Goal: Task Accomplishment & Management: Complete application form

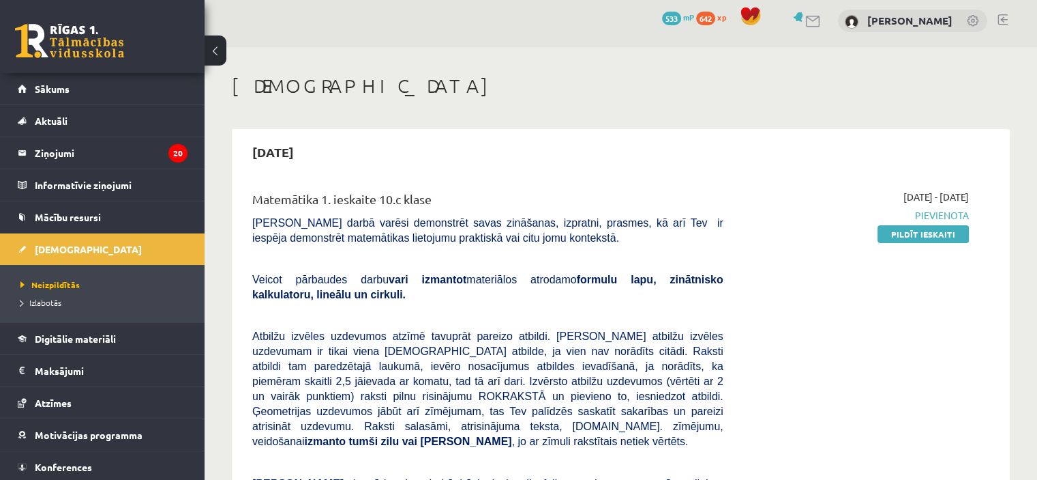
scroll to position [8, 0]
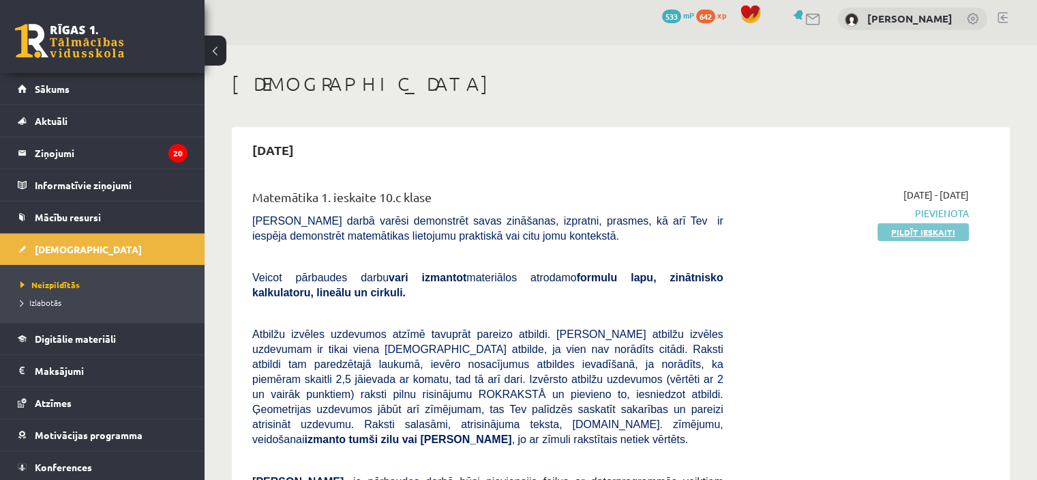
click at [915, 235] on link "Pildīt ieskaiti" at bounding box center [923, 232] width 91 height 18
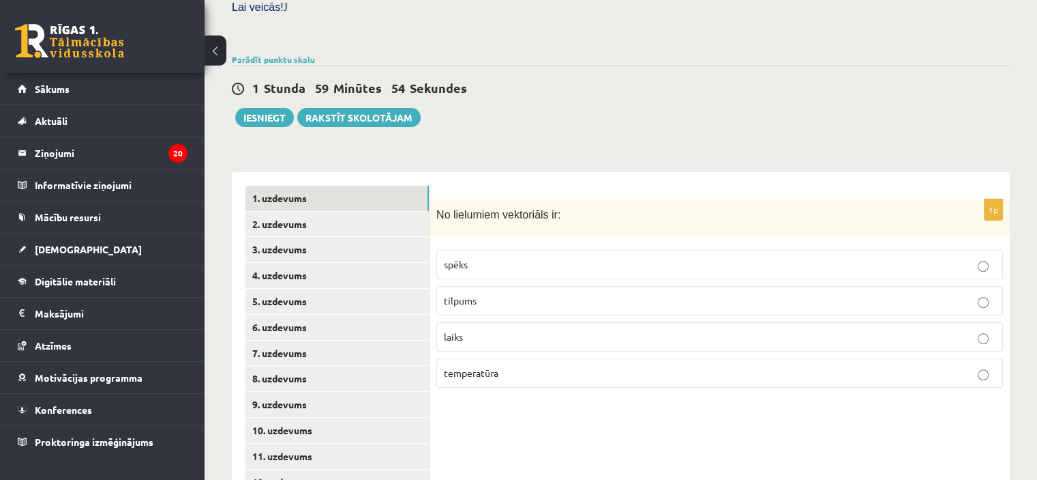
scroll to position [486, 0]
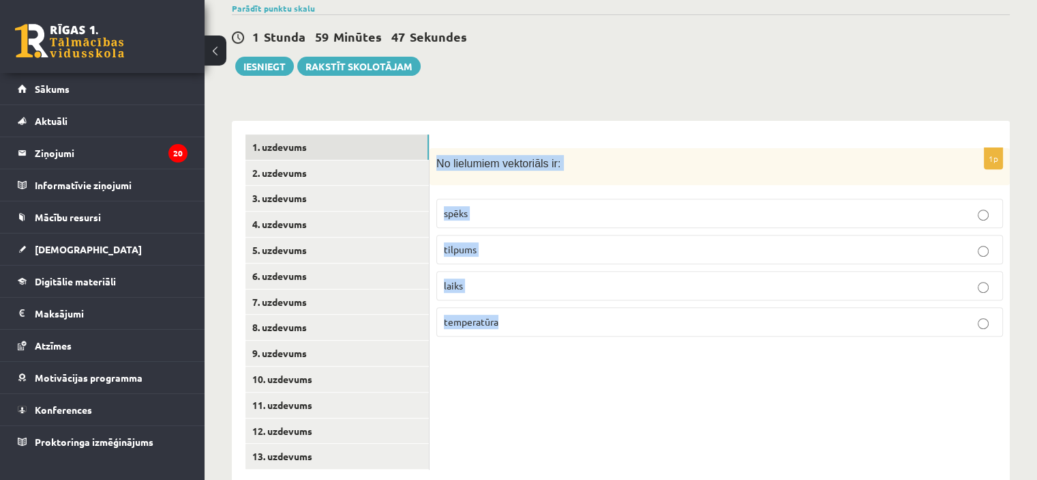
drag, startPoint x: 527, startPoint y: 321, endPoint x: 438, endPoint y: 117, distance: 223.0
click at [438, 121] on div "1p No lielumiem vektoriāls ir: spēks tilpums laiks temperatūra" at bounding box center [720, 302] width 580 height 362
copy div "No lielumiem vektoriāls ir: spēks tilpums laiks temperatūra"
click at [524, 355] on div "1p No lielumiem vektoriāls ir: spēks tilpums laiks temperatūra" at bounding box center [720, 302] width 580 height 362
click at [543, 206] on p "spēks" at bounding box center [720, 213] width 552 height 14
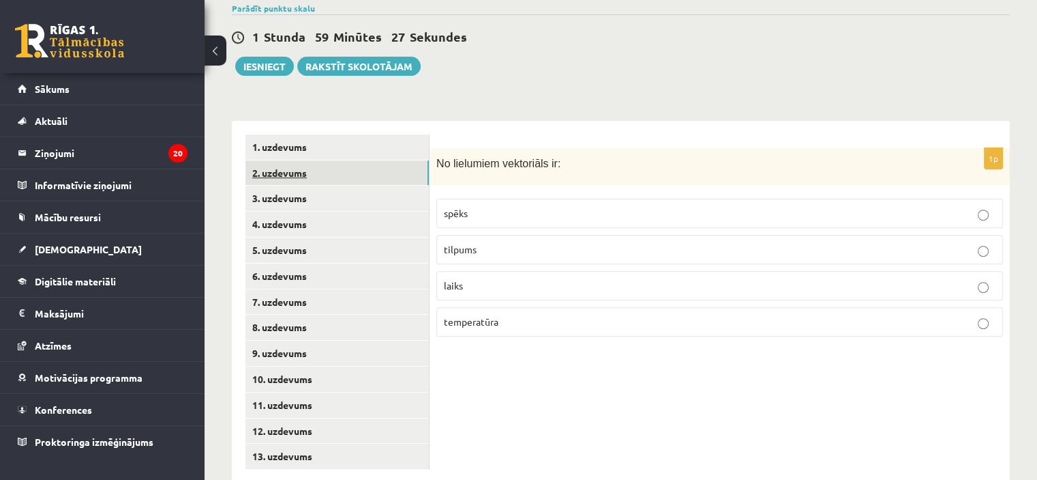
click at [306, 160] on link "2. uzdevums" at bounding box center [337, 172] width 183 height 25
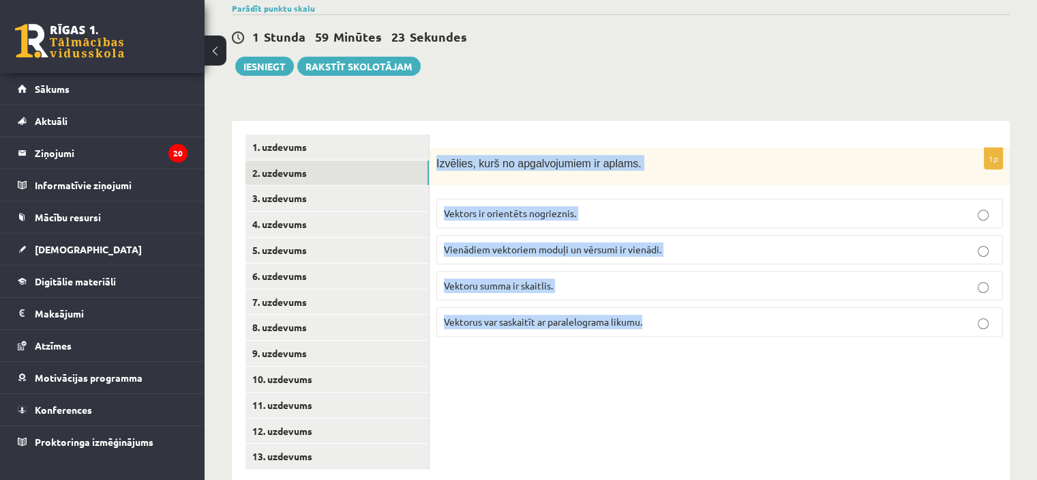
drag, startPoint x: 434, startPoint y: 119, endPoint x: 675, endPoint y: 293, distance: 297.2
click at [675, 293] on div "1p Izvēlies, kurš no apgalvojumiem ir aplams. Vektors ir orientēts nogrieznis. …" at bounding box center [720, 248] width 580 height 200
copy div "Izvēlies, kurš no apgalvojumiem ir aplams. Vektors ir orientēts nogrieznis. Vie…"
click at [559, 148] on div "Izvēlies, kurš no apgalvojumiem ir aplams." at bounding box center [720, 167] width 580 height 38
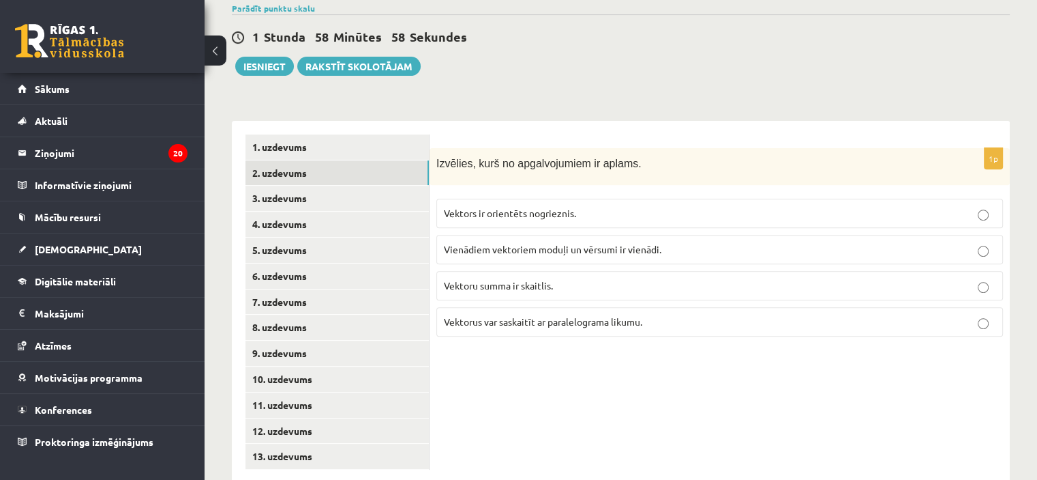
click at [544, 278] on p "Vektoru summa ir skaitlis." at bounding box center [720, 285] width 552 height 14
click at [362, 186] on link "3. uzdevums" at bounding box center [337, 198] width 183 height 25
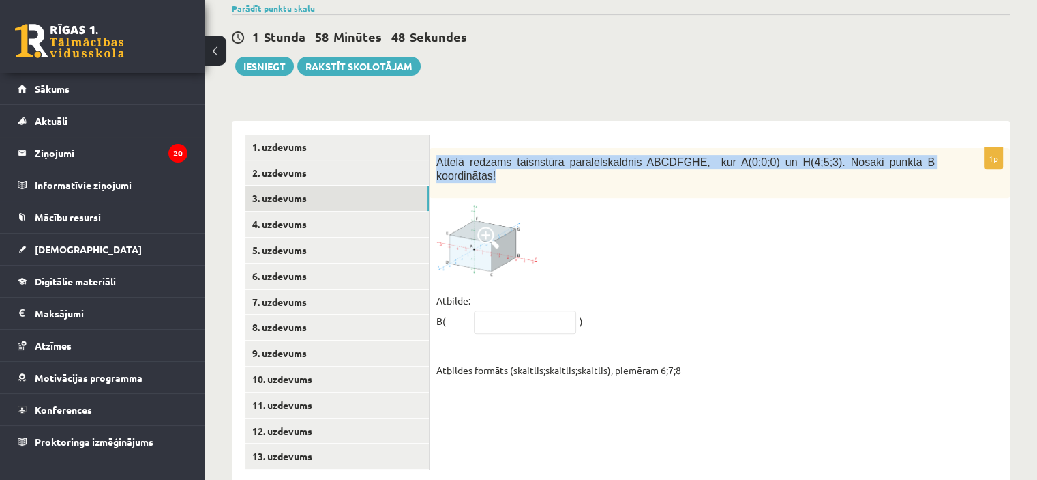
drag, startPoint x: 430, startPoint y: 132, endPoint x: 923, endPoint y: 136, distance: 492.5
click at [923, 148] on div "Attēlā redzams taisnstūra paralēlskaldnis ABCDFGHE, kur A(0;0;0) un H(4;5;3). N…" at bounding box center [720, 173] width 580 height 50
copy span "Attēlā redzams taisnstūra paralēlskaldnis ABCDFGHE, kur A(0;0;0) un H(4;5;3). N…"
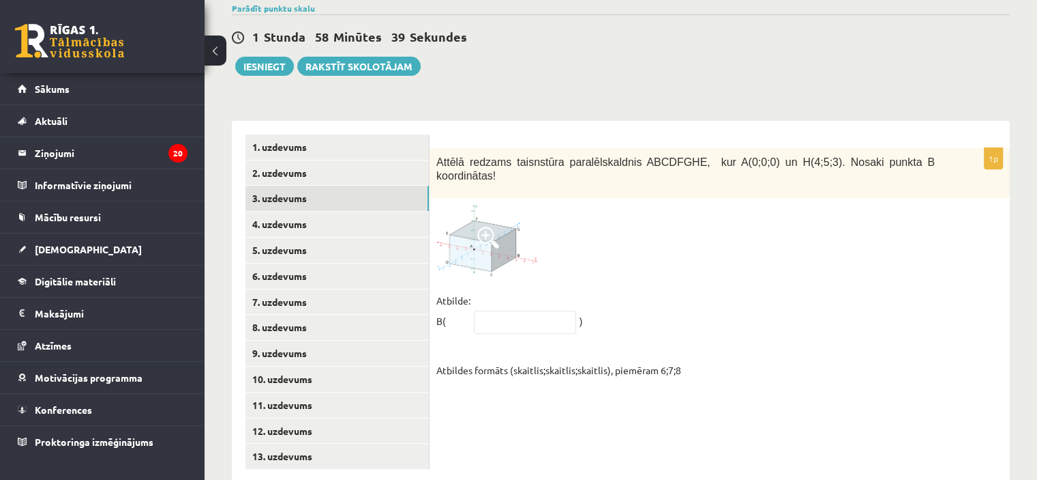
click at [581, 205] on div at bounding box center [720, 241] width 567 height 72
click at [479, 209] on img at bounding box center [488, 241] width 102 height 72
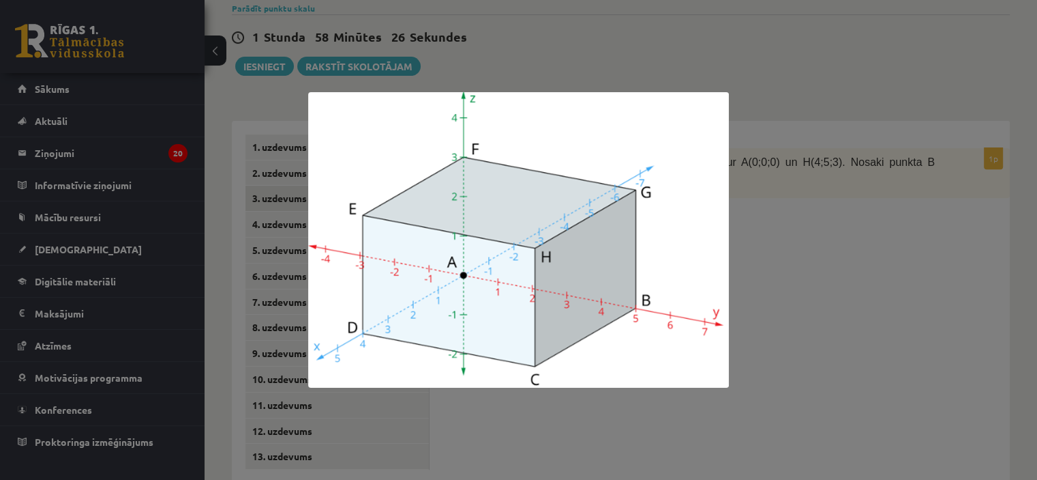
click at [794, 188] on div at bounding box center [518, 240] width 1037 height 480
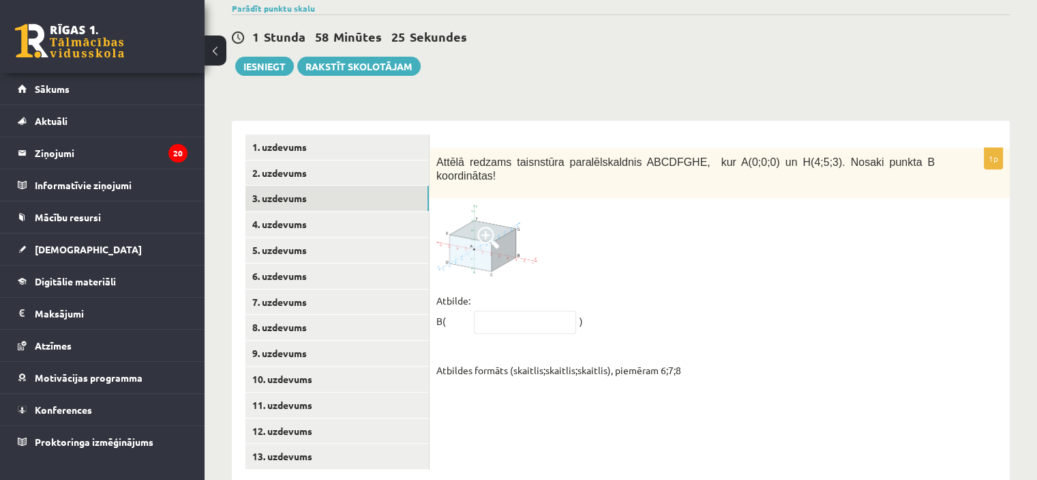
click at [496, 226] on span at bounding box center [488, 237] width 22 height 22
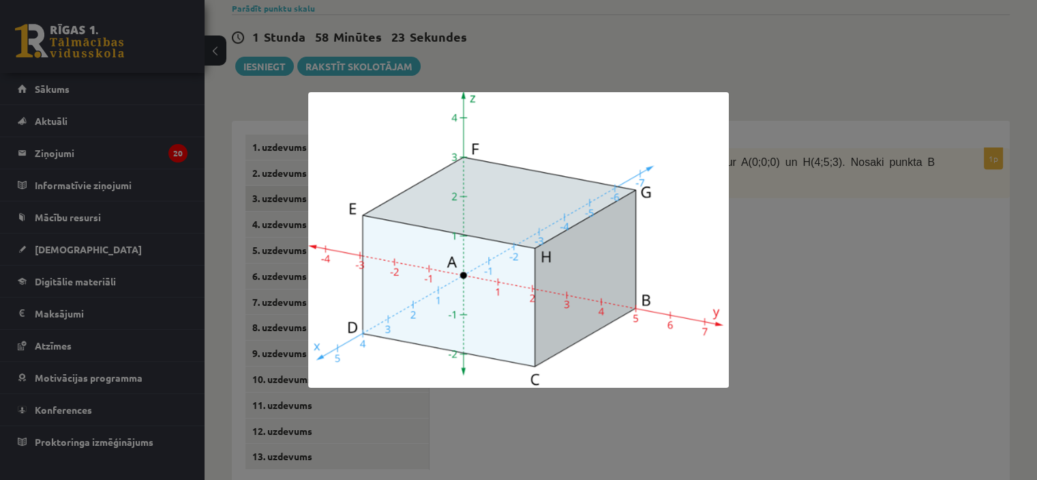
click at [846, 131] on div at bounding box center [518, 240] width 1037 height 480
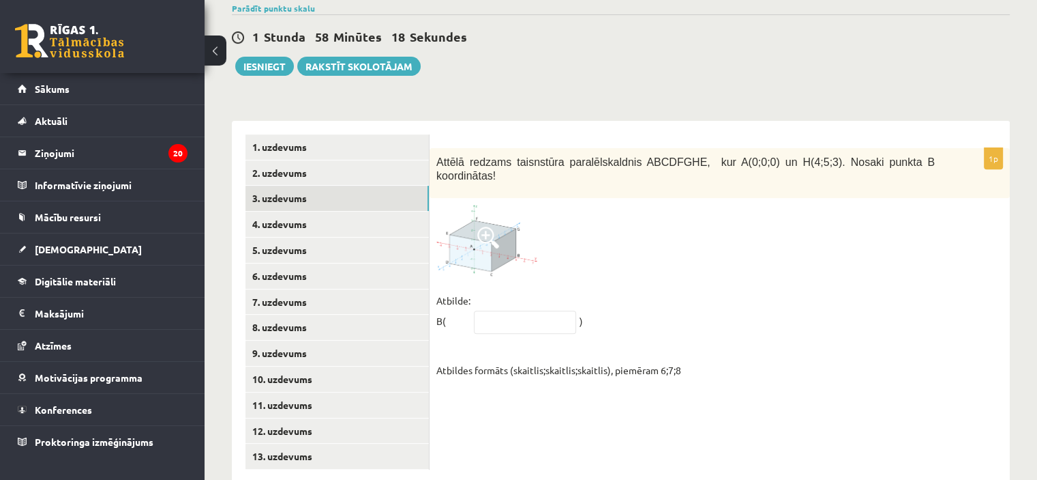
click at [469, 205] on img at bounding box center [488, 241] width 102 height 72
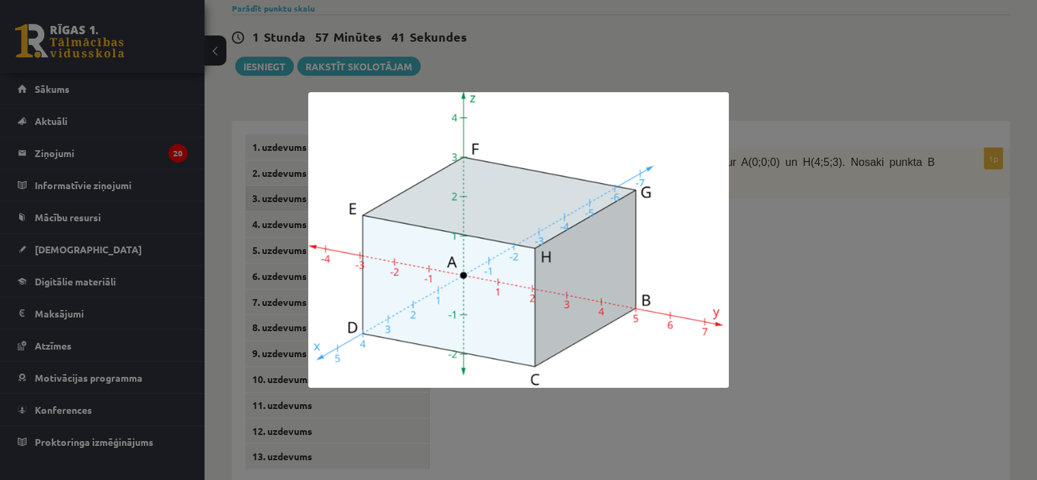
click at [990, 233] on div at bounding box center [518, 240] width 1037 height 480
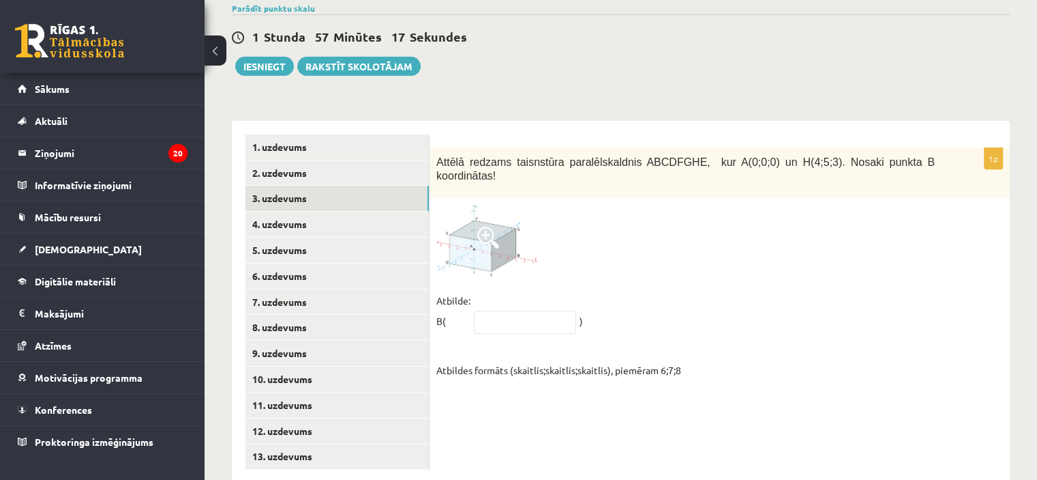
click at [484, 226] on span at bounding box center [488, 237] width 22 height 22
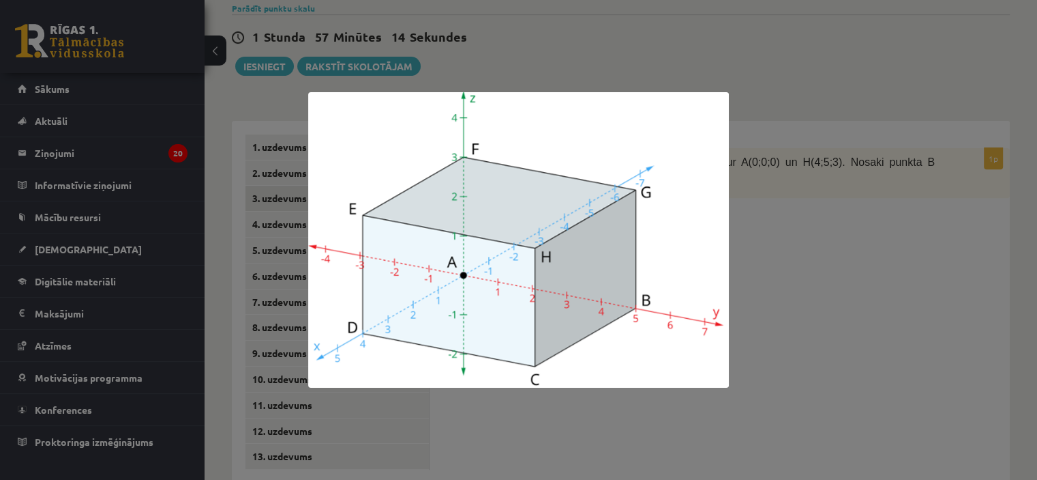
click at [827, 209] on div at bounding box center [518, 240] width 1037 height 480
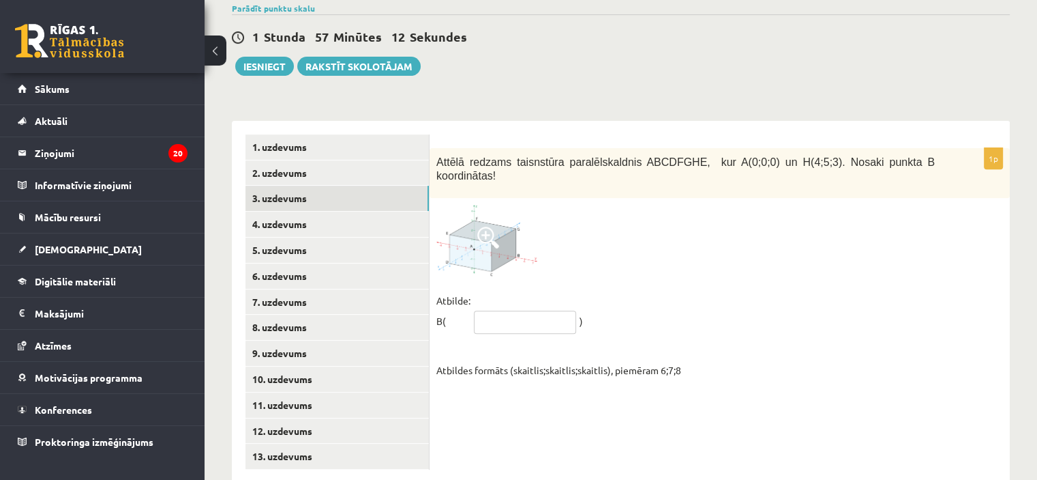
click at [528, 310] on input "text" at bounding box center [525, 321] width 102 height 23
type input "*****"
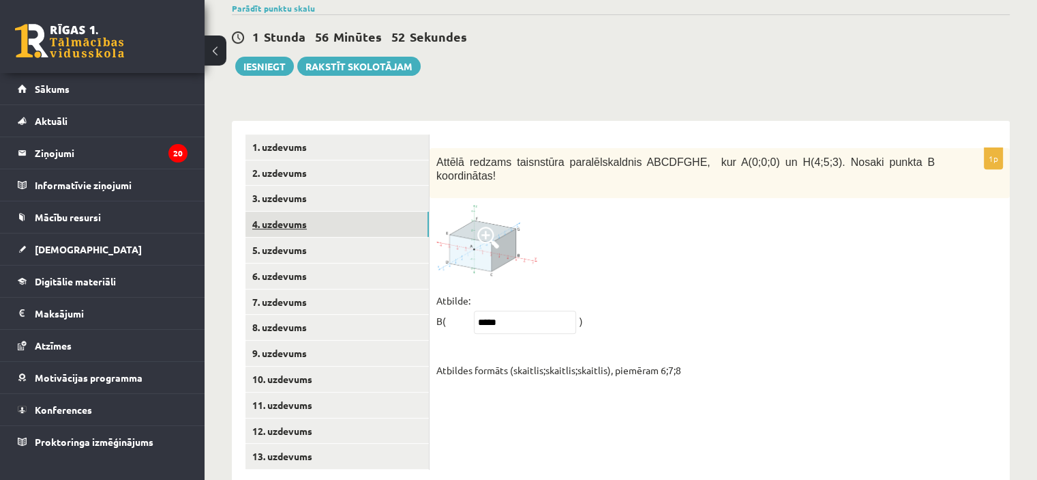
click at [390, 211] on link "4. uzdevums" at bounding box center [337, 223] width 183 height 25
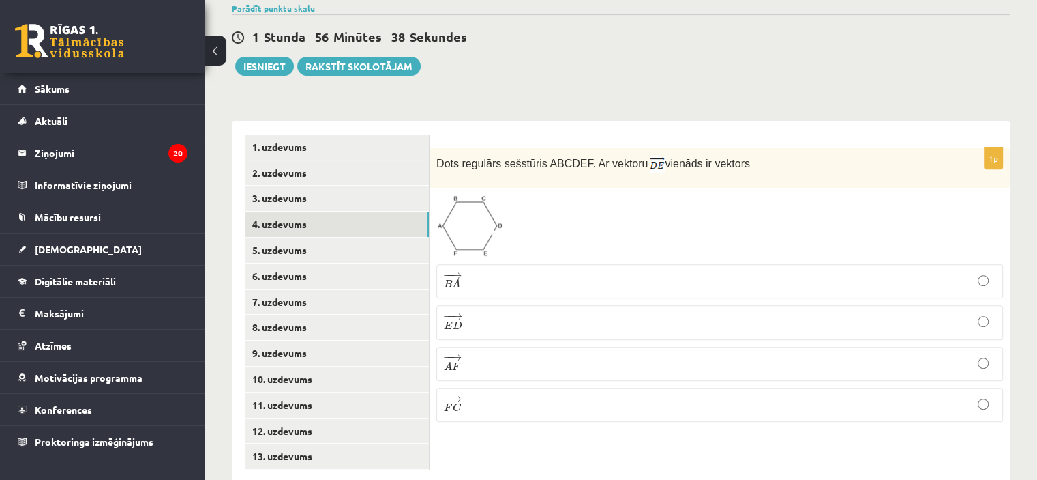
click at [529, 271] on p "− − → B A B A →" at bounding box center [720, 280] width 552 height 19
click at [465, 194] on img at bounding box center [470, 225] width 67 height 63
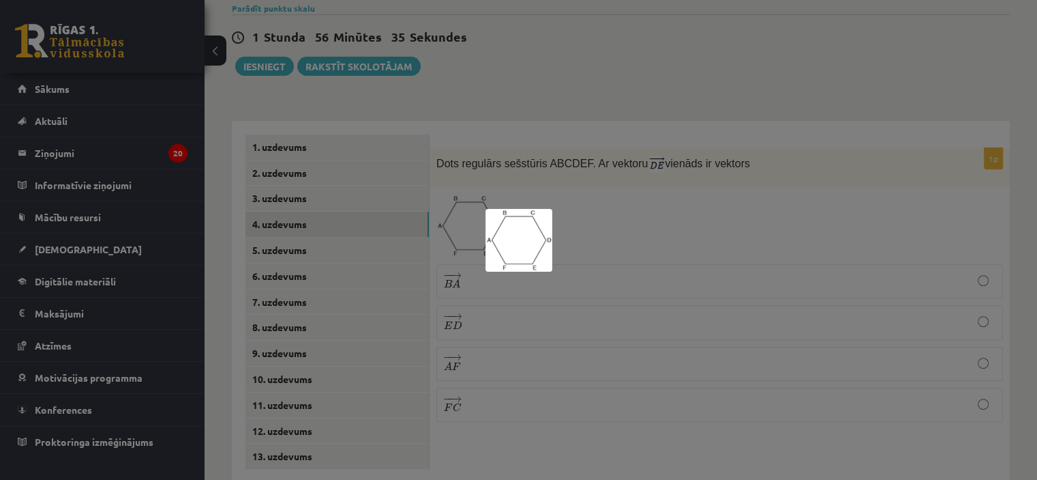
click at [586, 144] on div at bounding box center [518, 240] width 1037 height 480
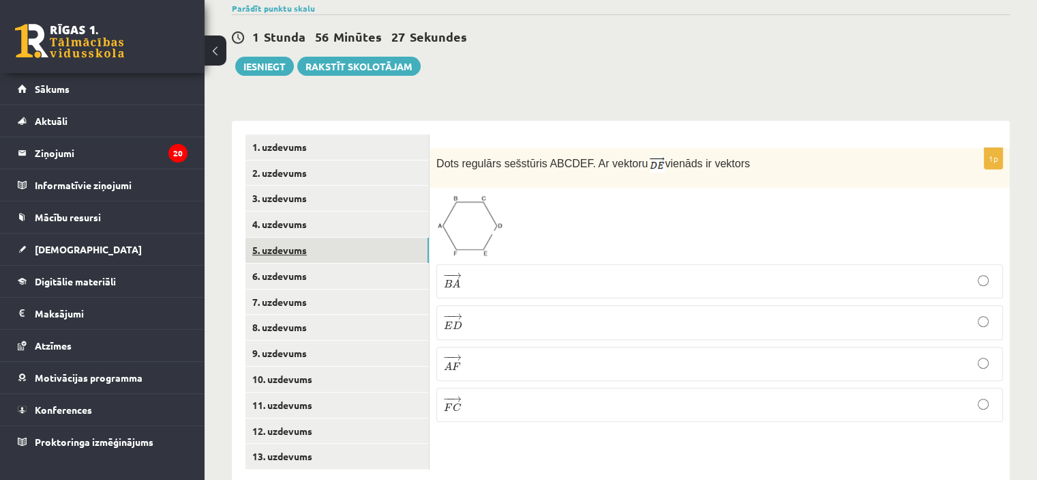
click at [368, 237] on link "5. uzdevums" at bounding box center [337, 249] width 183 height 25
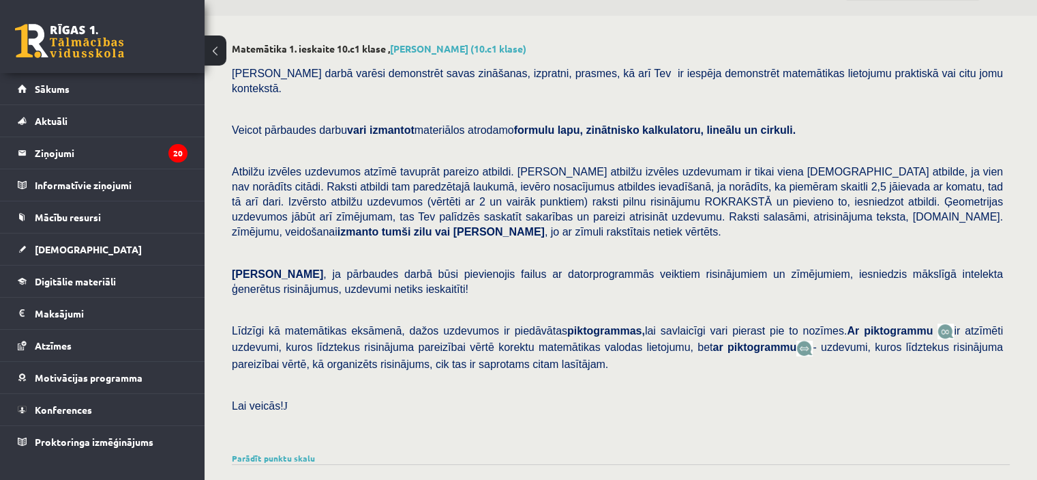
scroll to position [51, 0]
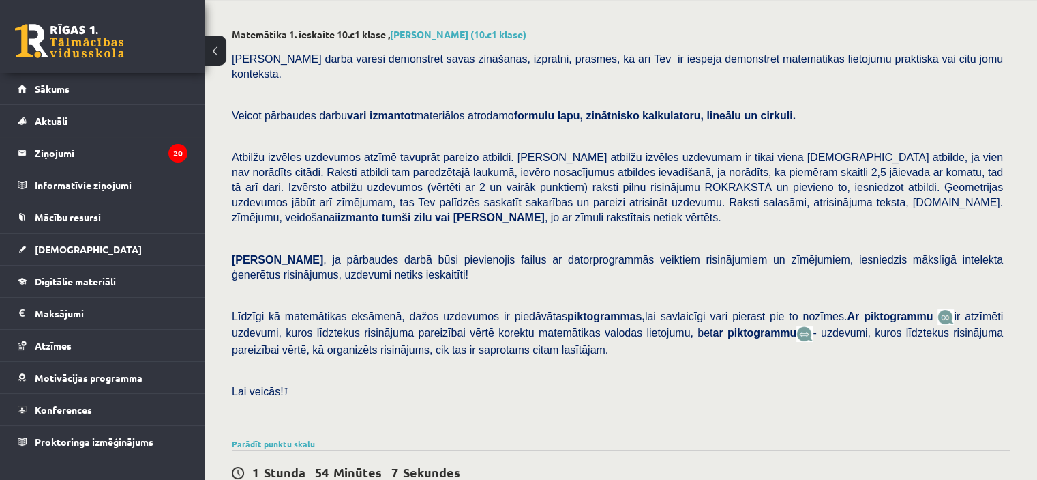
click at [212, 57] on button at bounding box center [216, 50] width 22 height 30
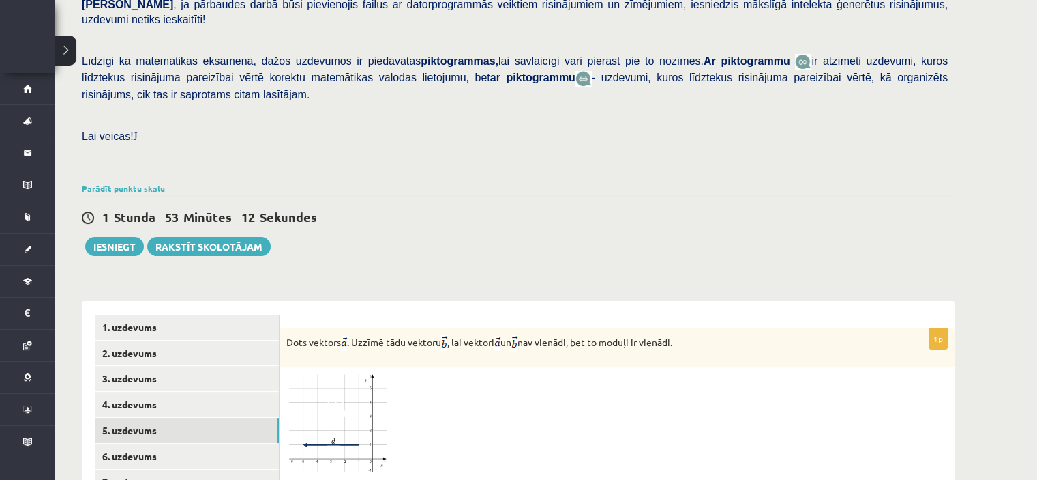
scroll to position [583, 0]
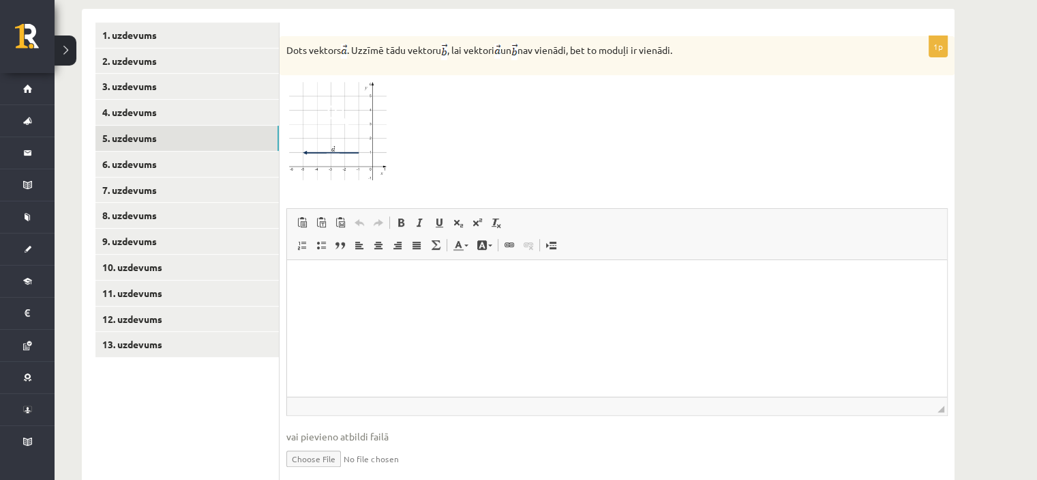
click at [378, 99] on img at bounding box center [337, 131] width 102 height 99
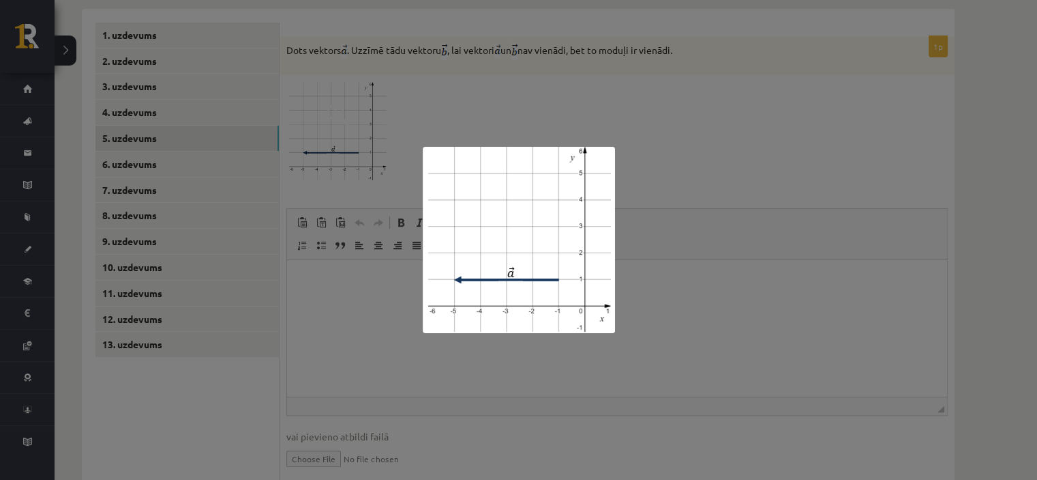
click at [692, 83] on div at bounding box center [518, 240] width 1037 height 480
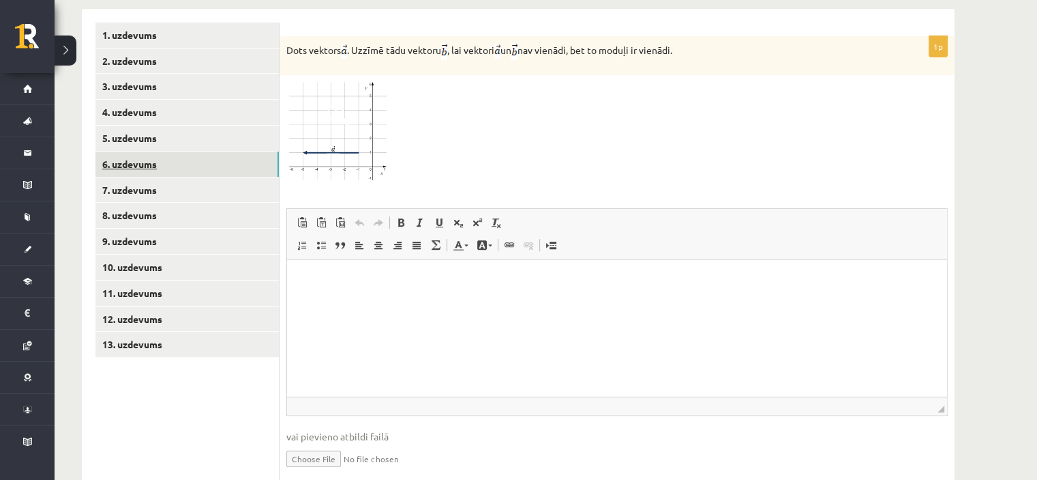
click at [209, 151] on link "6. uzdevums" at bounding box center [186, 163] width 183 height 25
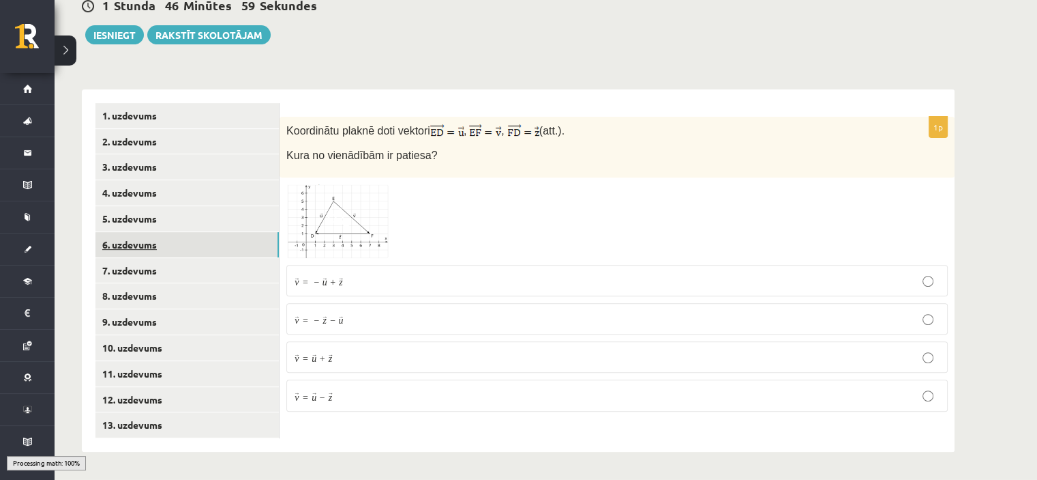
scroll to position [472, 0]
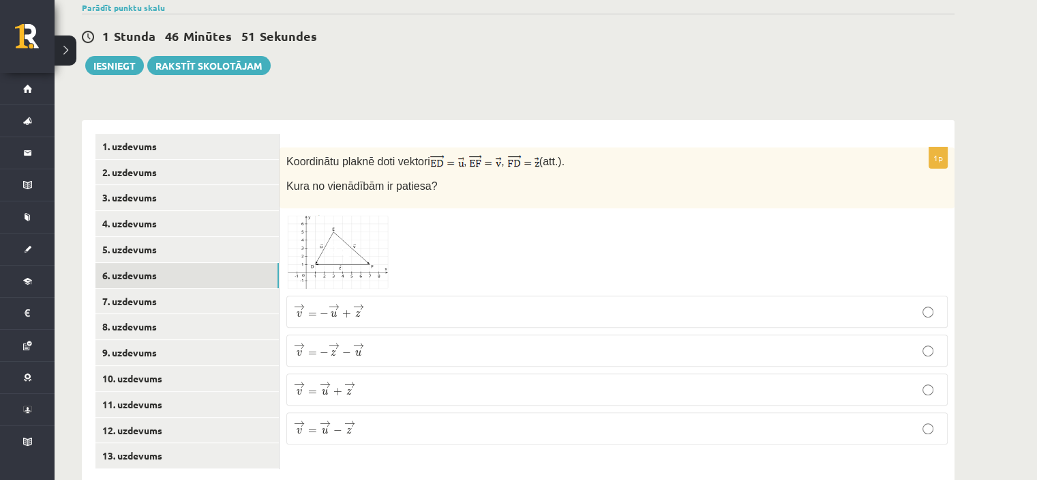
click at [358, 215] on img at bounding box center [337, 252] width 102 height 74
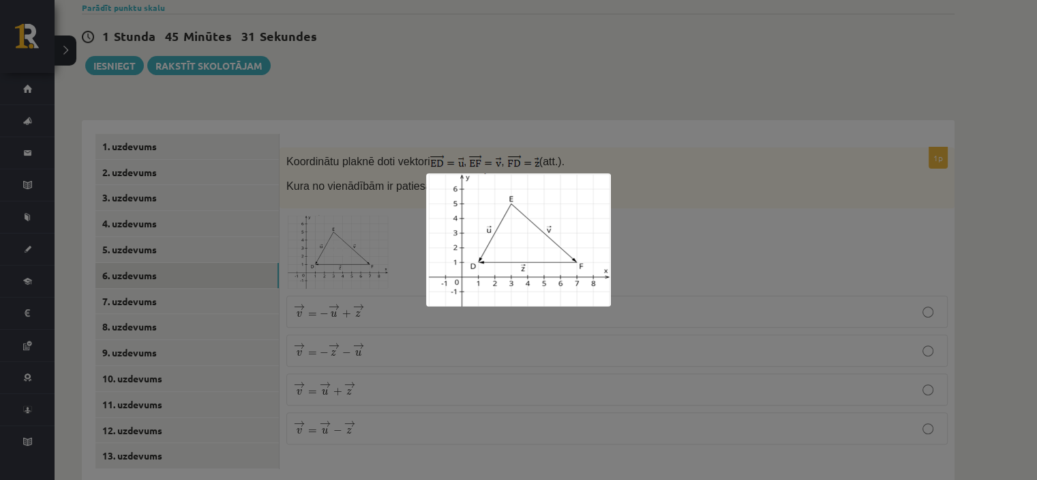
click at [704, 128] on div at bounding box center [518, 240] width 1037 height 480
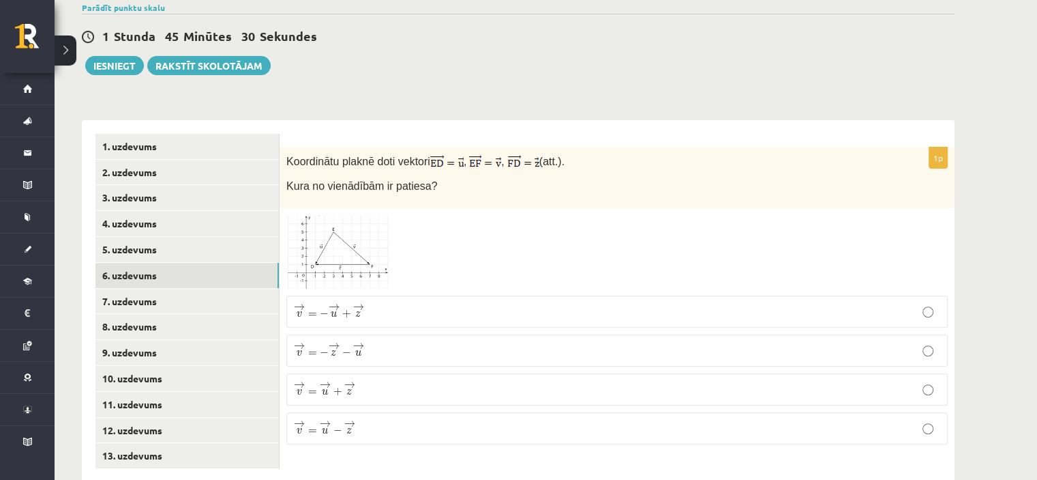
click at [424, 419] on p "→ v = → u − → z v → = u → − z →" at bounding box center [617, 427] width 647 height 17
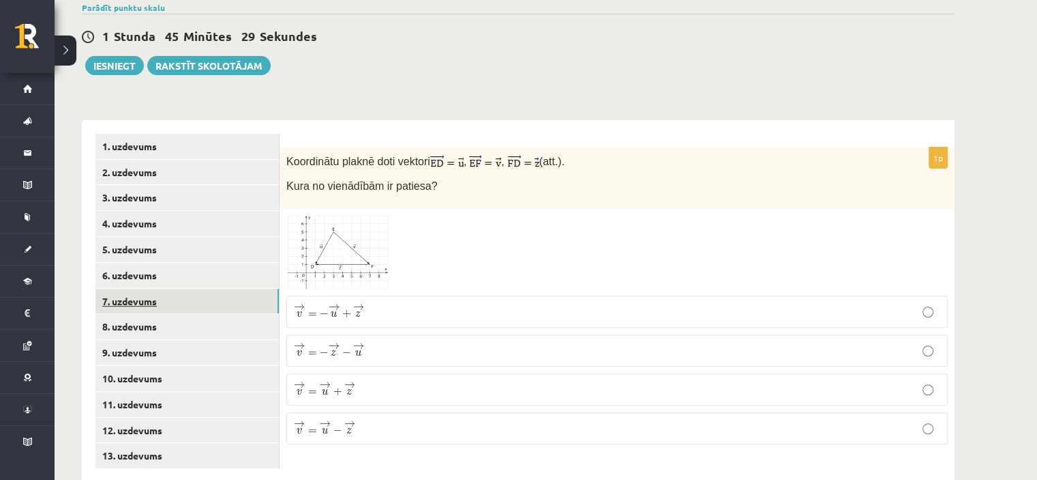
click at [183, 289] on link "7. uzdevums" at bounding box center [186, 301] width 183 height 25
click at [342, 238] on span at bounding box center [338, 249] width 22 height 22
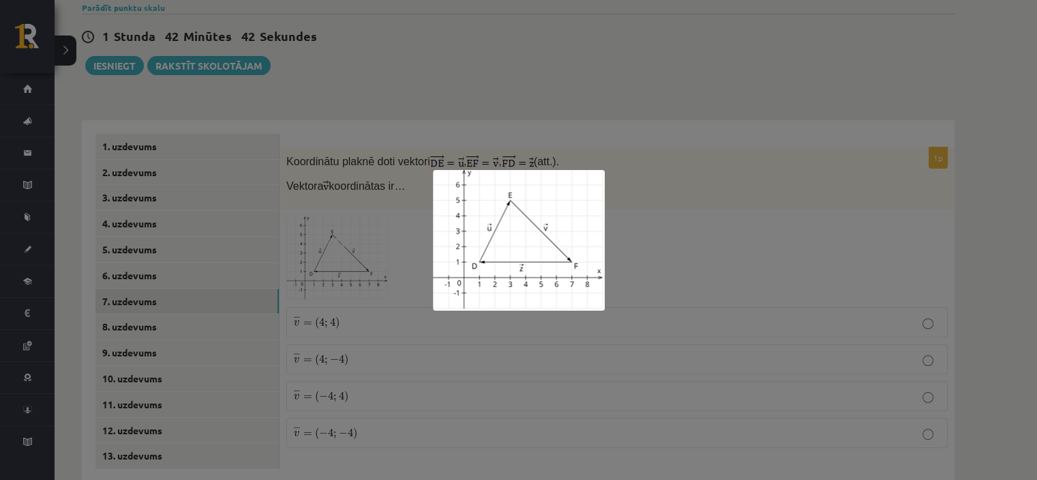
click at [685, 169] on div at bounding box center [518, 240] width 1037 height 480
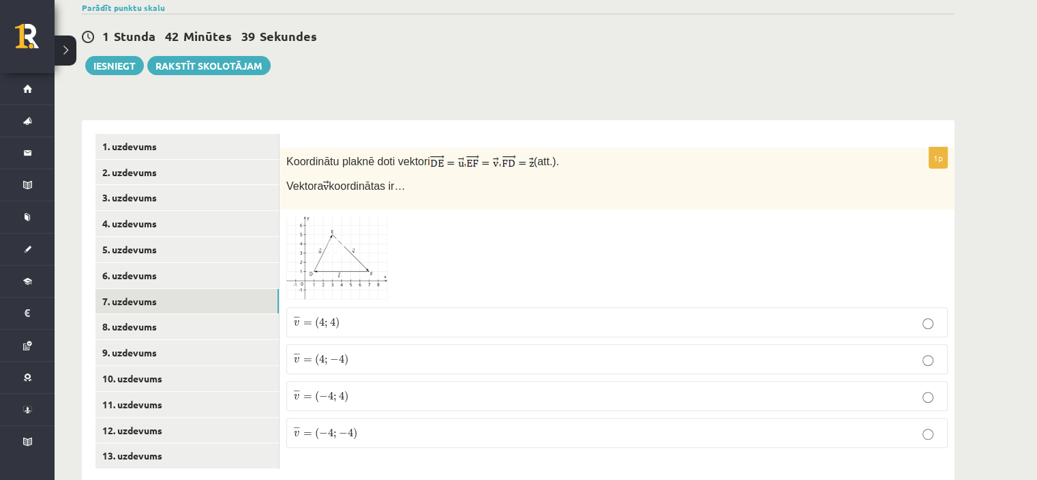
click at [477, 351] on p "¯ ¯ ¯ v = ( 4 ; − 4 ) v ¯ = ( 4 ; − 4 )" at bounding box center [617, 358] width 647 height 15
click at [254, 314] on link "8. uzdevums" at bounding box center [186, 326] width 183 height 25
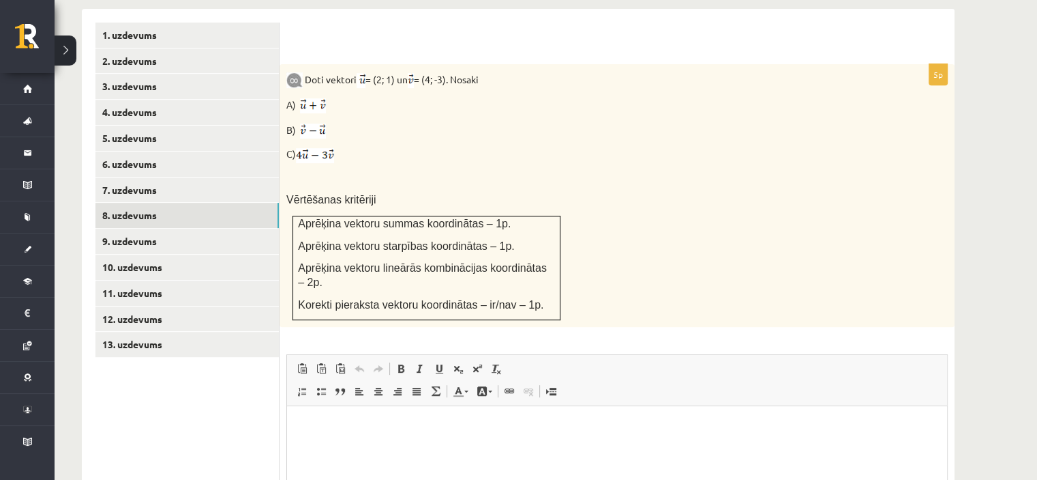
scroll to position [608, 0]
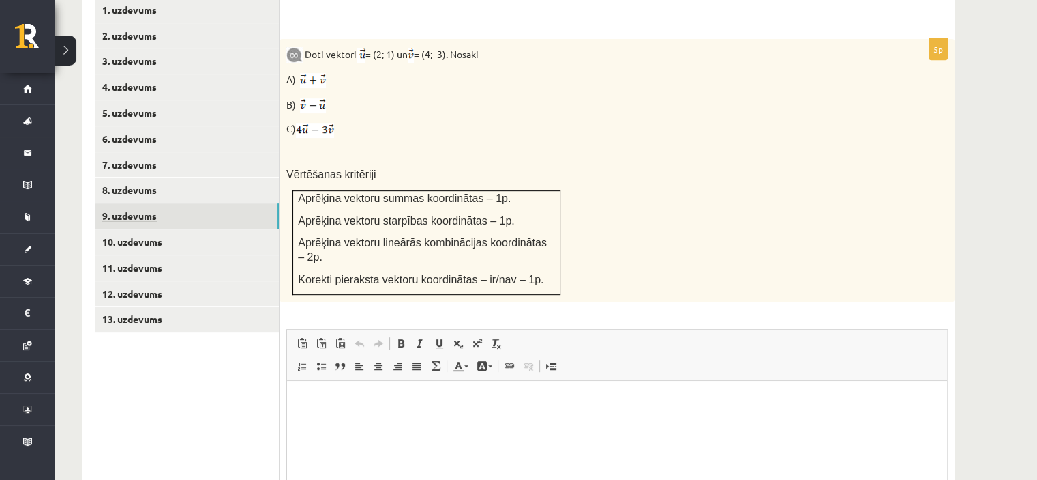
click at [211, 203] on link "9. uzdevums" at bounding box center [186, 215] width 183 height 25
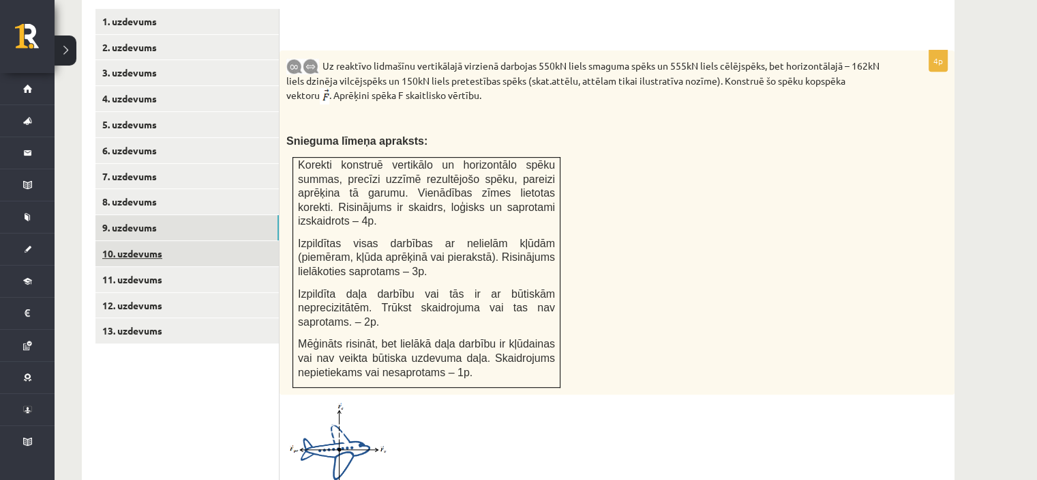
scroll to position [598, 0]
click at [205, 240] on link "10. uzdevums" at bounding box center [186, 252] width 183 height 25
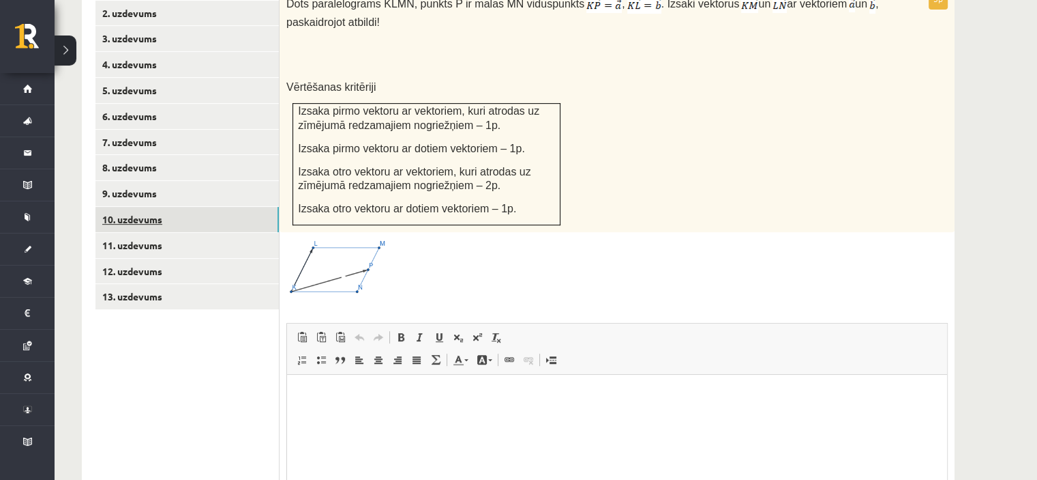
scroll to position [0, 0]
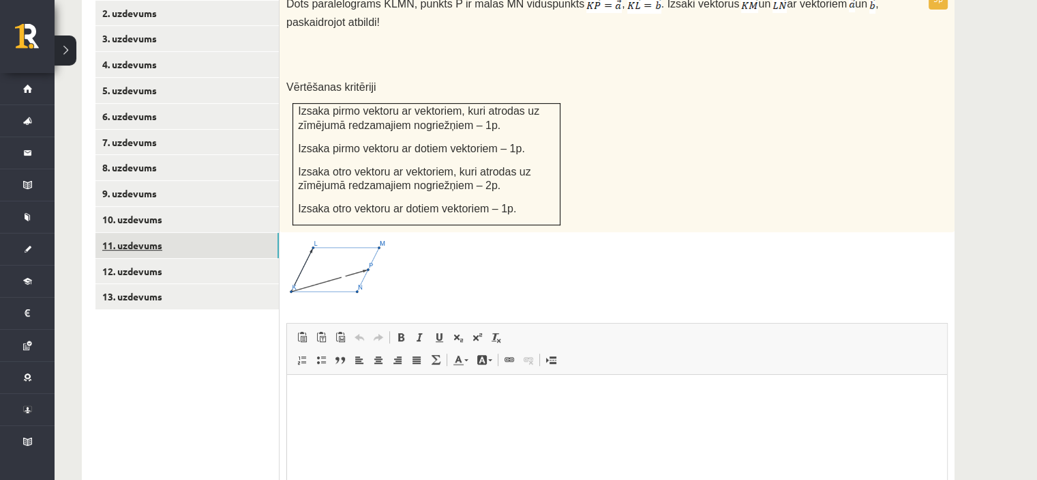
click at [203, 233] on link "11. uzdevums" at bounding box center [186, 245] width 183 height 25
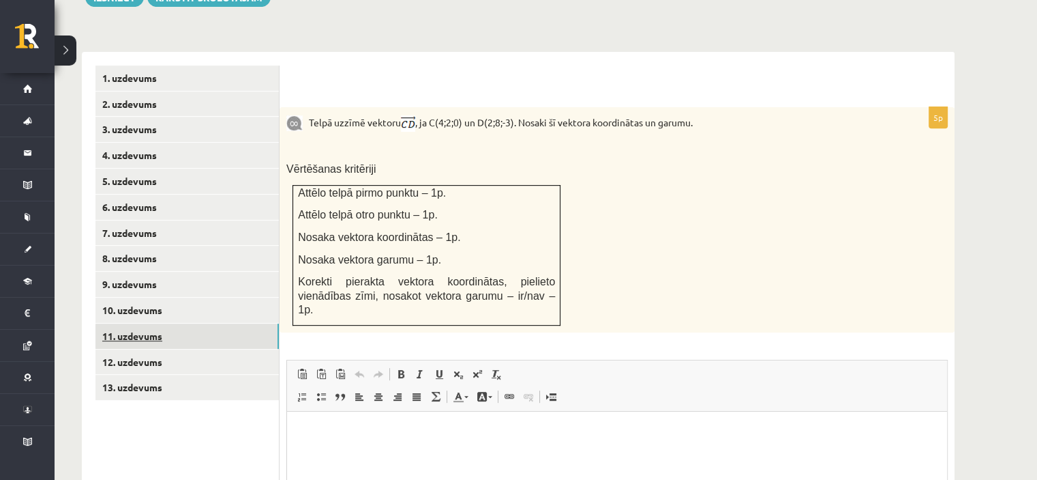
scroll to position [540, 0]
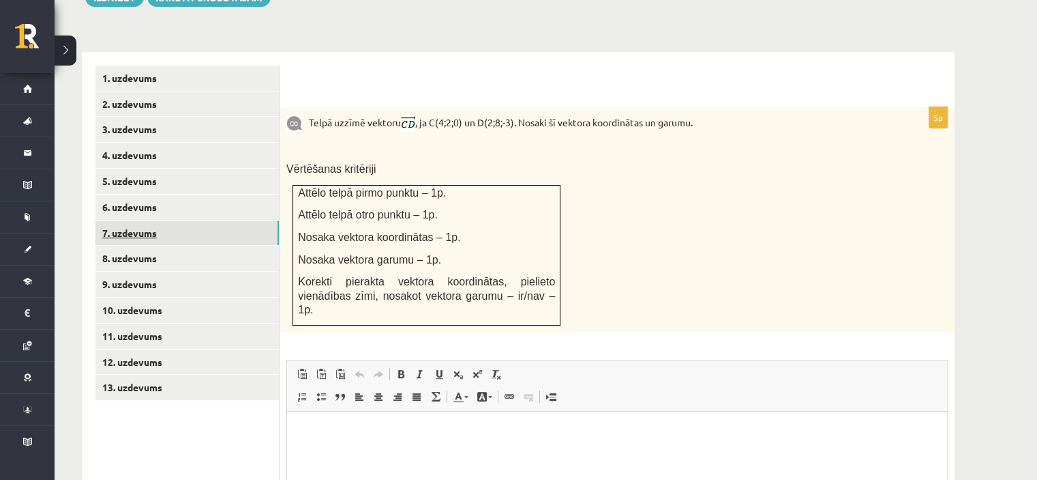
click at [194, 220] on link "7. uzdevums" at bounding box center [186, 232] width 183 height 25
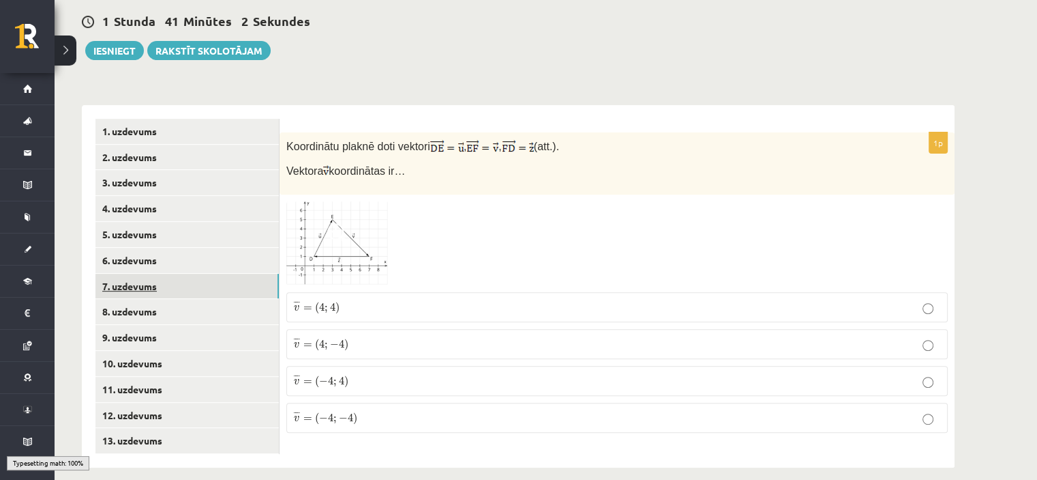
scroll to position [472, 0]
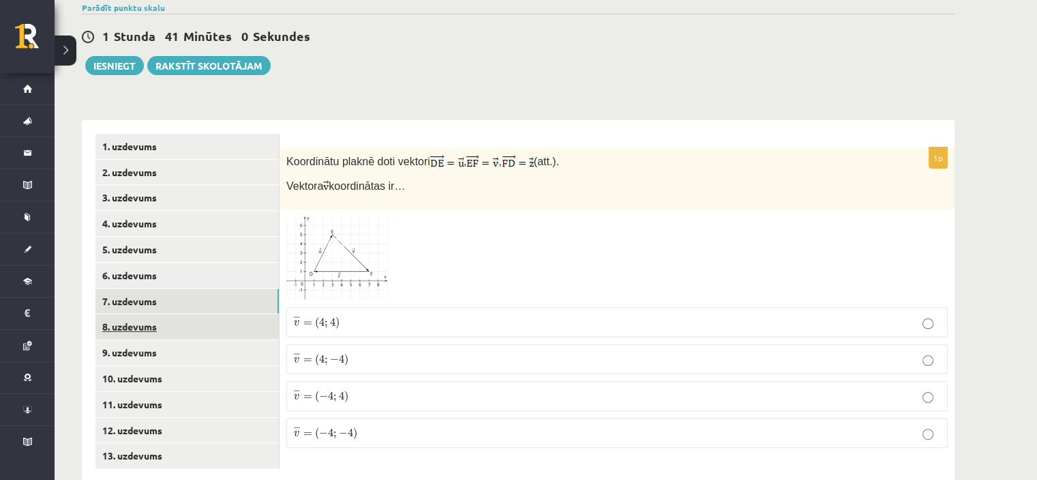
click at [183, 314] on link "8. uzdevums" at bounding box center [186, 326] width 183 height 25
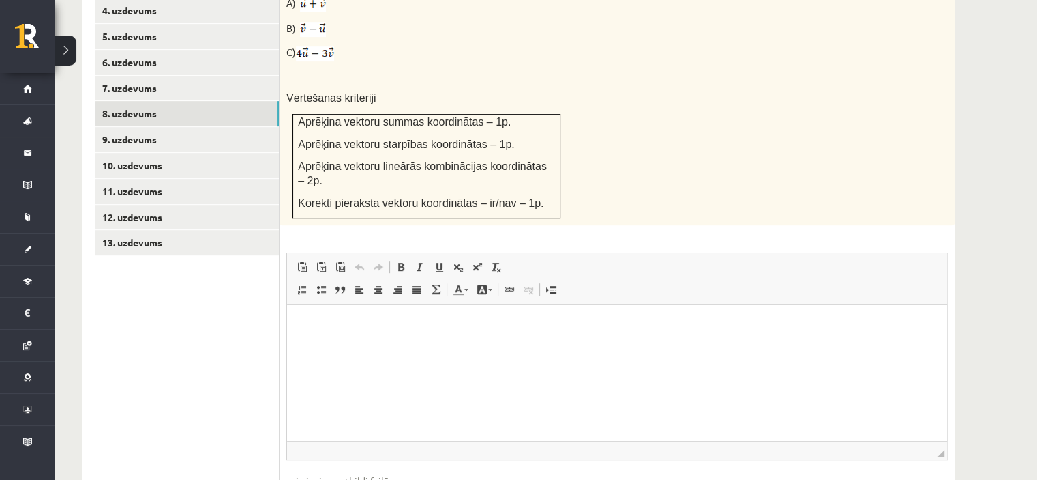
scroll to position [685, 0]
click at [420, 327] on p "Editor, wiswyg-editor-user-answer-47433950111240" at bounding box center [617, 325] width 633 height 14
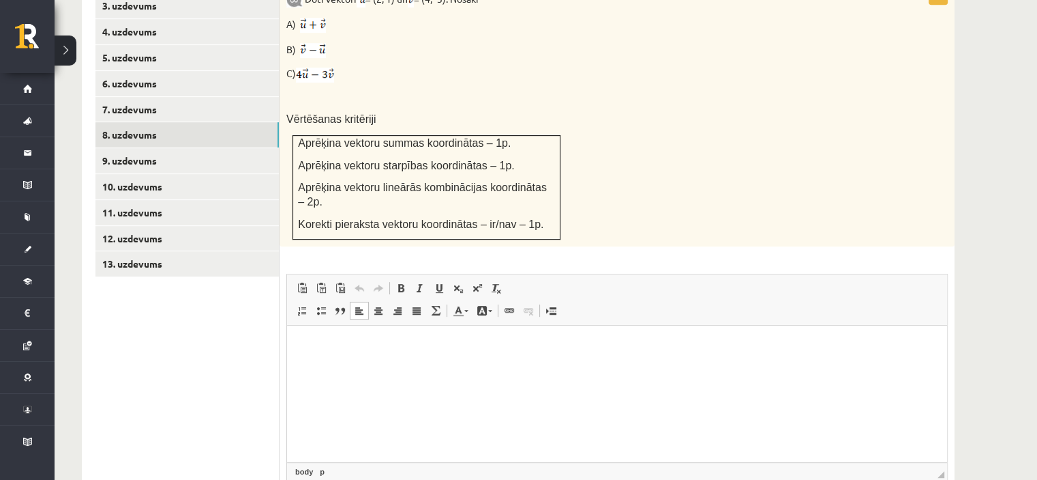
scroll to position [664, 0]
click at [183, 147] on link "9. uzdevums" at bounding box center [186, 159] width 183 height 25
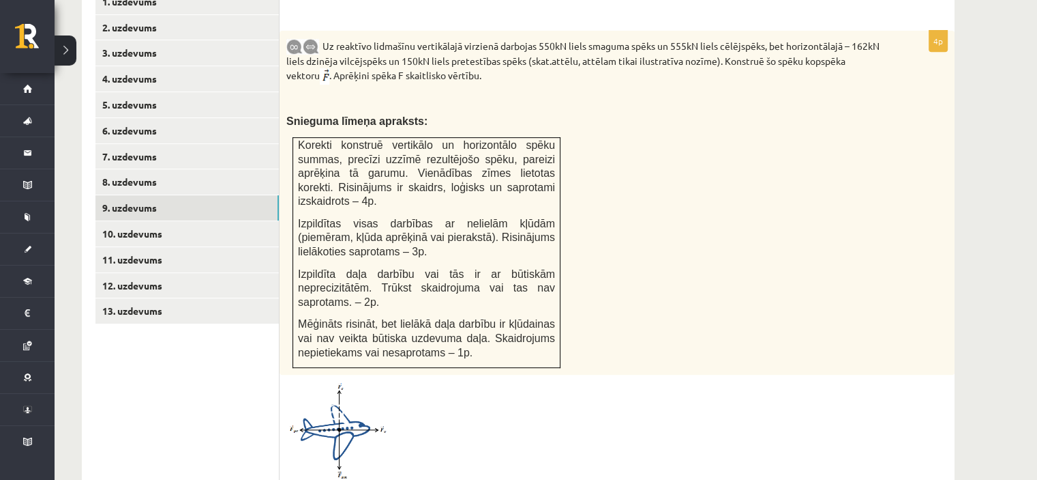
scroll to position [617, 0]
click at [243, 220] on link "10. uzdevums" at bounding box center [186, 232] width 183 height 25
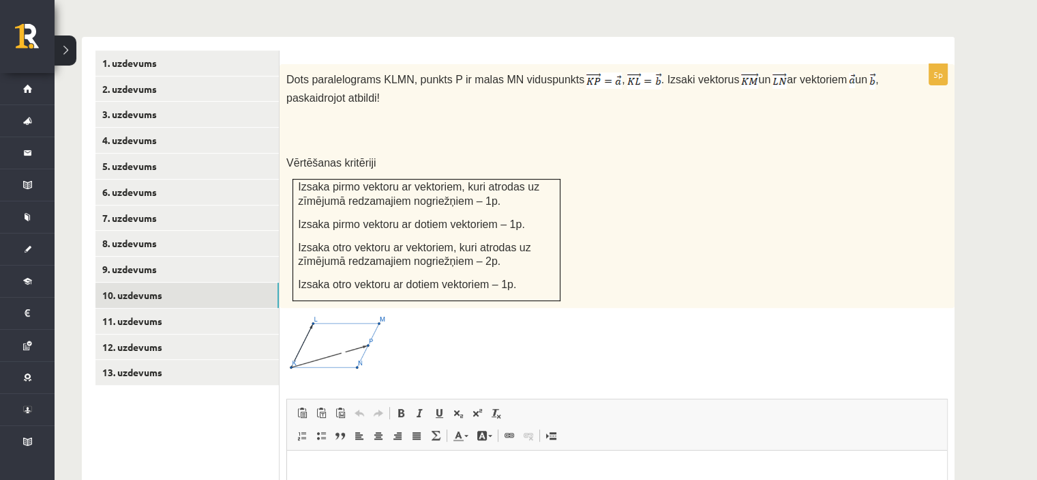
scroll to position [555, 0]
click at [372, 316] on img at bounding box center [337, 343] width 102 height 57
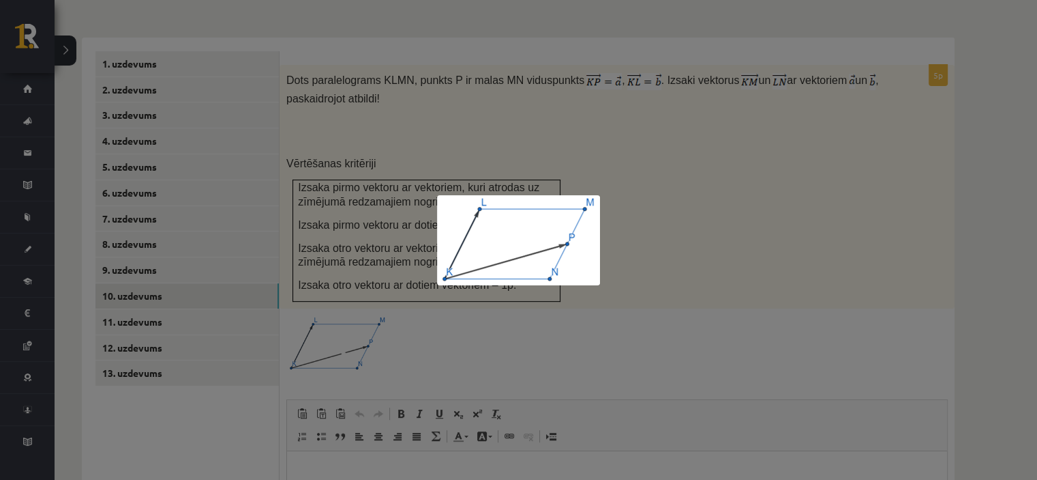
click at [372, 316] on div at bounding box center [518, 240] width 1037 height 480
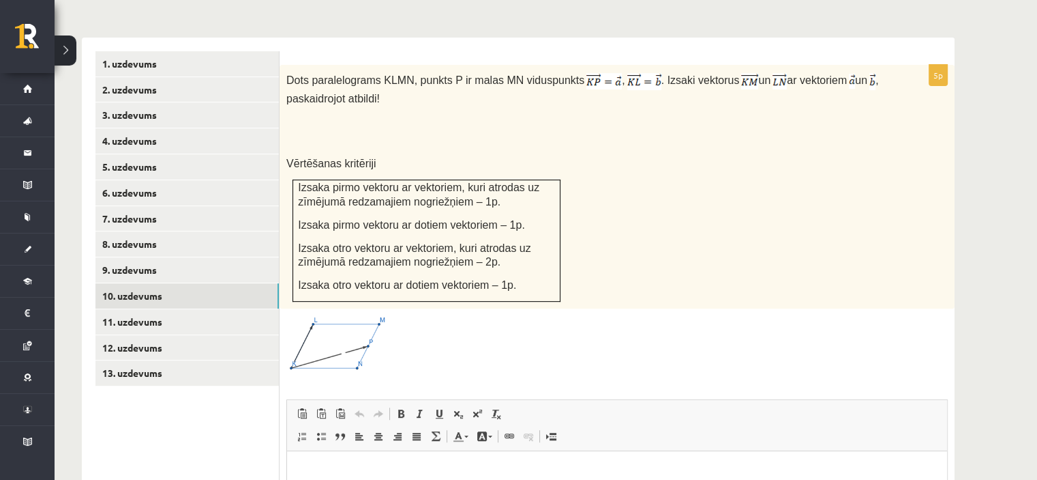
click at [372, 316] on img at bounding box center [337, 343] width 102 height 57
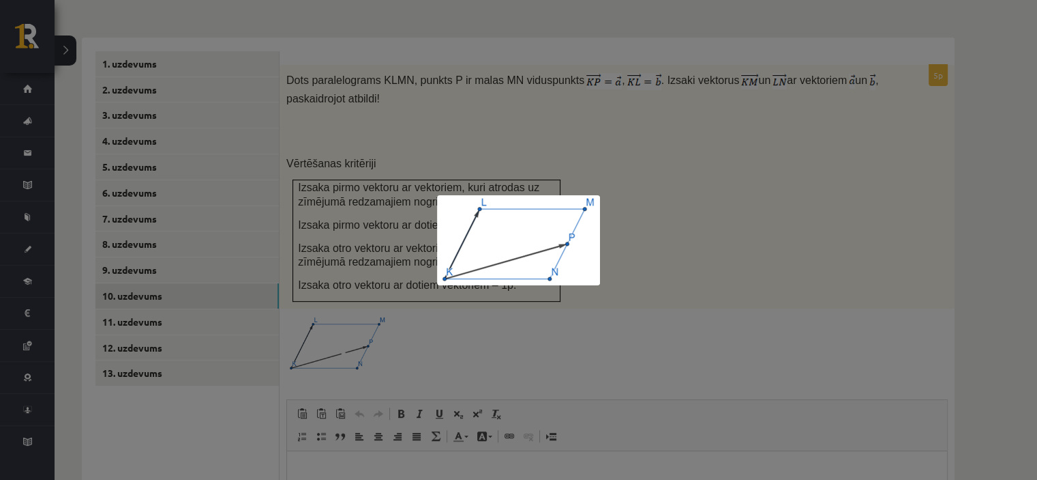
click at [683, 286] on div at bounding box center [518, 240] width 1037 height 480
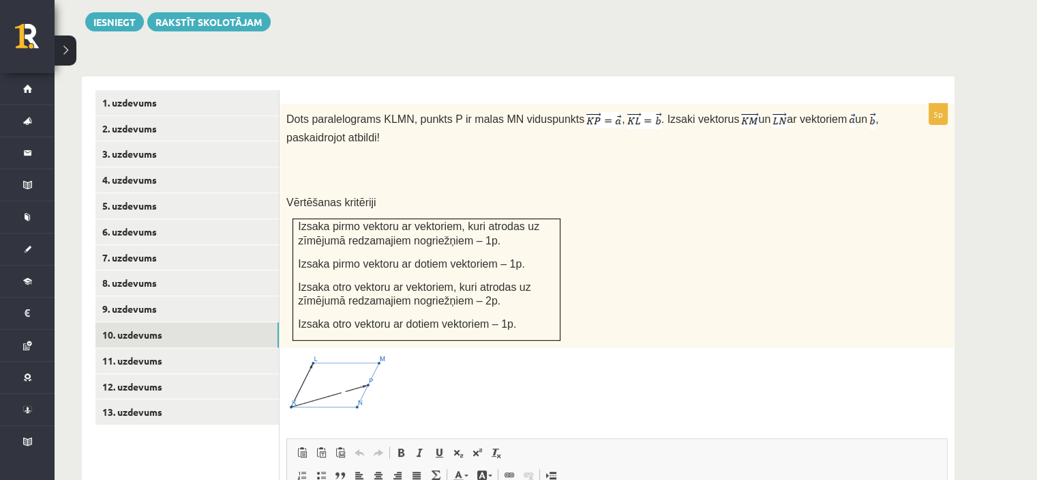
scroll to position [518, 0]
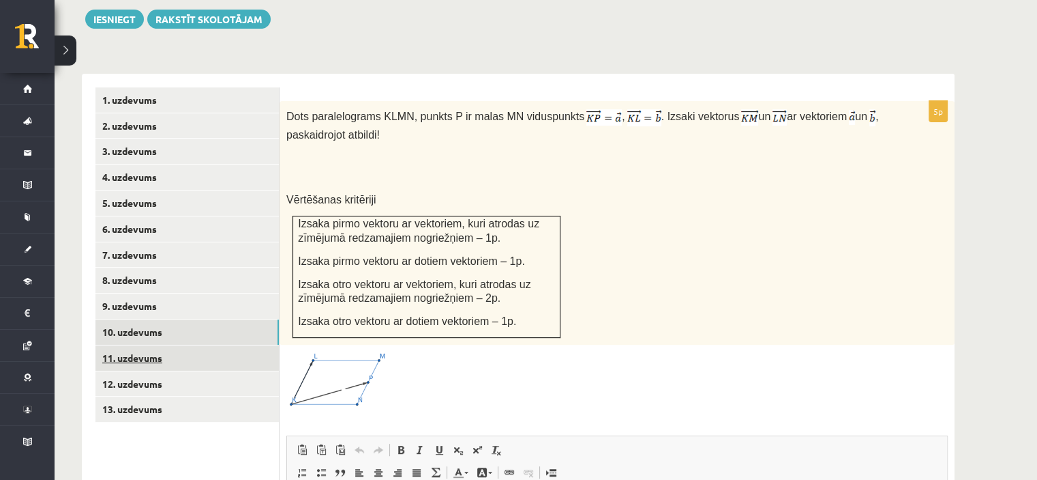
click at [133, 345] on link "11. uzdevums" at bounding box center [186, 357] width 183 height 25
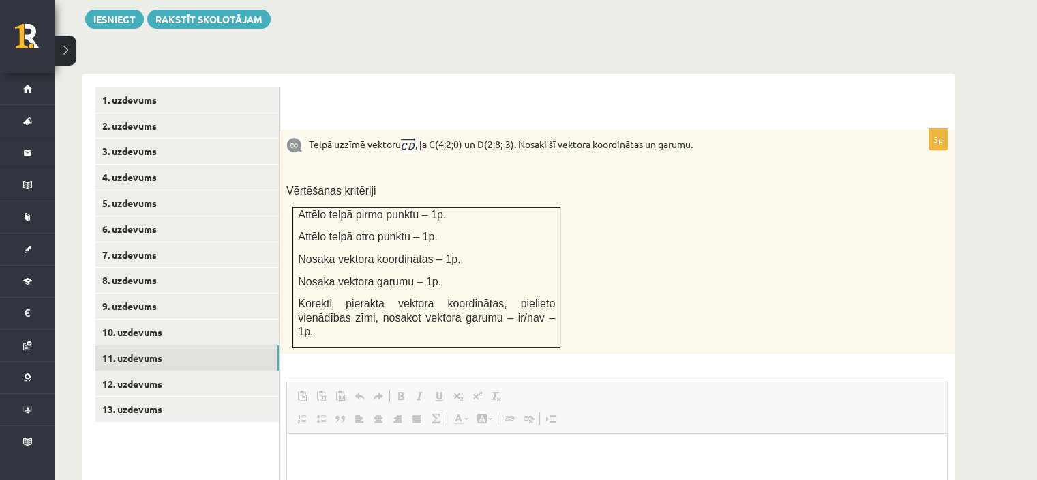
scroll to position [0, 0]
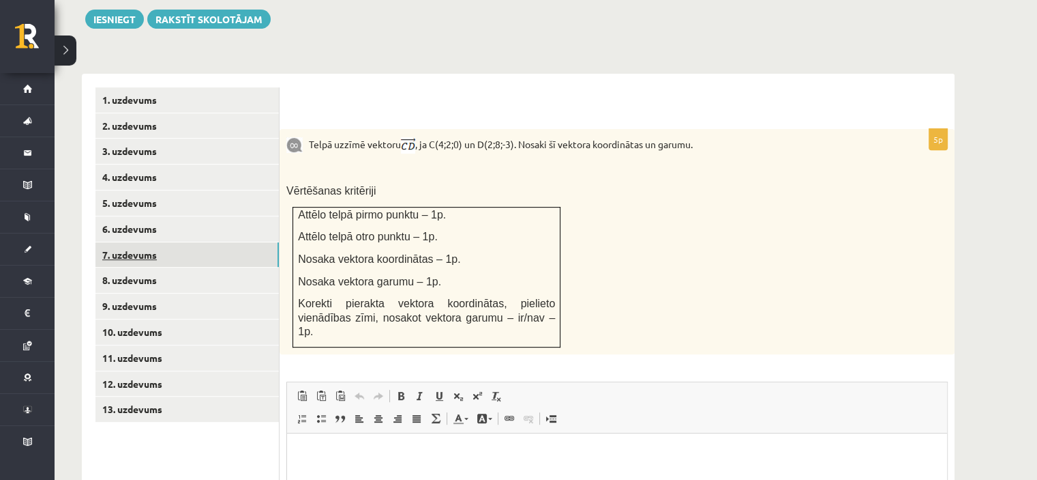
click at [189, 242] on link "7. uzdevums" at bounding box center [186, 254] width 183 height 25
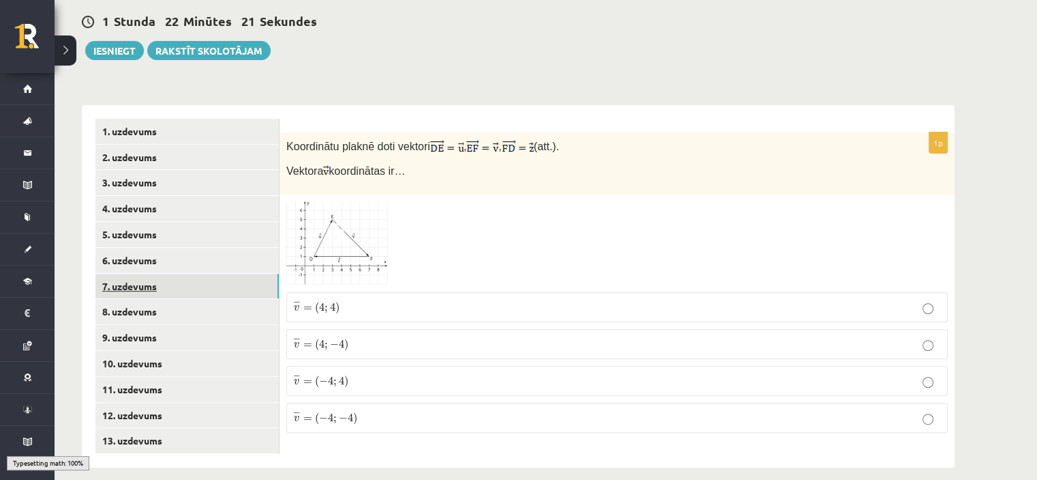
scroll to position [472, 0]
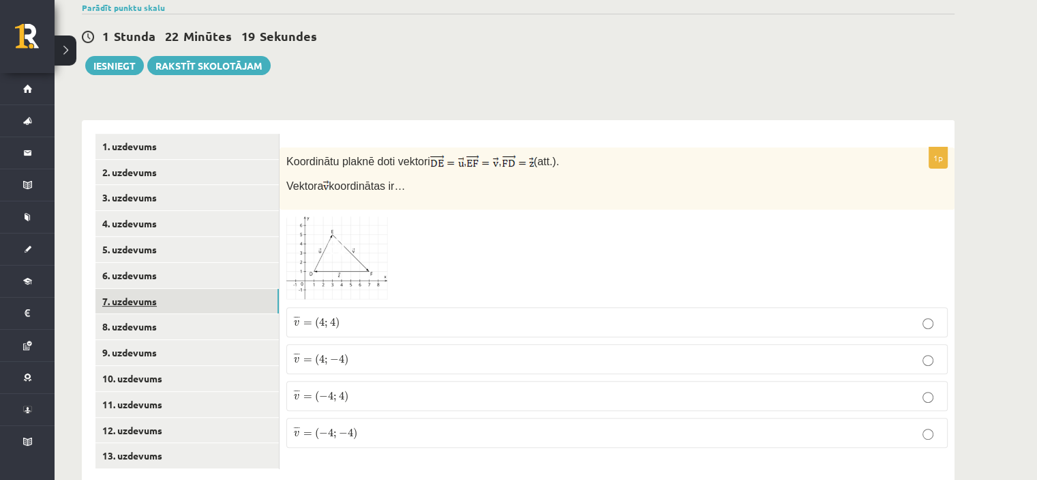
click at [177, 289] on link "7. uzdevums" at bounding box center [186, 301] width 183 height 25
click at [168, 314] on link "8. uzdevums" at bounding box center [186, 326] width 183 height 25
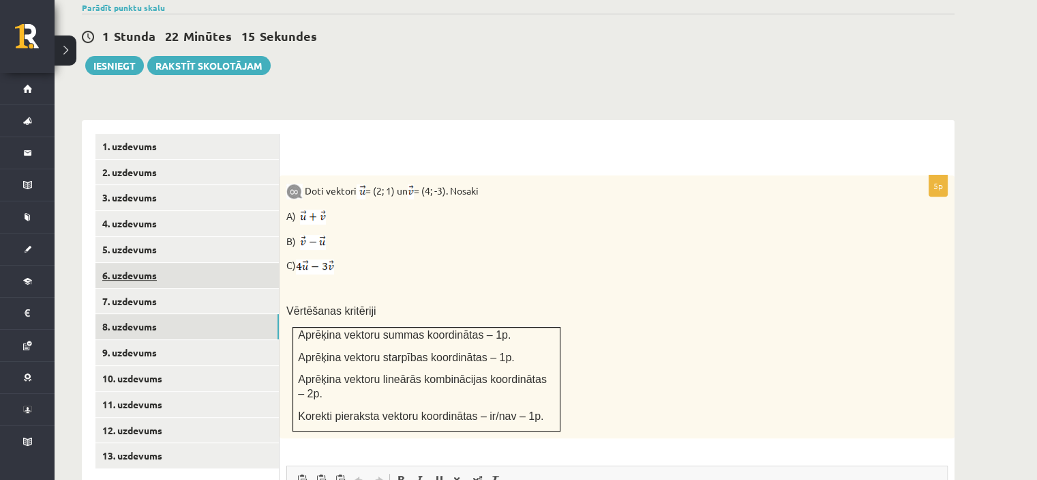
scroll to position [0, 0]
click at [180, 263] on link "6. uzdevums" at bounding box center [186, 275] width 183 height 25
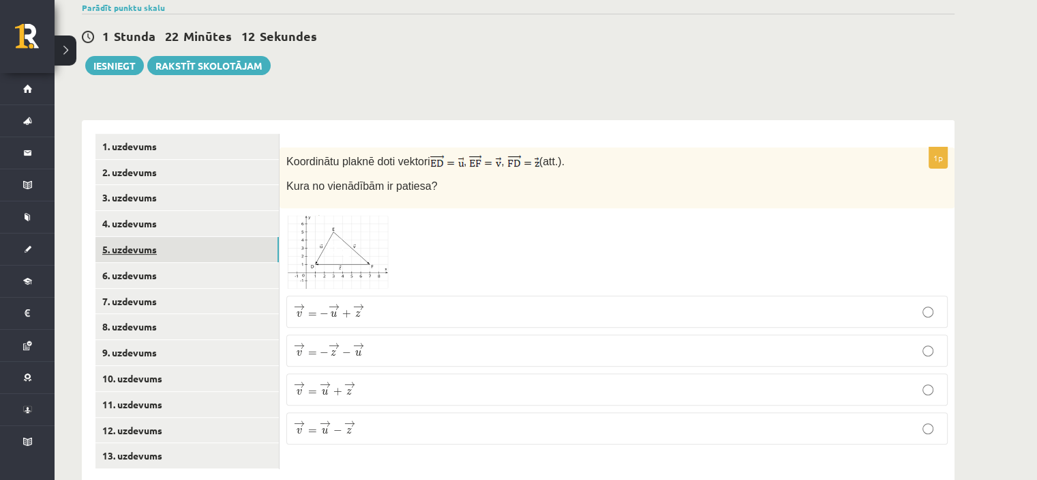
click at [188, 237] on link "5. uzdevums" at bounding box center [186, 249] width 183 height 25
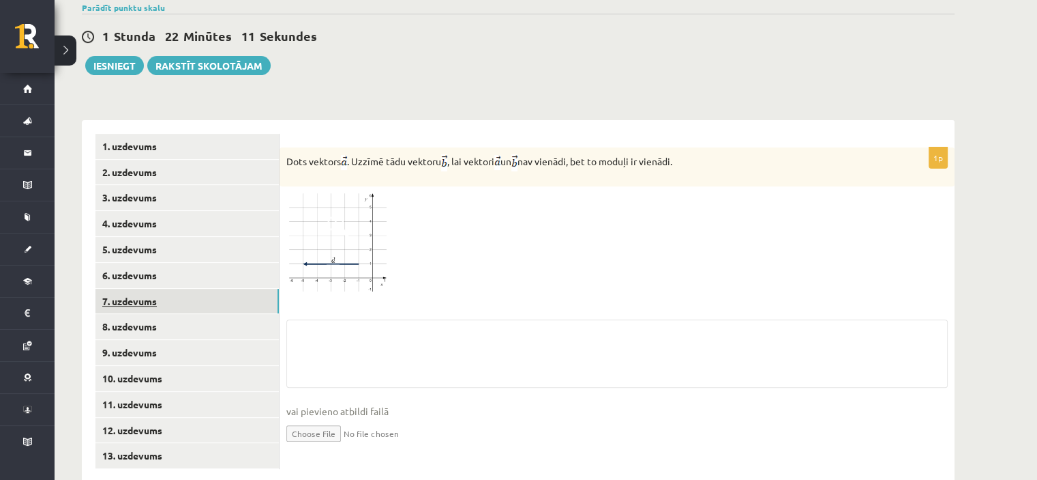
click at [172, 289] on link "7. uzdevums" at bounding box center [186, 301] width 183 height 25
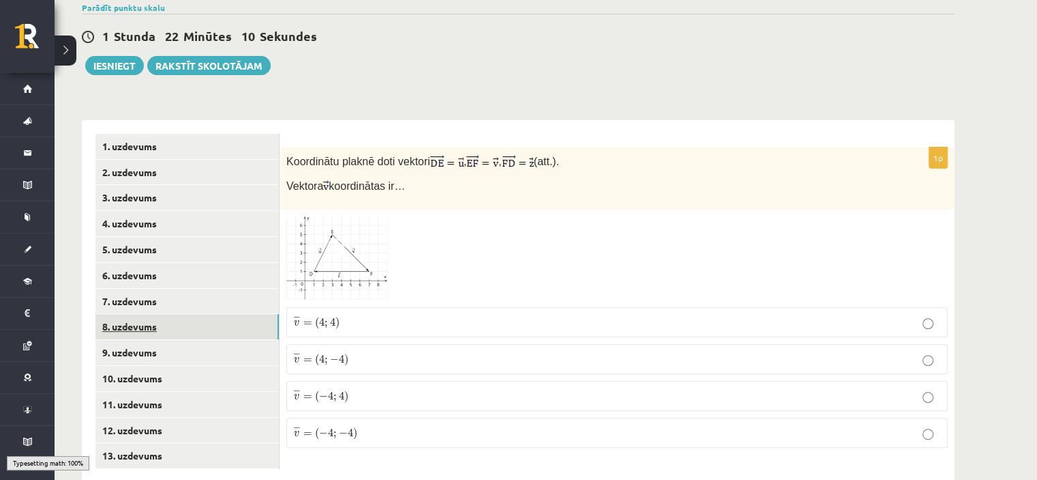
click at [164, 314] on link "8. uzdevums" at bounding box center [186, 326] width 183 height 25
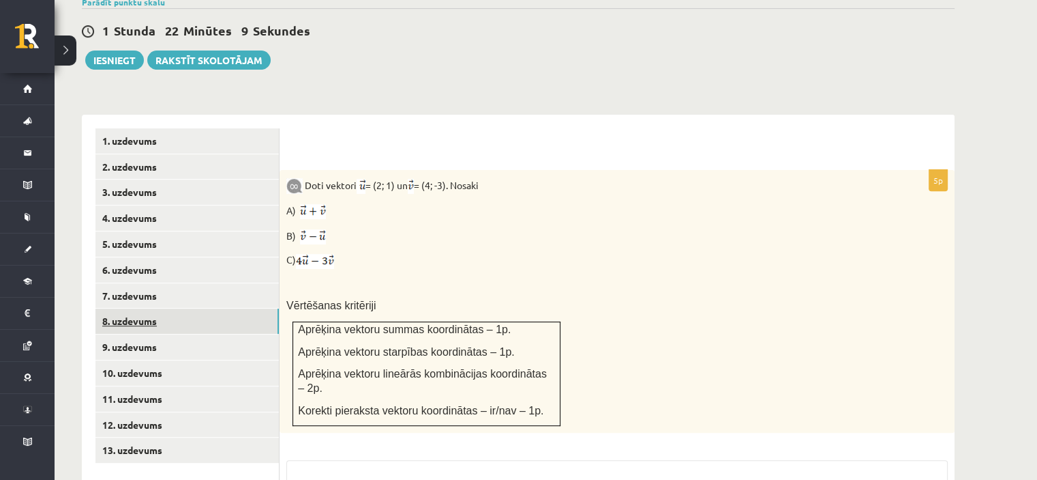
scroll to position [483, 0]
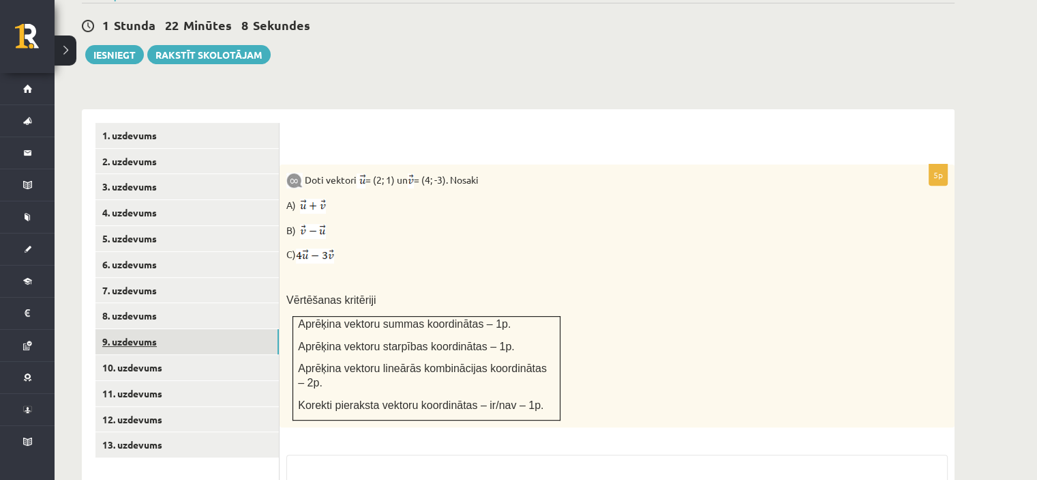
click at [161, 329] on link "9. uzdevums" at bounding box center [186, 341] width 183 height 25
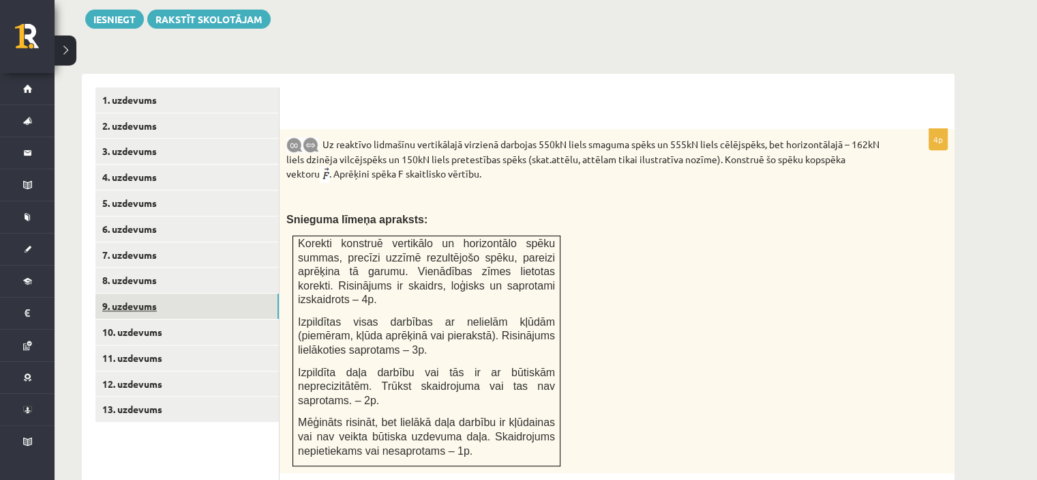
scroll to position [522, 0]
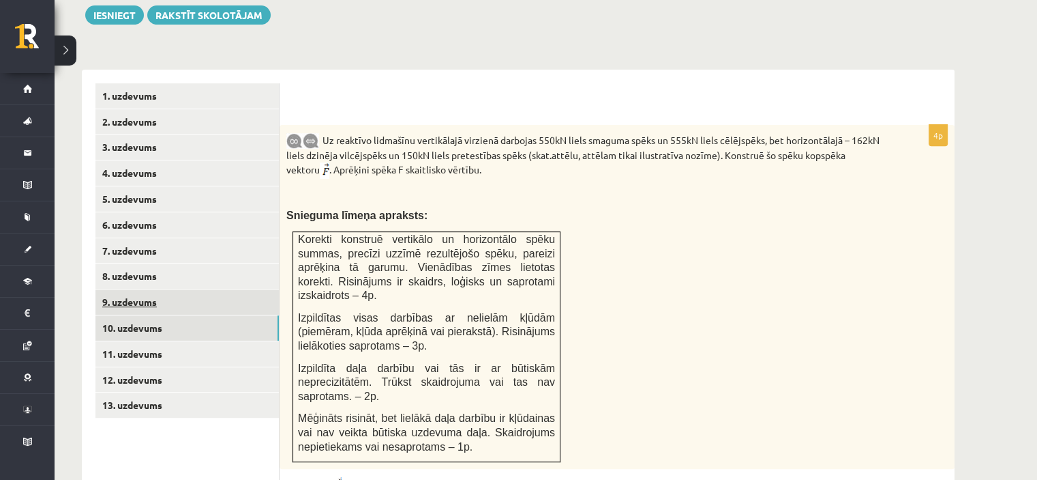
click at [161, 315] on link "10. uzdevums" at bounding box center [186, 327] width 183 height 25
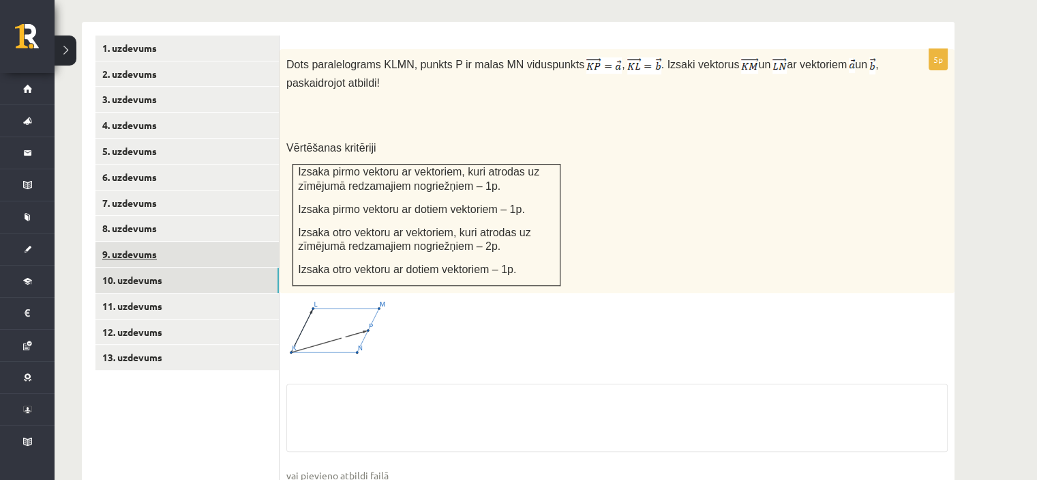
scroll to position [575, 0]
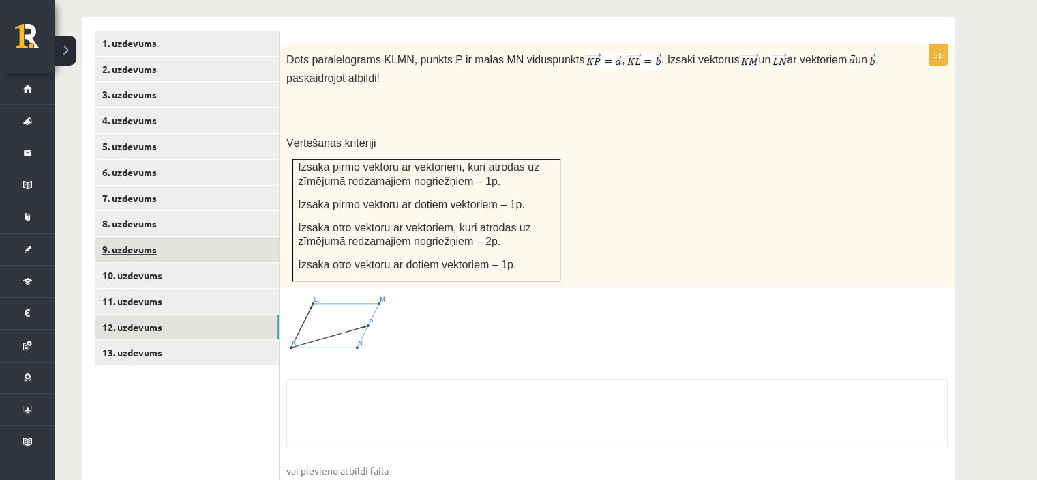
click at [161, 314] on link "12. uzdevums" at bounding box center [186, 326] width 183 height 25
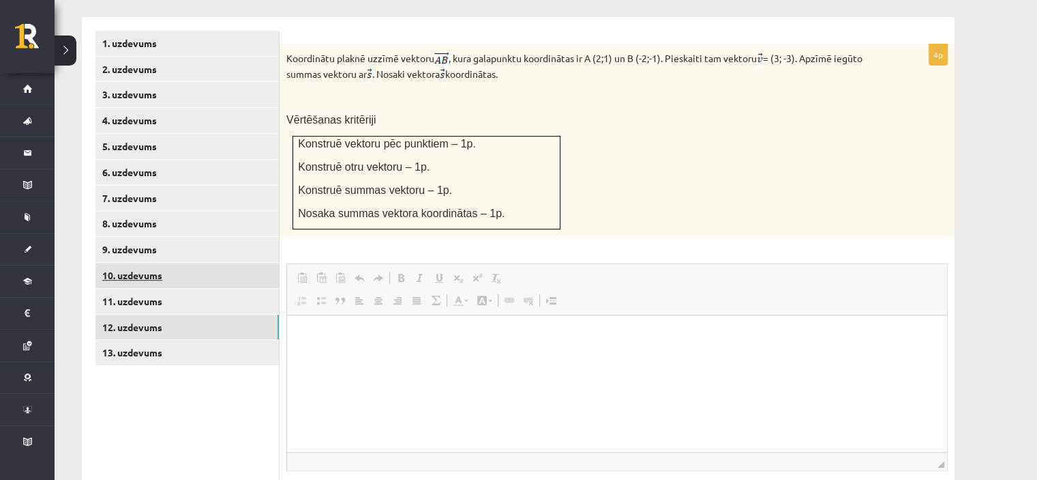
scroll to position [0, 0]
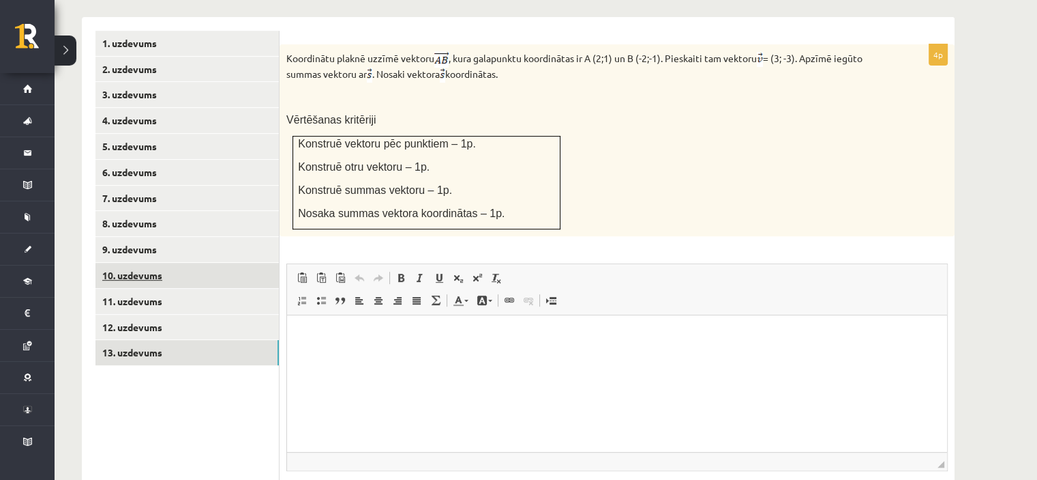
click at [153, 340] on link "13. uzdevums" at bounding box center [186, 352] width 183 height 25
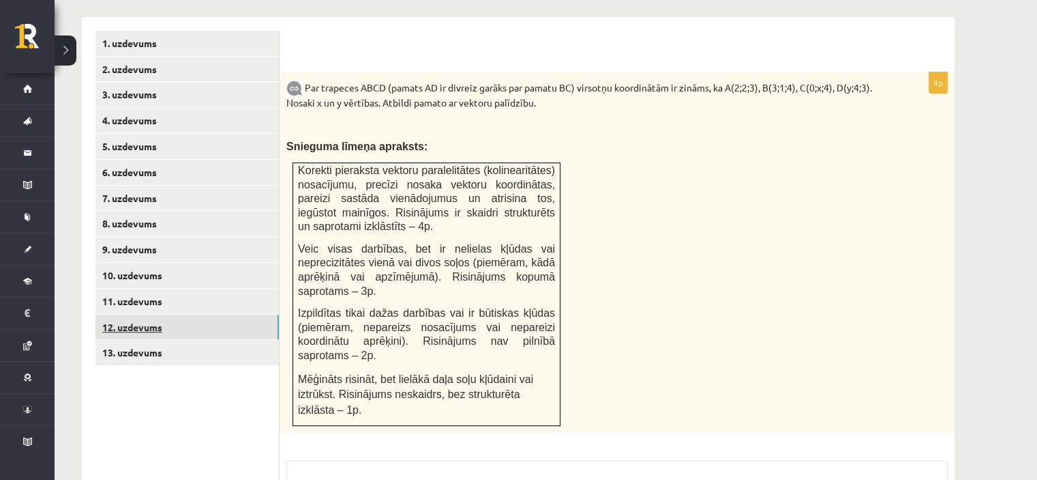
click at [162, 314] on link "12. uzdevums" at bounding box center [186, 326] width 183 height 25
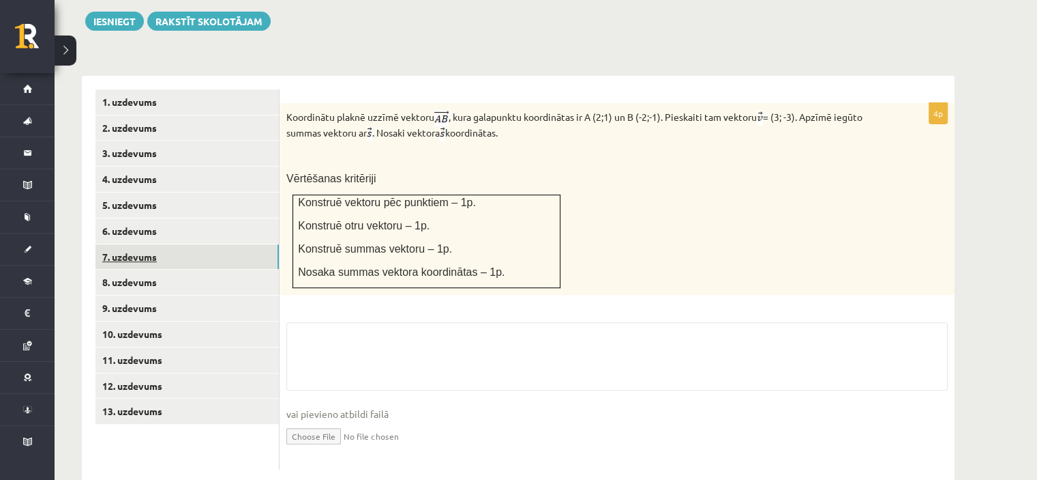
click at [179, 244] on link "7. uzdevums" at bounding box center [186, 256] width 183 height 25
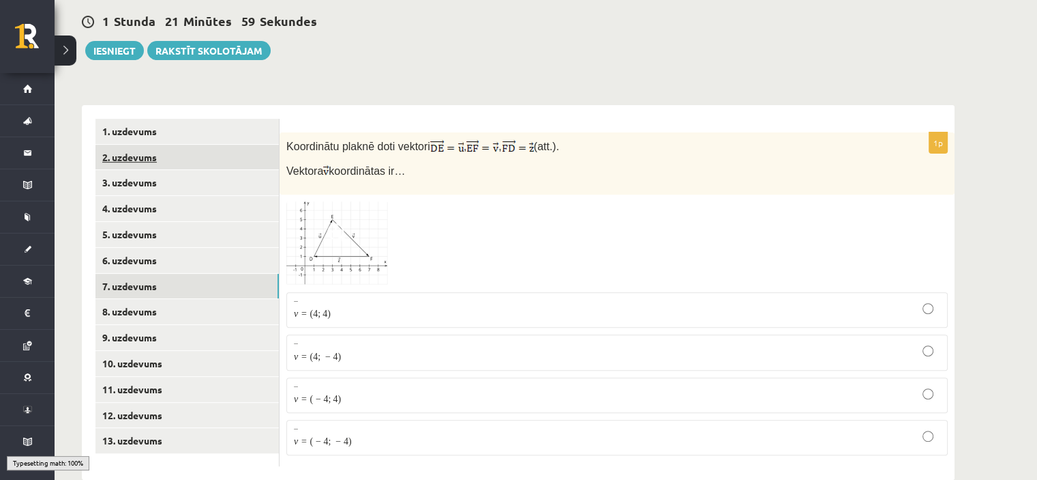
scroll to position [472, 0]
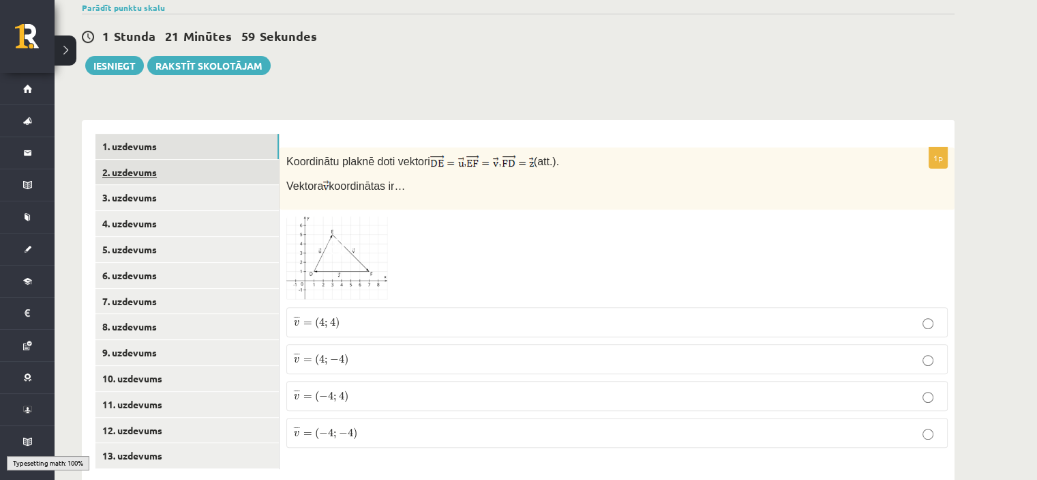
click at [196, 134] on link "1. uzdevums" at bounding box center [186, 146] width 183 height 25
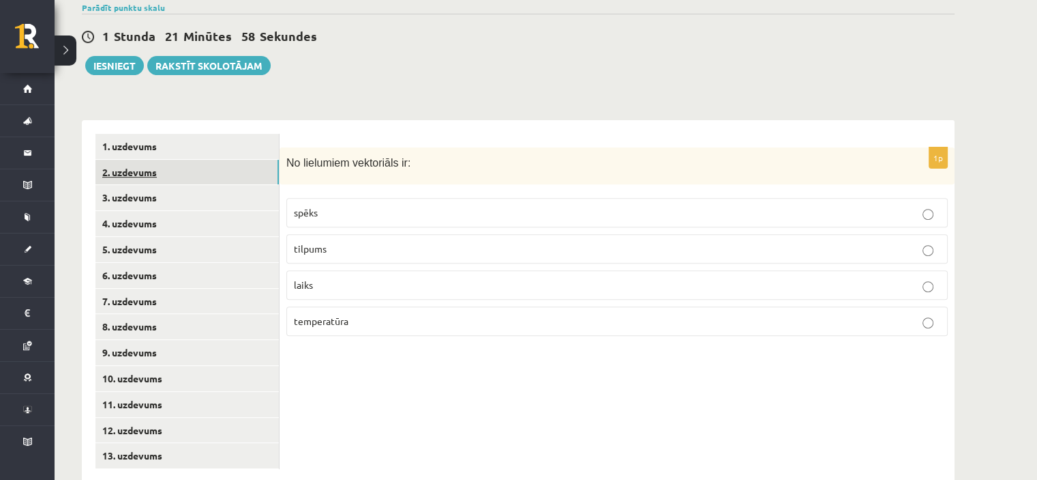
click at [188, 160] on link "2. uzdevums" at bounding box center [186, 172] width 183 height 25
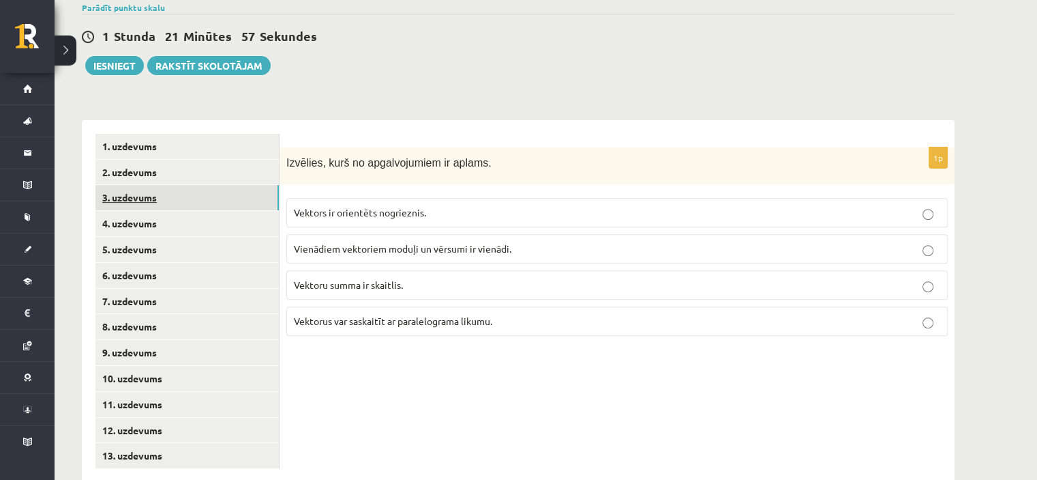
click at [175, 185] on link "3. uzdevums" at bounding box center [186, 197] width 183 height 25
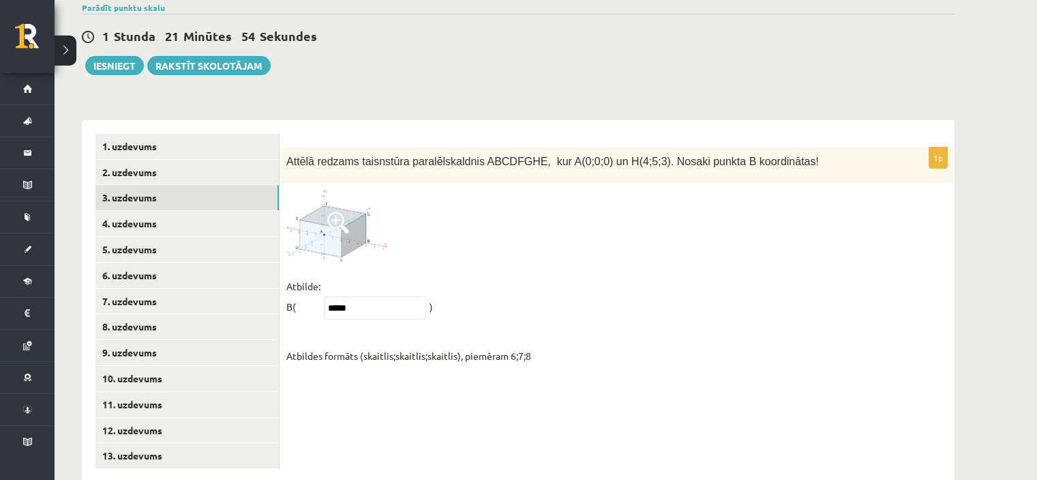
click at [349, 211] on span at bounding box center [338, 222] width 22 height 22
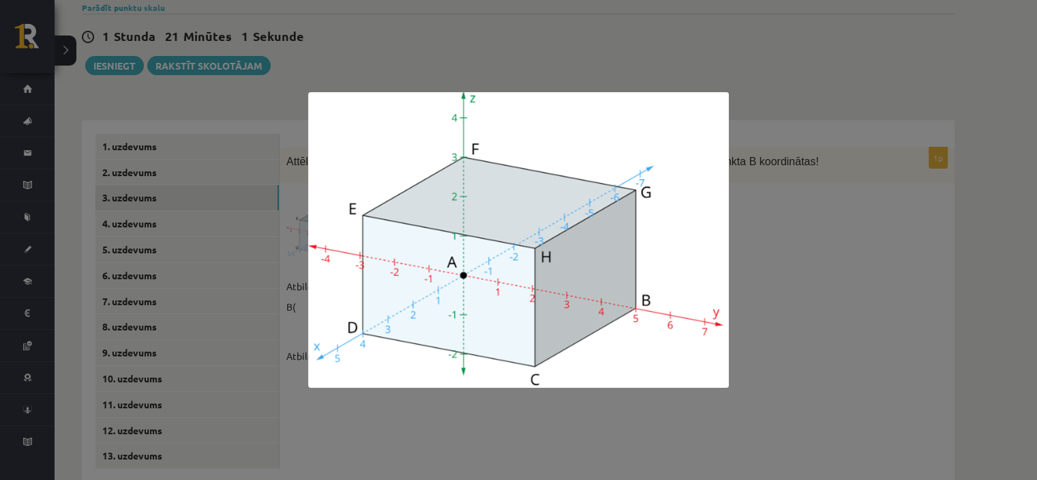
click at [606, 2] on div at bounding box center [518, 240] width 1037 height 480
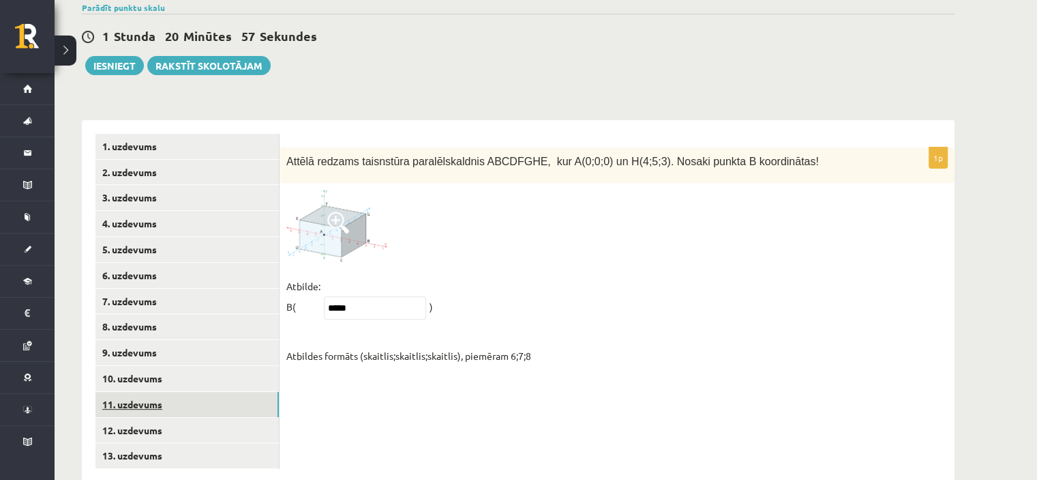
click at [188, 392] on link "11. uzdevums" at bounding box center [186, 404] width 183 height 25
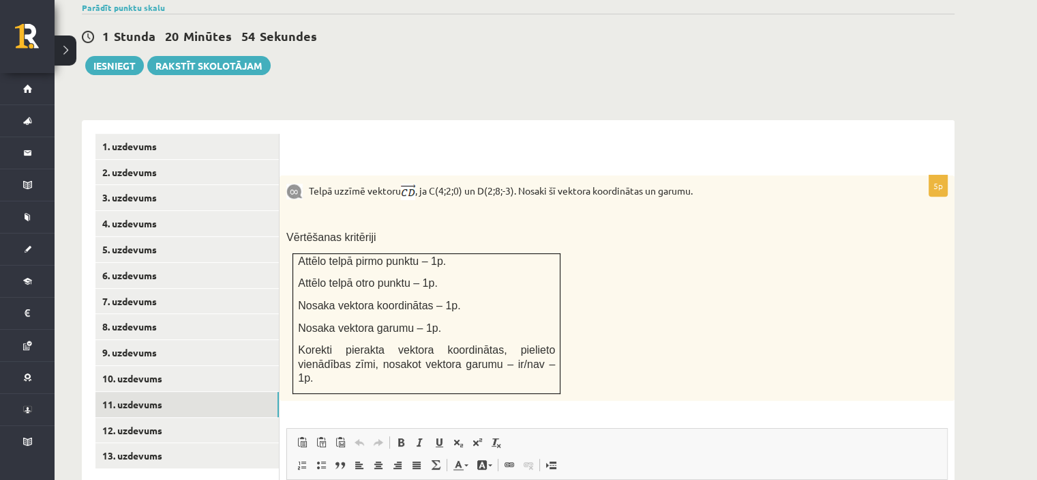
scroll to position [0, 0]
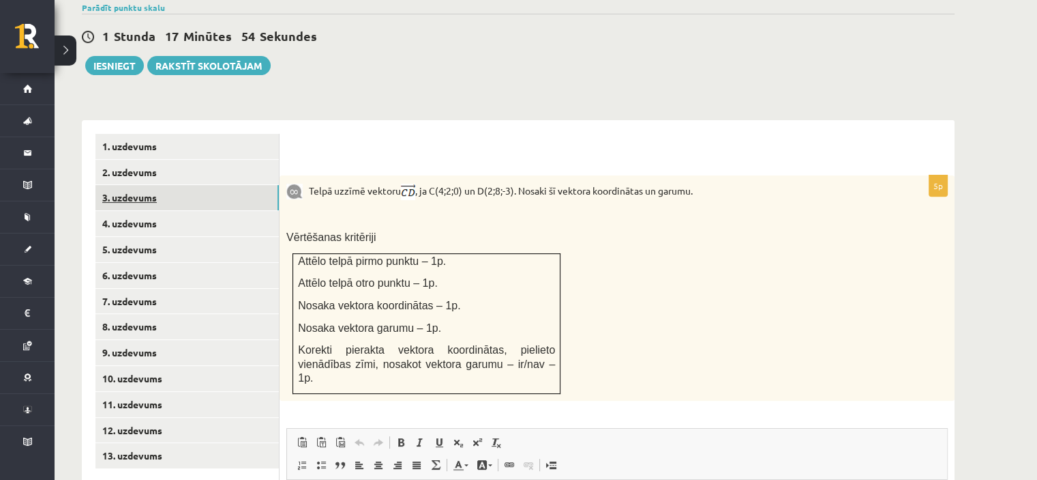
click at [209, 185] on link "3. uzdevums" at bounding box center [186, 197] width 183 height 25
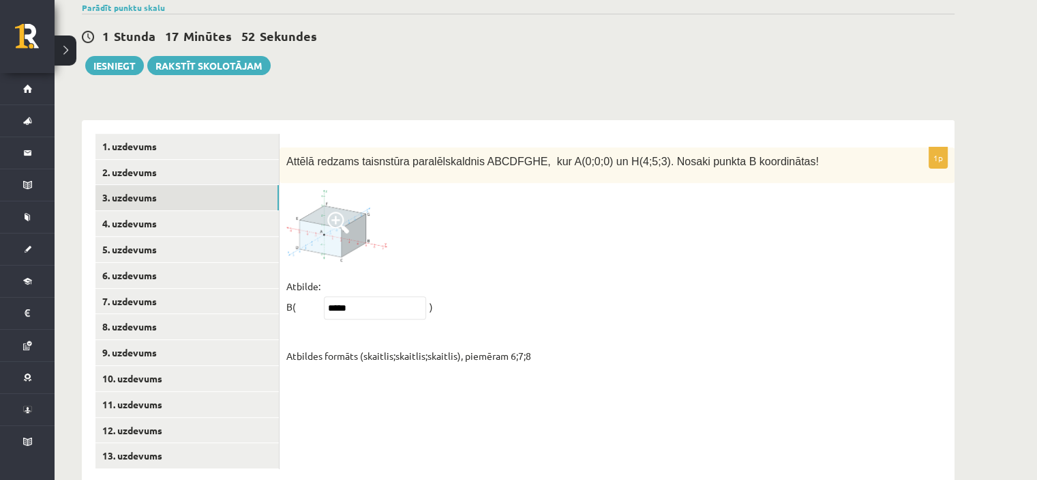
click at [341, 211] on span at bounding box center [338, 222] width 22 height 22
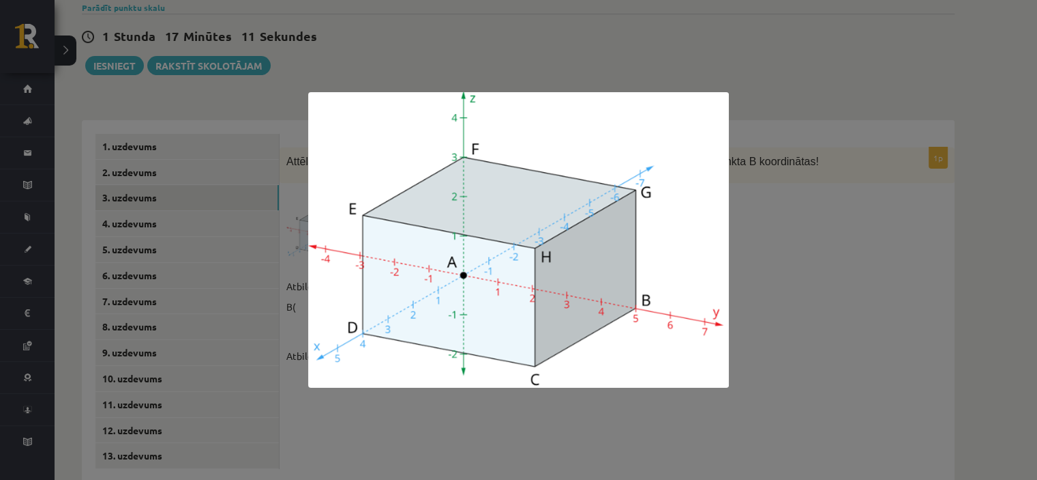
click at [283, 239] on div at bounding box center [518, 240] width 1037 height 480
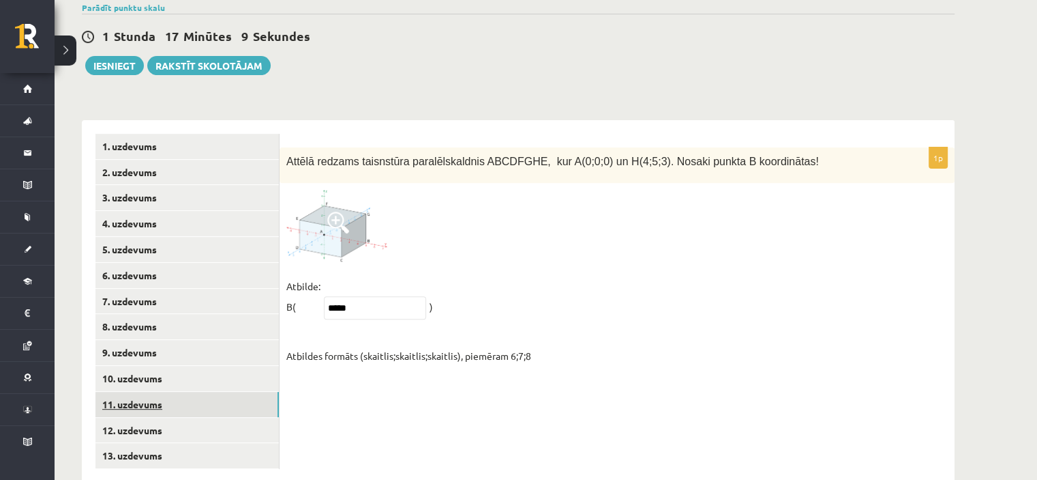
click at [207, 392] on link "11. uzdevums" at bounding box center [186, 404] width 183 height 25
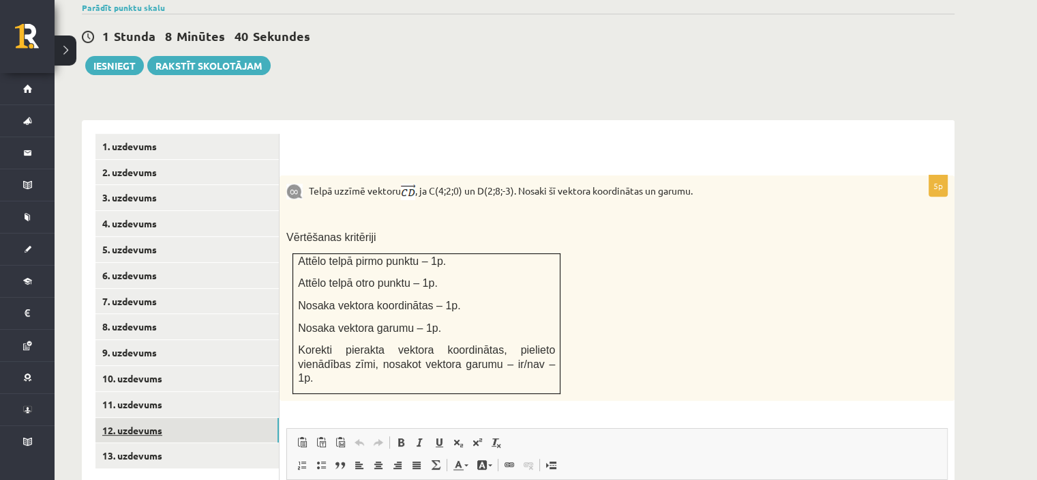
click at [213, 417] on link "12. uzdevums" at bounding box center [186, 429] width 183 height 25
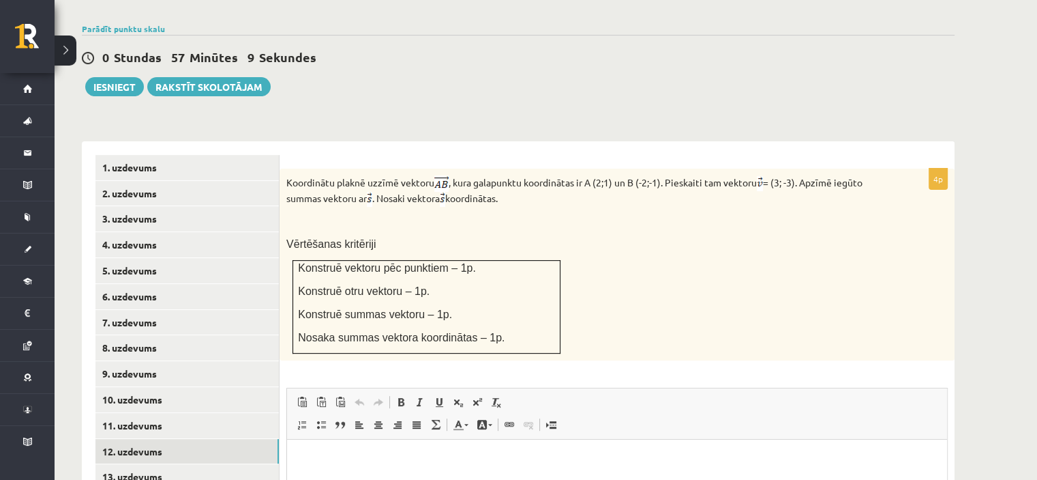
scroll to position [616, 0]
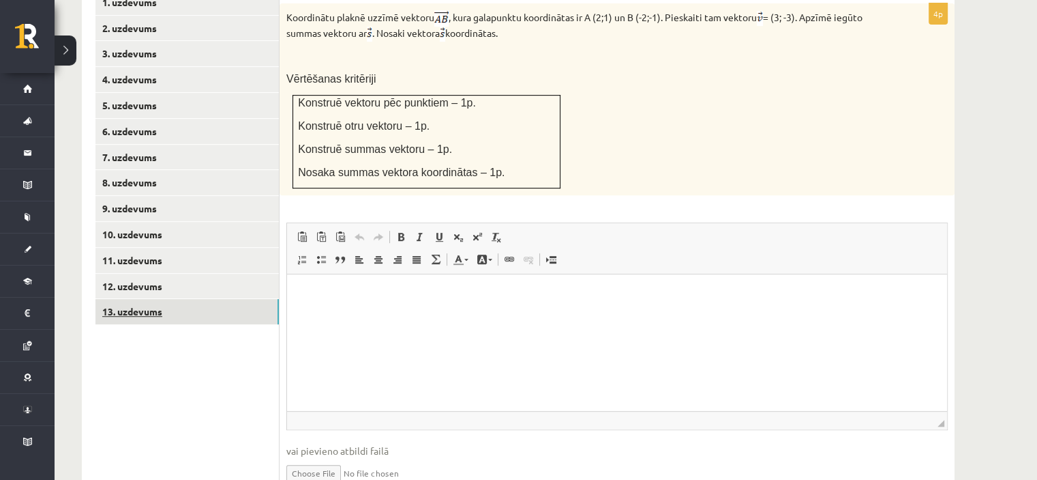
click at [203, 299] on link "13. uzdevums" at bounding box center [186, 311] width 183 height 25
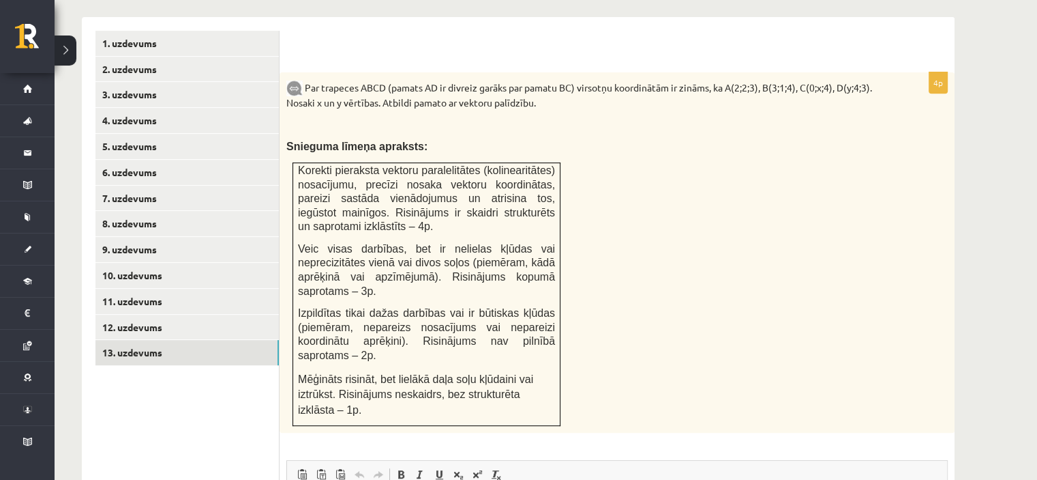
scroll to position [573, 0]
click at [748, 331] on div "Par trapeces ABCD (pamats AD ir divreiz garāks par pamatu BC) virsotņu koordinā…" at bounding box center [617, 254] width 675 height 361
drag, startPoint x: 568, startPoint y: 356, endPoint x: 572, endPoint y: 347, distance: 10.4
click at [572, 347] on div "Par trapeces ABCD (pamats AD ir divreiz garāks par pamatu BC) virsotņu koordinā…" at bounding box center [617, 254] width 675 height 361
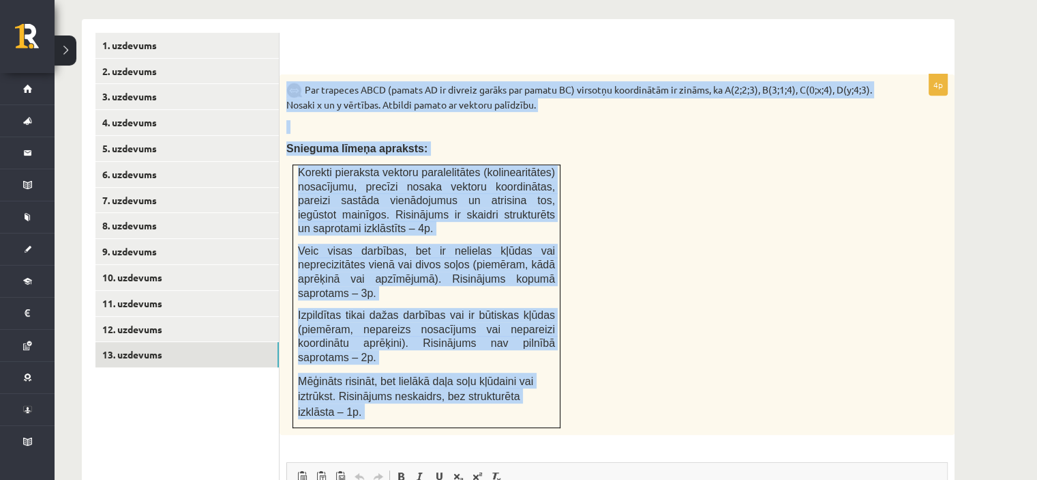
drag, startPoint x: 284, startPoint y: 48, endPoint x: 563, endPoint y: 378, distance: 431.8
click at [563, 378] on div "4p Par trapeces ABCD (pamats AD ir divreiz garāks par pamatu BC) virsotņu koord…" at bounding box center [617, 410] width 675 height 672
copy div "Lor ipsumdol SITA (consec AD el seddoei tempor inc utlabo ET) dolorema aliquaen…"
click at [606, 188] on div "Par trapeces ABCD (pamats AD ir divreiz garāks par pamatu BC) virsotņu koordinā…" at bounding box center [617, 254] width 675 height 361
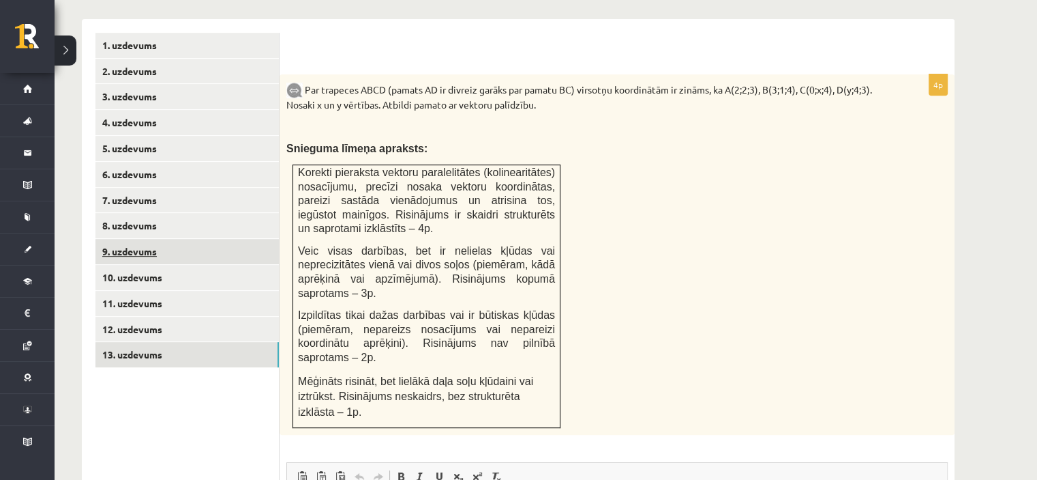
click at [171, 239] on link "9. uzdevums" at bounding box center [186, 251] width 183 height 25
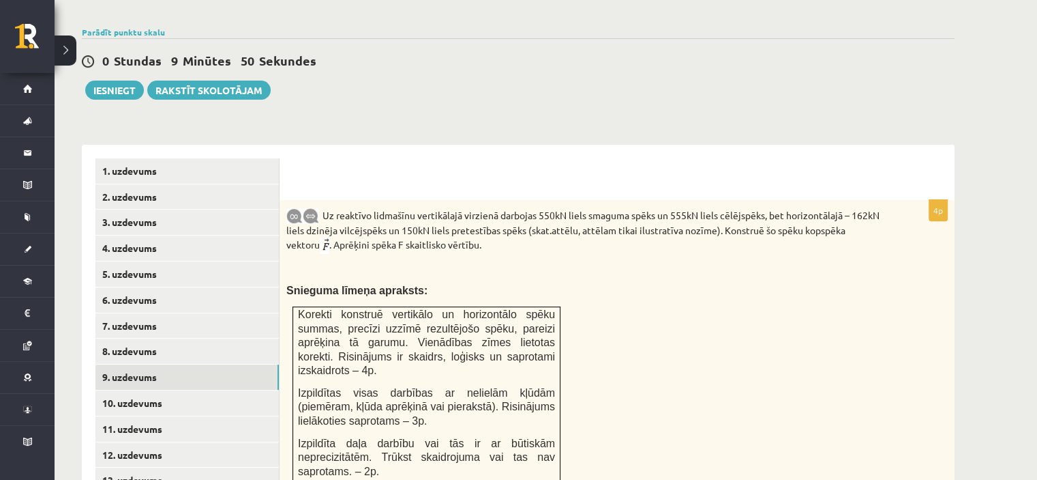
scroll to position [455, 0]
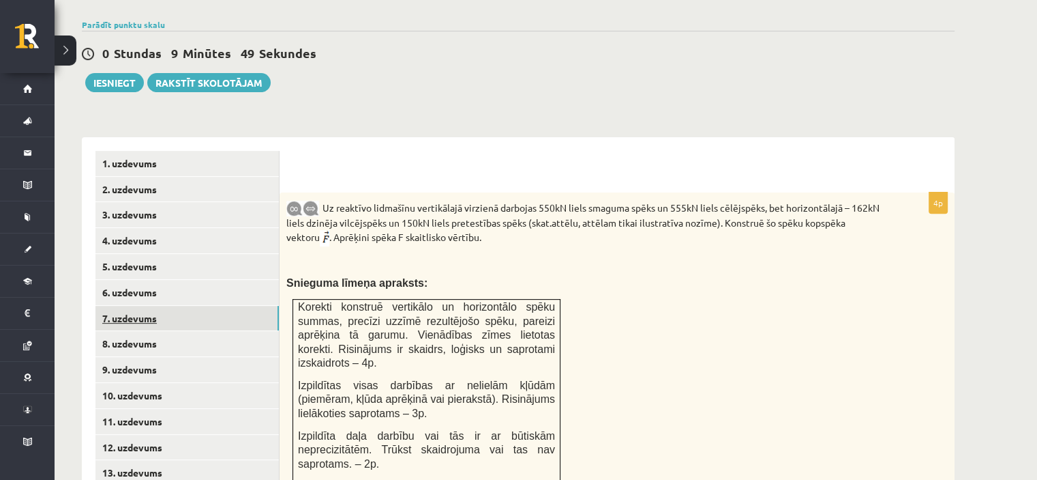
click at [158, 306] on link "7. uzdevums" at bounding box center [186, 318] width 183 height 25
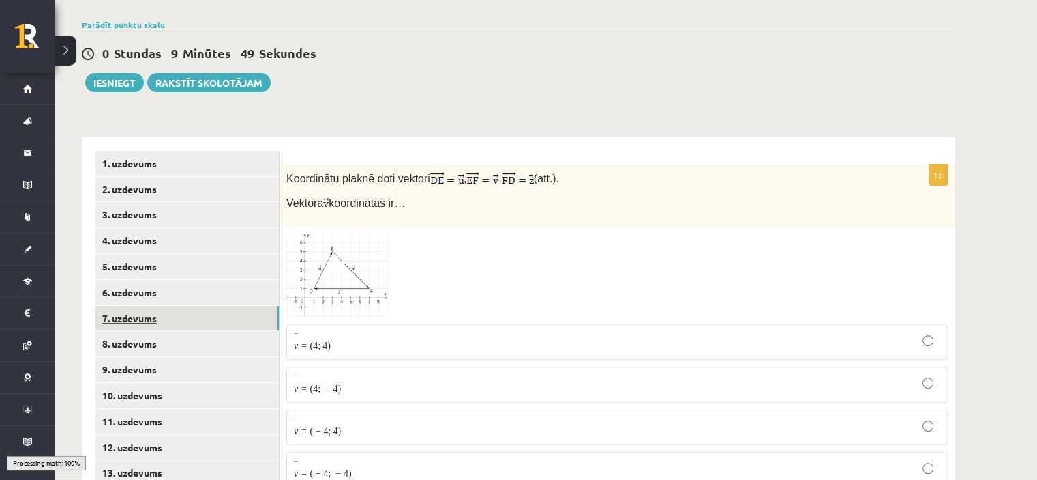
scroll to position [472, 0]
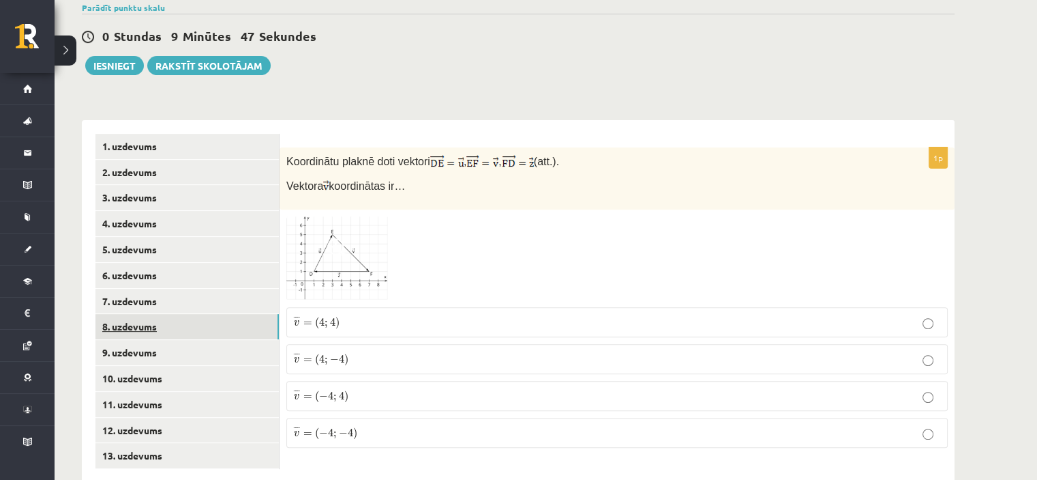
click at [140, 314] on link "8. uzdevums" at bounding box center [186, 326] width 183 height 25
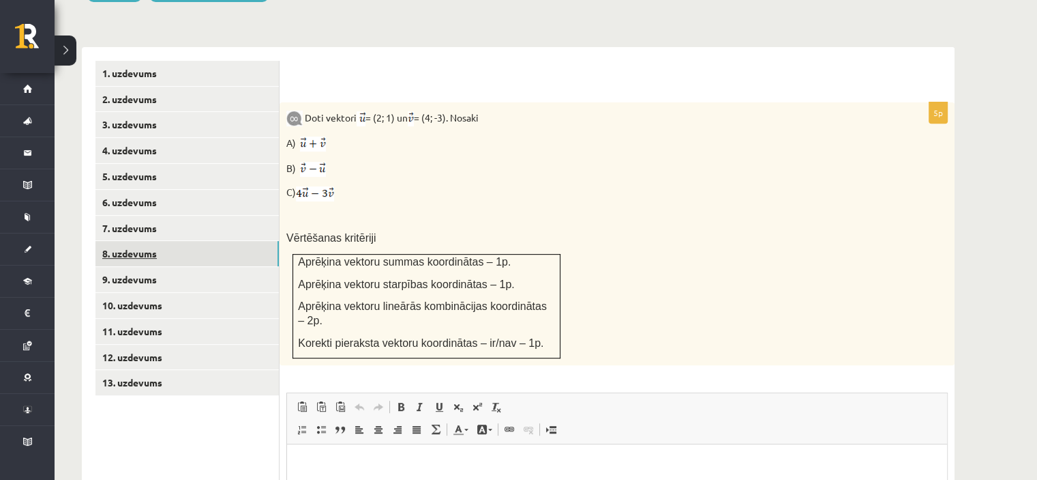
scroll to position [0, 0]
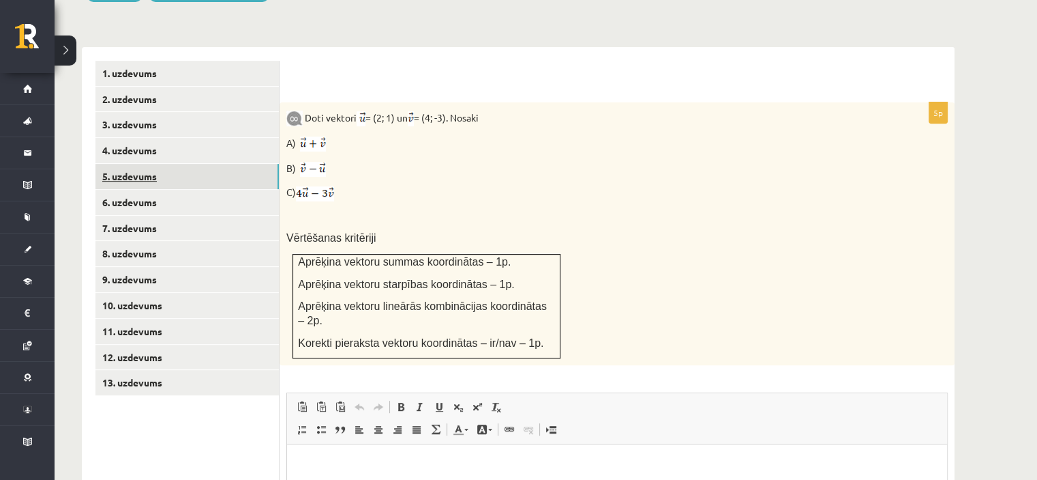
click at [134, 164] on link "5. uzdevums" at bounding box center [186, 176] width 183 height 25
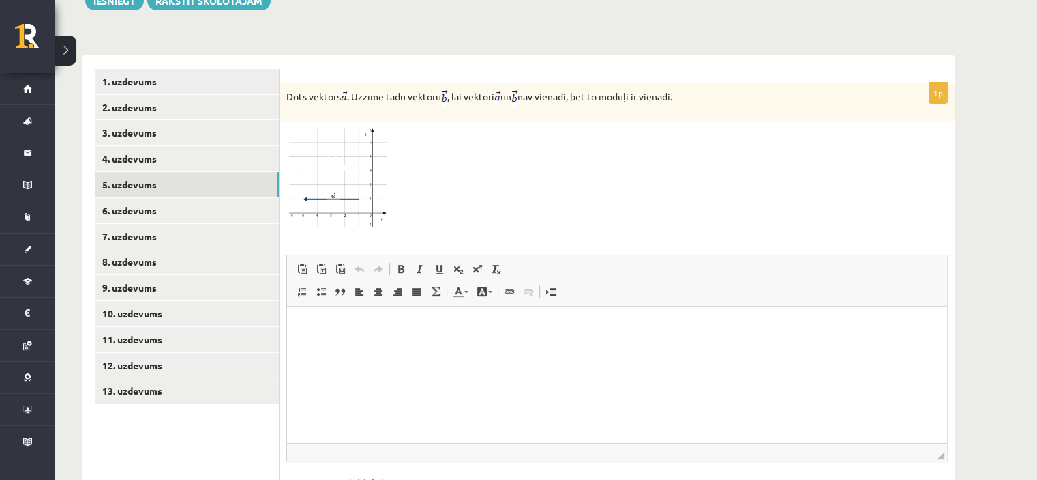
scroll to position [584, 0]
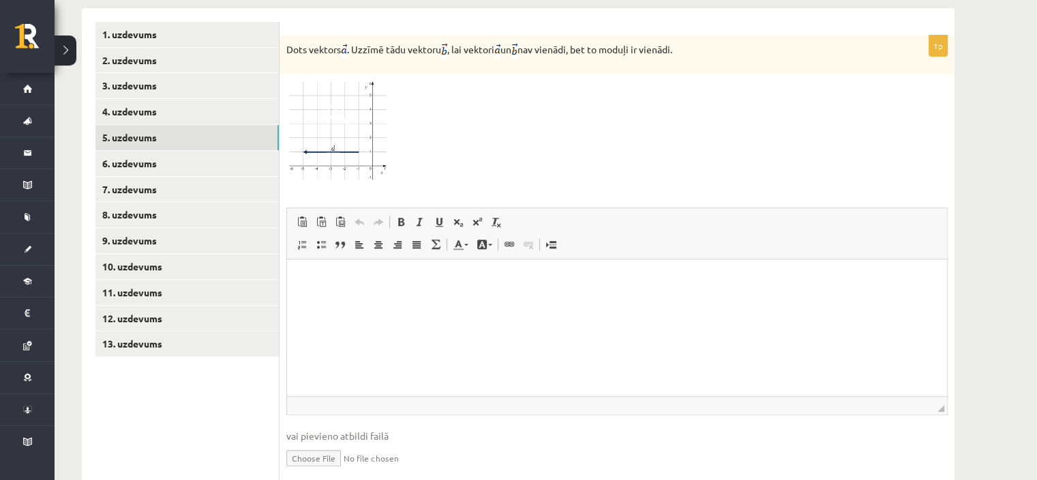
click at [332, 443] on input "file" at bounding box center [617, 457] width 662 height 28
type input "**********"
click at [213, 177] on link "7. uzdevums" at bounding box center [186, 189] width 183 height 25
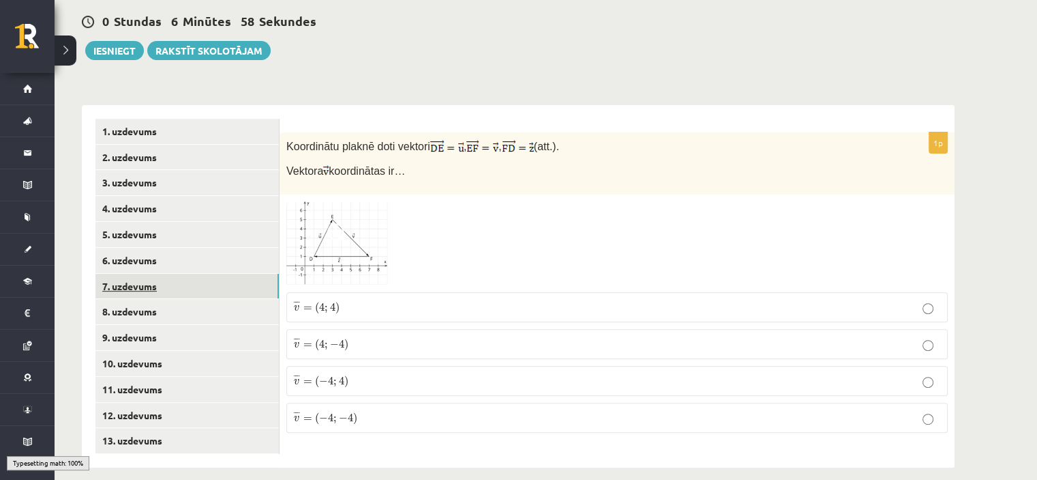
scroll to position [472, 0]
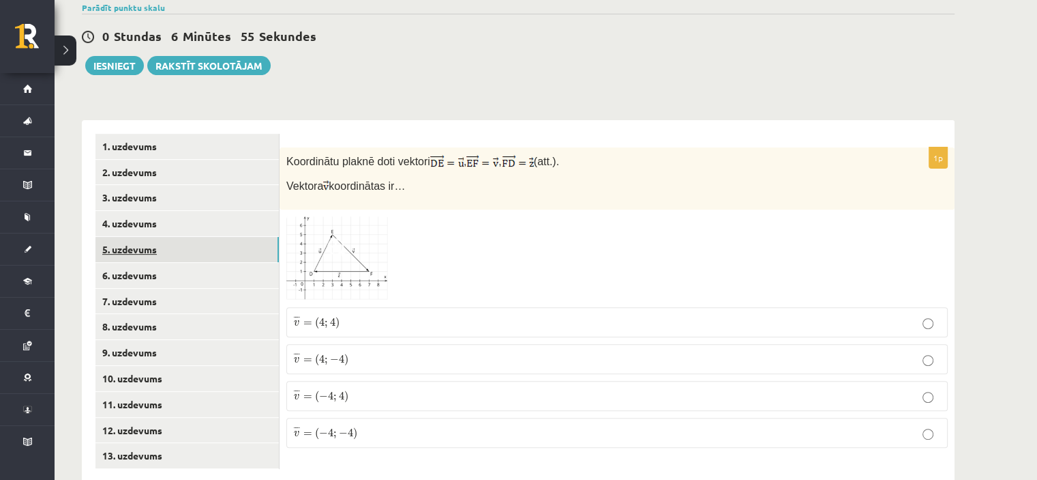
click at [175, 237] on link "5. uzdevums" at bounding box center [186, 249] width 183 height 25
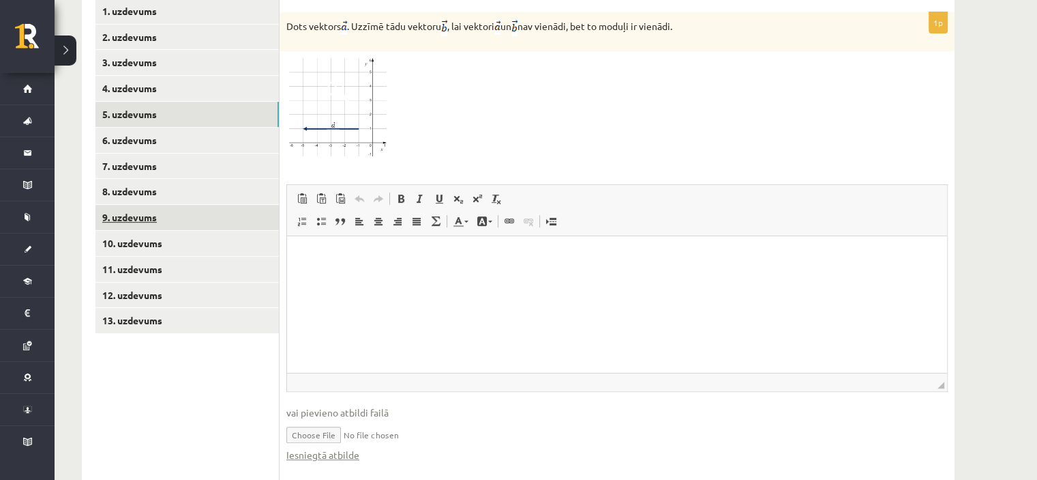
scroll to position [619, 0]
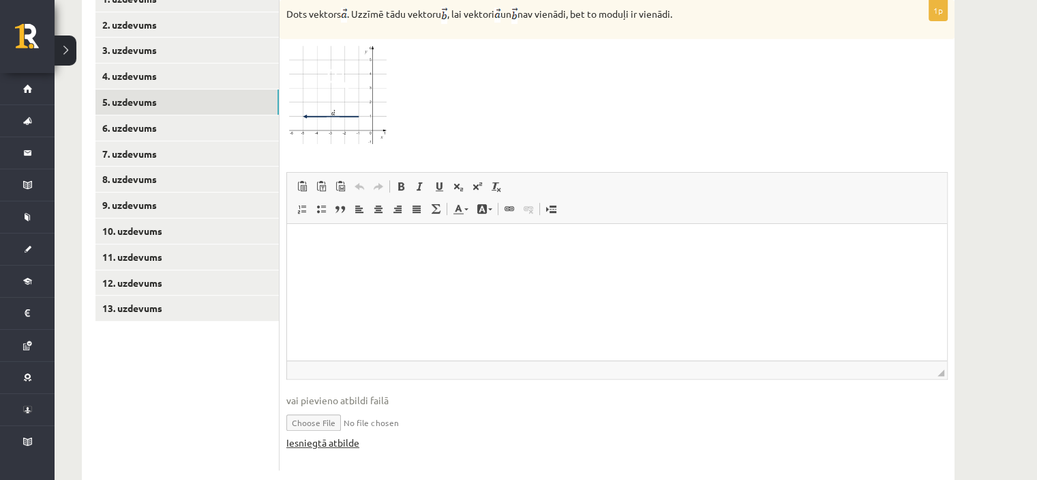
click at [338, 435] on link "Iesniegtā atbilde" at bounding box center [322, 442] width 73 height 14
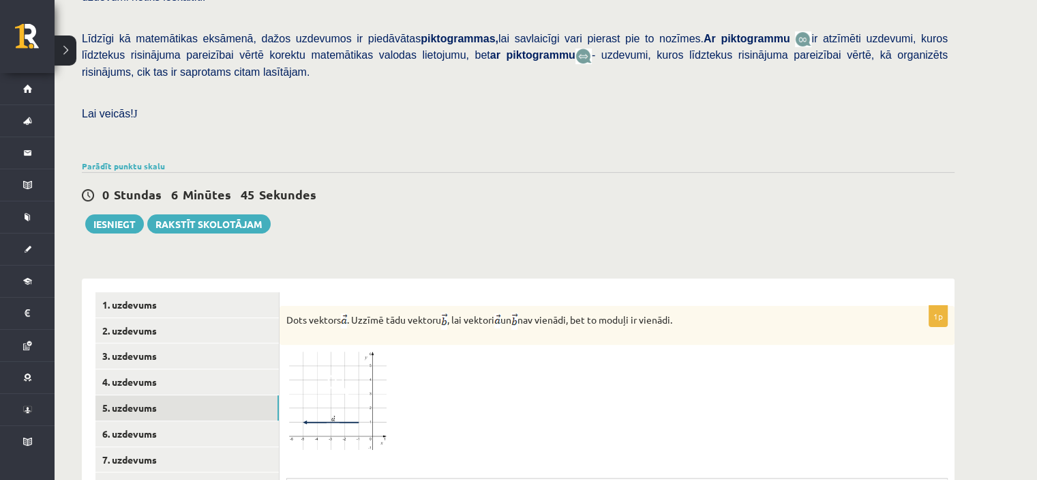
scroll to position [314, 0]
click at [239, 214] on link "Rakstīt skolotājam" at bounding box center [208, 223] width 123 height 19
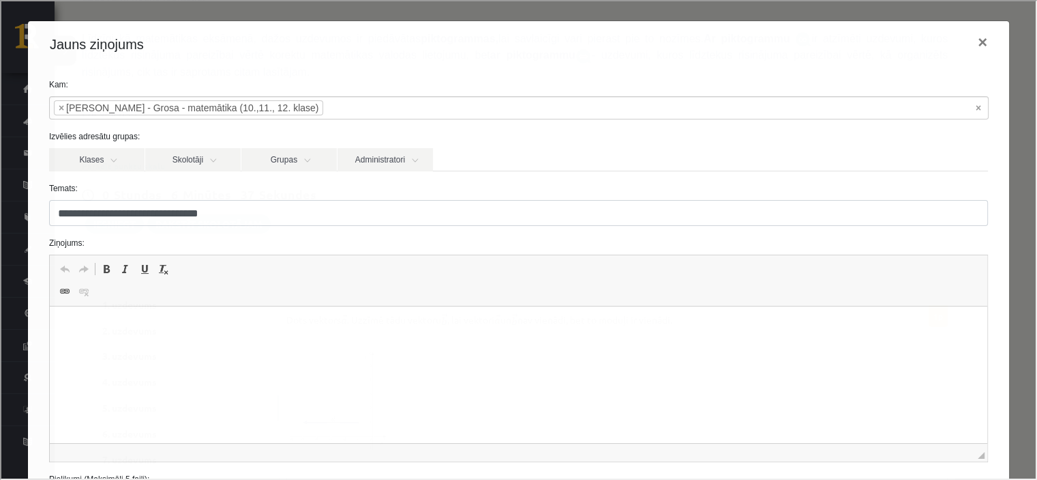
scroll to position [0, 0]
click at [252, 342] on html at bounding box center [518, 327] width 938 height 42
drag, startPoint x: 443, startPoint y: 48, endPoint x: 457, endPoint y: 19, distance: 32.0
click at [457, 20] on div "Jauns ziņojums ×" at bounding box center [518, 43] width 982 height 46
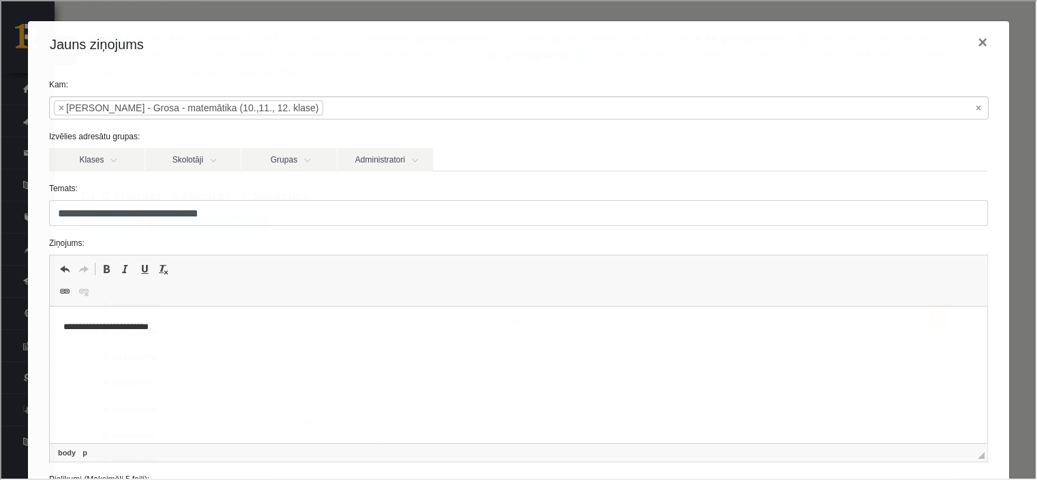
click at [254, 308] on html "**********" at bounding box center [518, 327] width 938 height 42
click at [224, 329] on p "**********" at bounding box center [514, 327] width 902 height 14
click at [428, 317] on html "**********" at bounding box center [518, 327] width 938 height 42
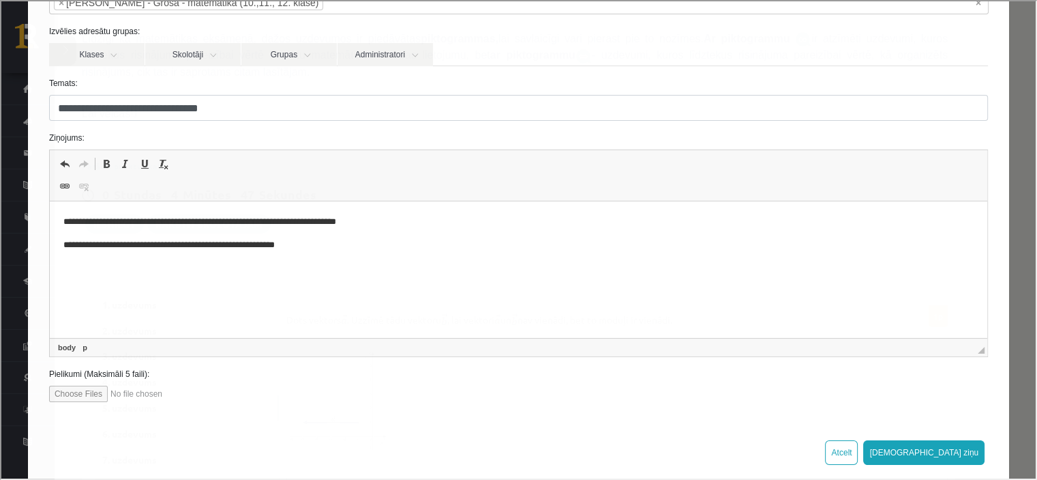
scroll to position [124, 0]
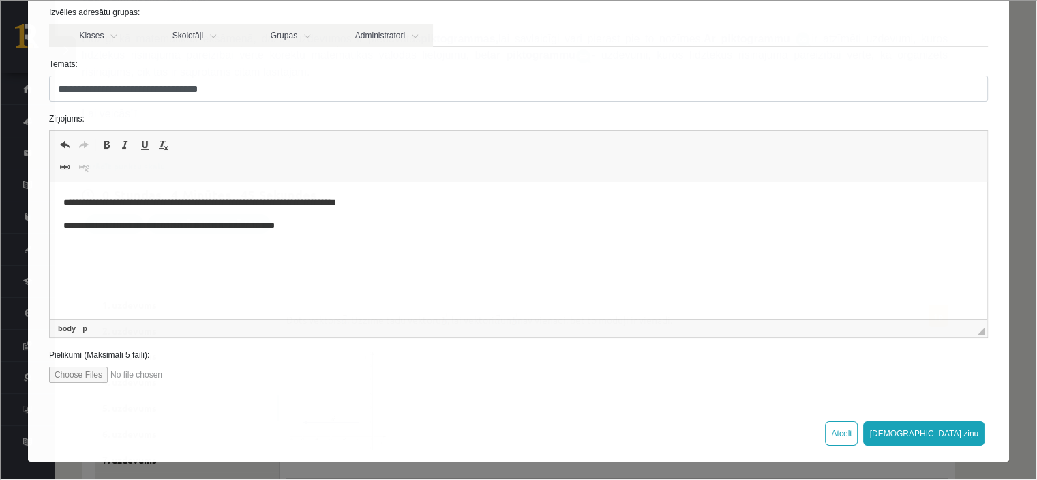
click at [91, 376] on input "file" at bounding box center [125, 373] width 155 height 16
click at [101, 374] on input "file" at bounding box center [125, 373] width 155 height 16
click at [105, 373] on input "file" at bounding box center [125, 373] width 155 height 16
type input "**********"
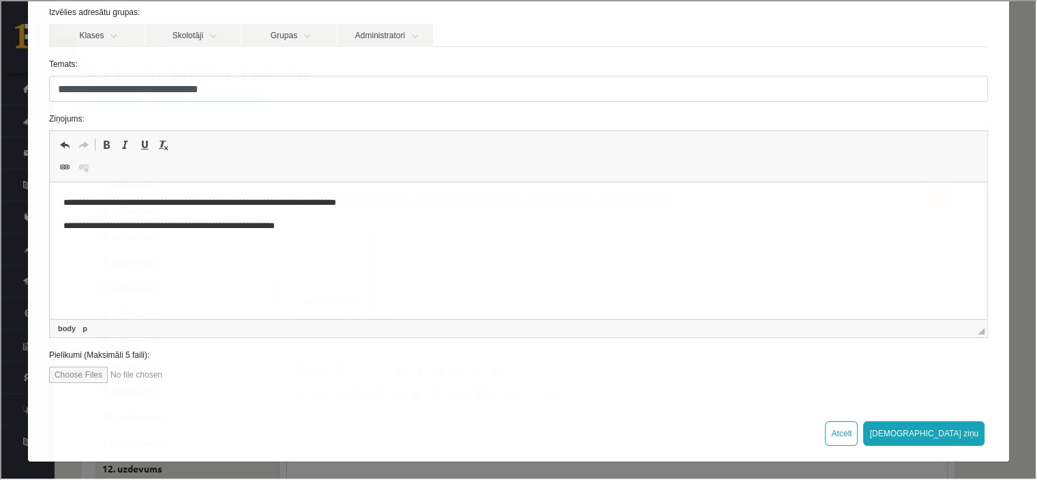
click at [361, 235] on body "**********" at bounding box center [518, 226] width 911 height 60
click at [104, 373] on input "file" at bounding box center [125, 373] width 155 height 16
type input "**********"
click at [321, 269] on html "**********" at bounding box center [518, 225] width 938 height 87
click at [143, 252] on p "**********" at bounding box center [514, 248] width 902 height 14
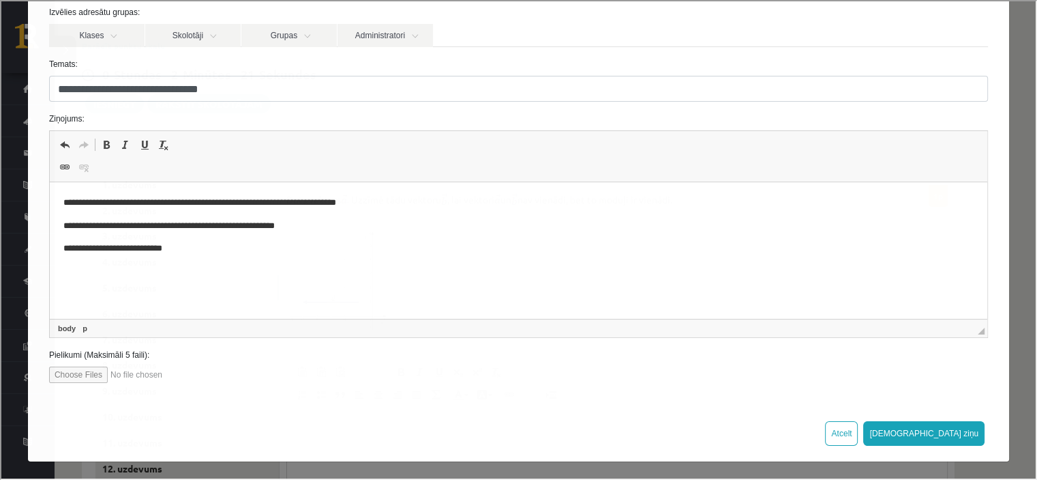
click at [219, 257] on html "**********" at bounding box center [518, 225] width 938 height 87
click at [945, 424] on button "[DEMOGRAPHIC_DATA] ziņu" at bounding box center [922, 432] width 121 height 25
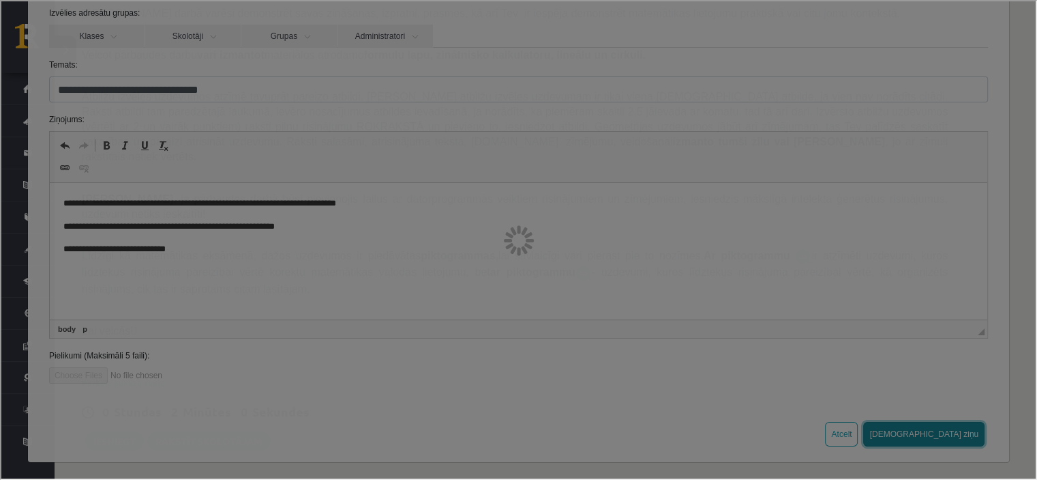
scroll to position [95, 0]
click at [202, 467] on div at bounding box center [517, 238] width 1035 height 477
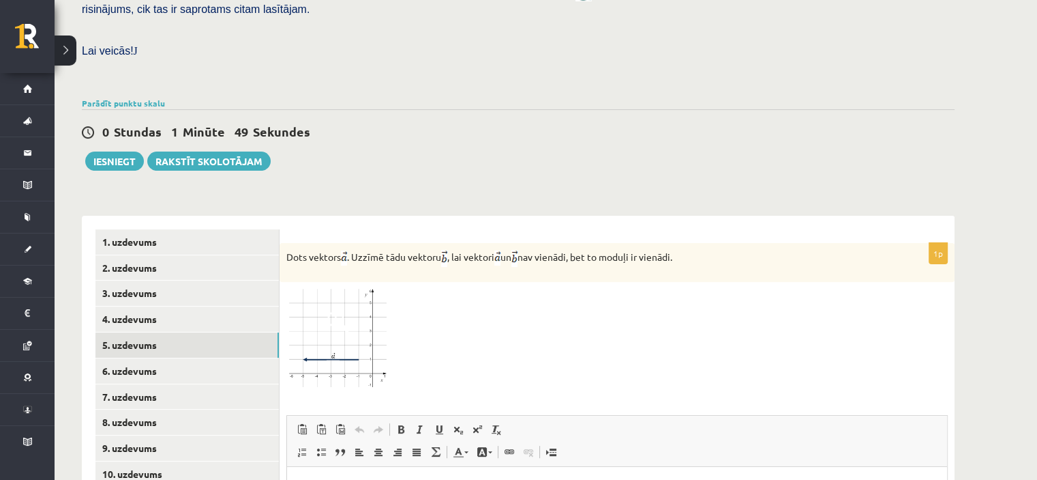
scroll to position [379, 0]
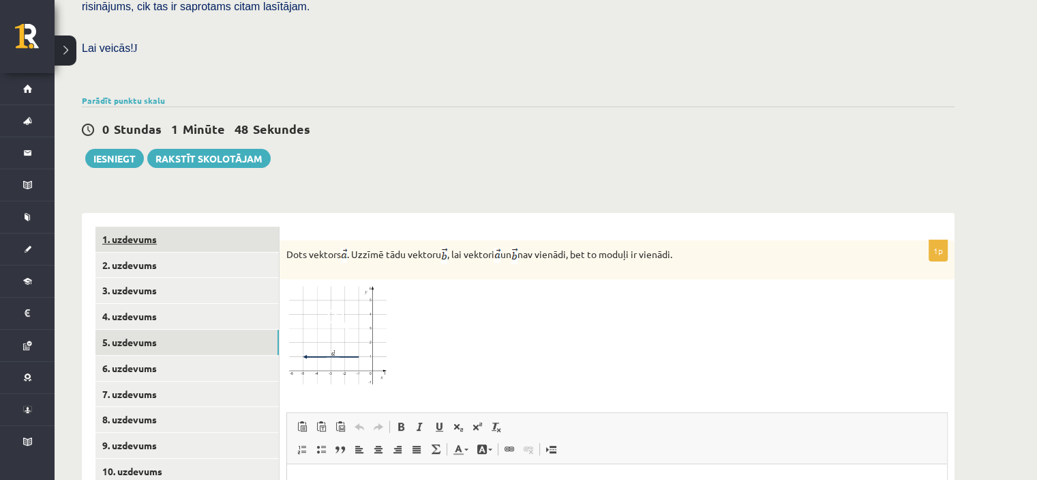
click at [226, 226] on link "1. uzdevums" at bounding box center [186, 238] width 183 height 25
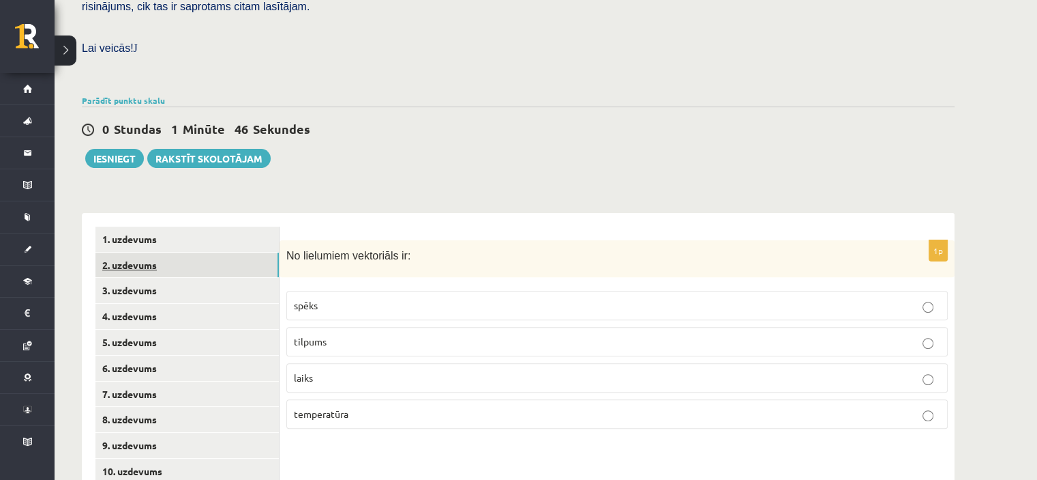
click at [221, 252] on link "2. uzdevums" at bounding box center [186, 264] width 183 height 25
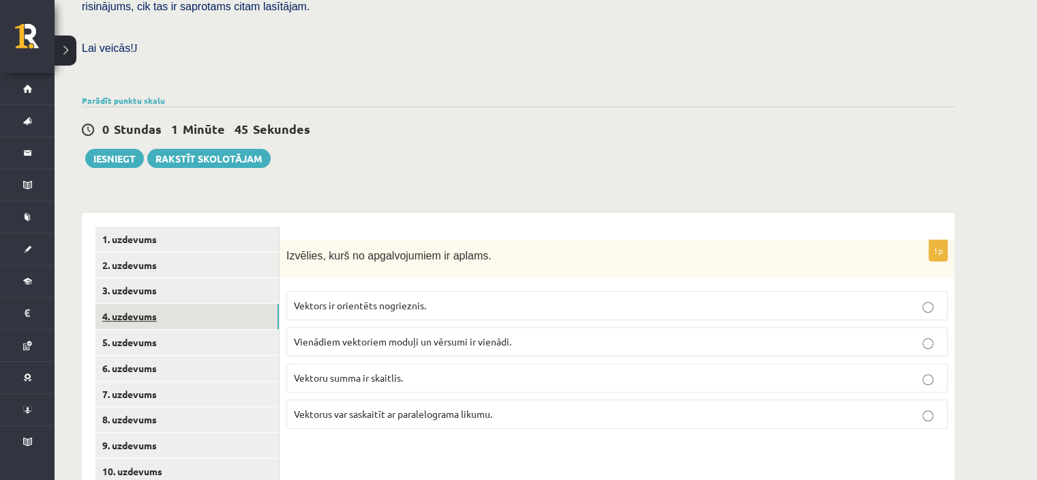
click at [218, 304] on link "4. uzdevums" at bounding box center [186, 316] width 183 height 25
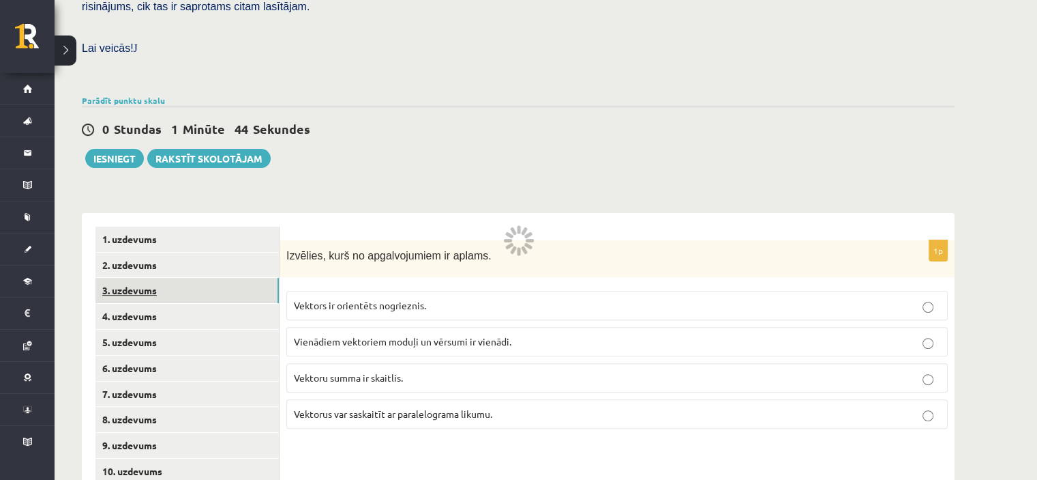
click at [216, 278] on link "3. uzdevums" at bounding box center [186, 290] width 183 height 25
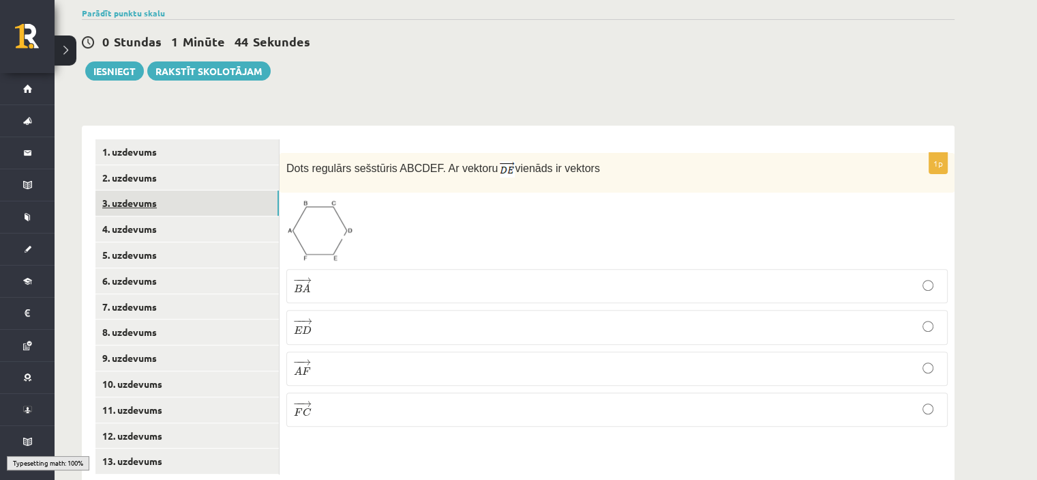
scroll to position [472, 0]
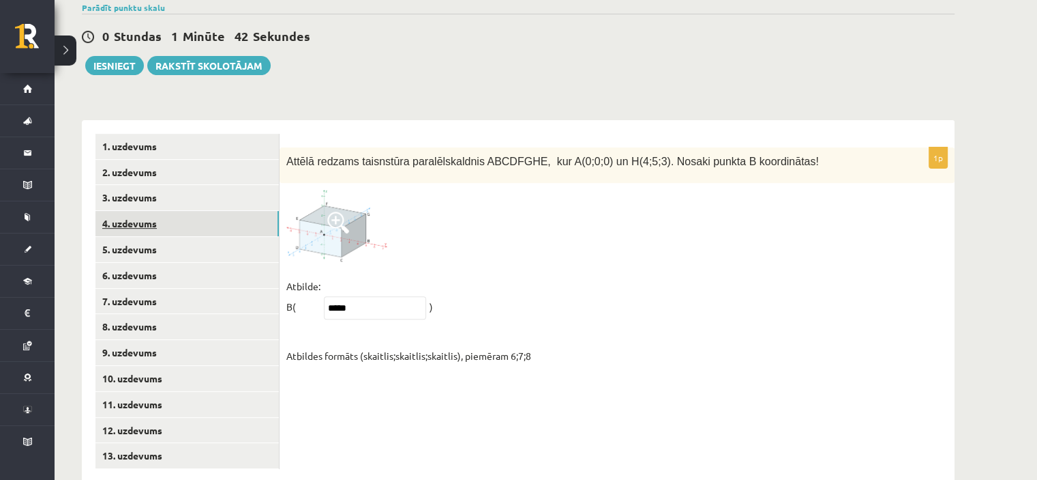
click at [205, 211] on link "4. uzdevums" at bounding box center [186, 223] width 183 height 25
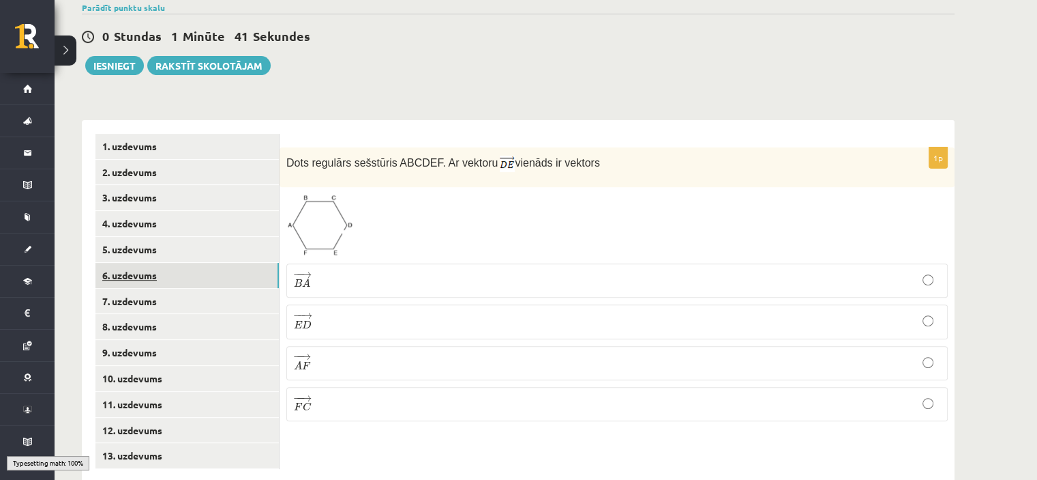
click at [211, 263] on link "6. uzdevums" at bounding box center [186, 275] width 183 height 25
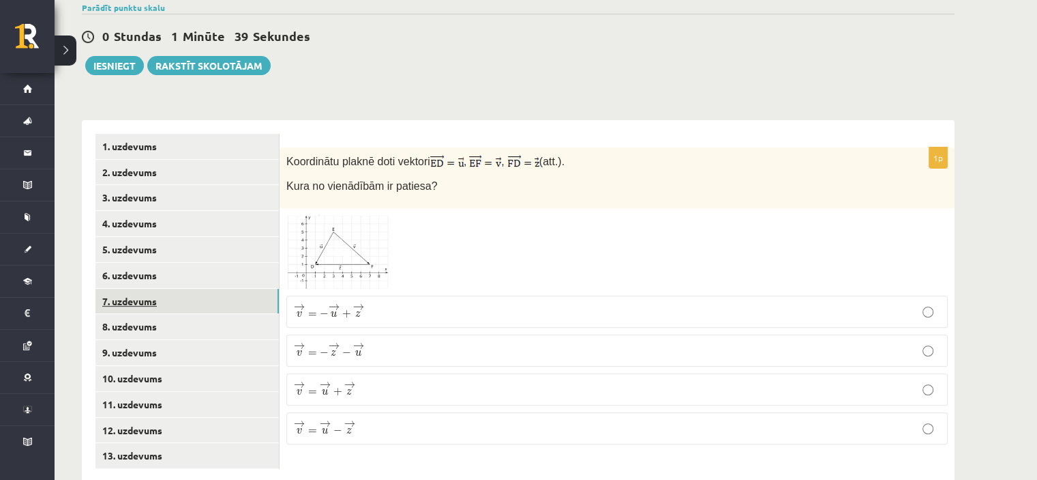
click at [205, 289] on link "7. uzdevums" at bounding box center [186, 301] width 183 height 25
click at [189, 289] on link "7. uzdevums" at bounding box center [186, 301] width 183 height 25
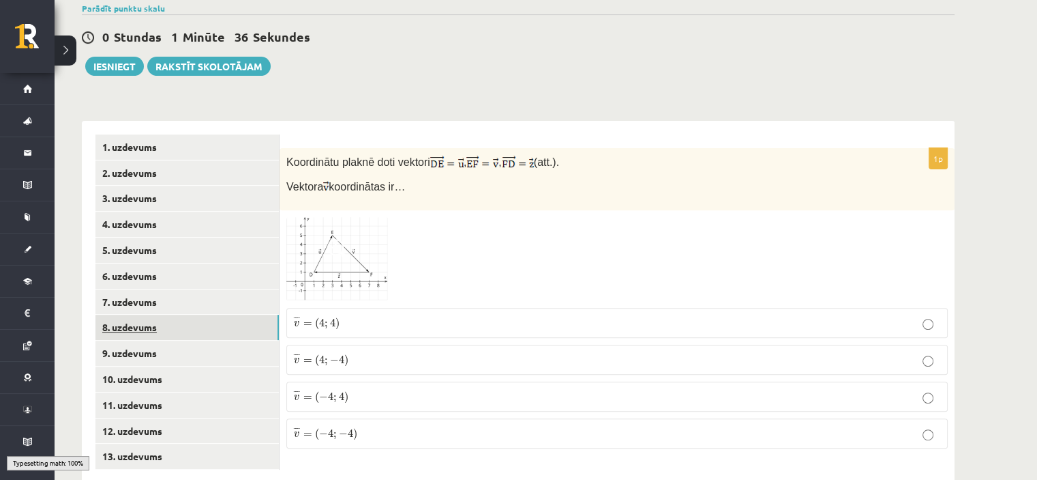
click at [188, 314] on link "8. uzdevums" at bounding box center [186, 326] width 183 height 25
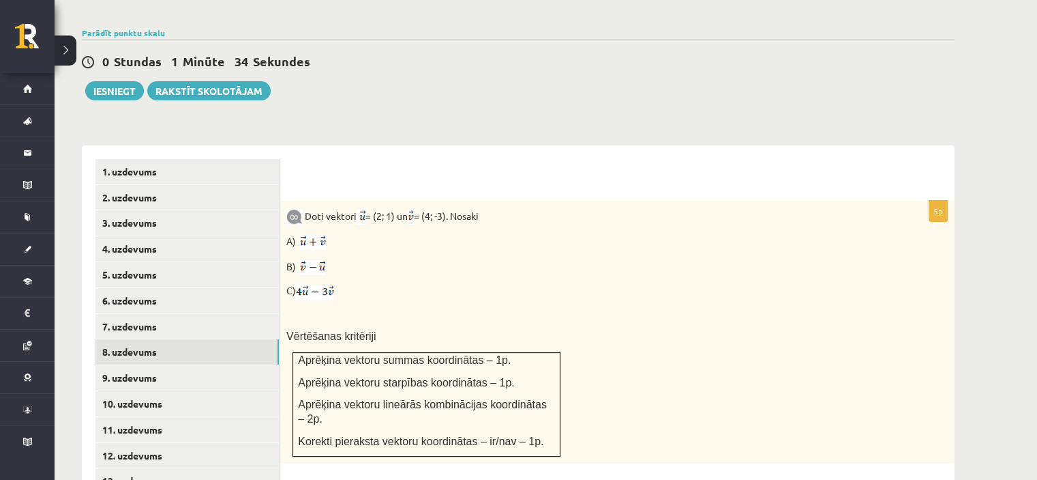
scroll to position [0, 0]
click at [166, 81] on link "Rakstīt skolotājam" at bounding box center [208, 90] width 123 height 19
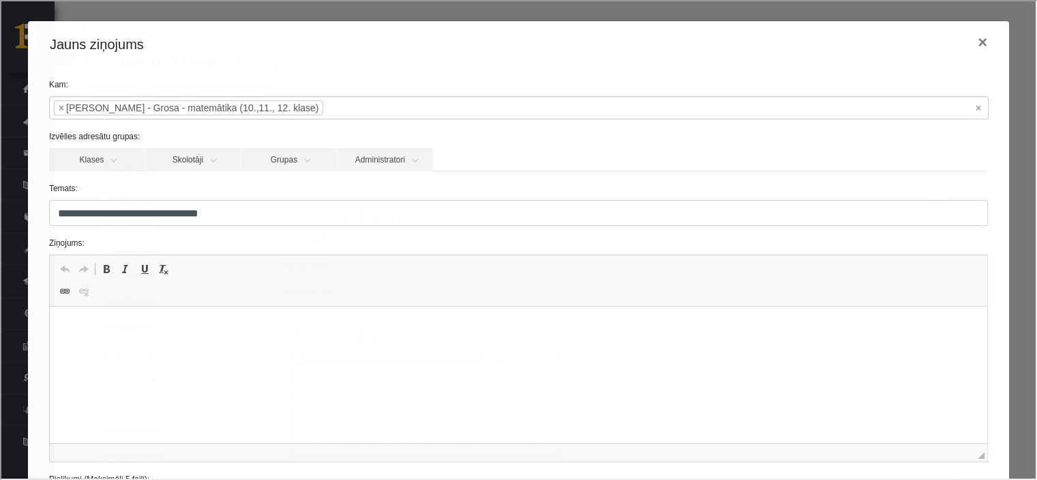
click at [102, 323] on p "Editor, wiswyg-editor-47433961580400-1760276001-129" at bounding box center [518, 327] width 911 height 14
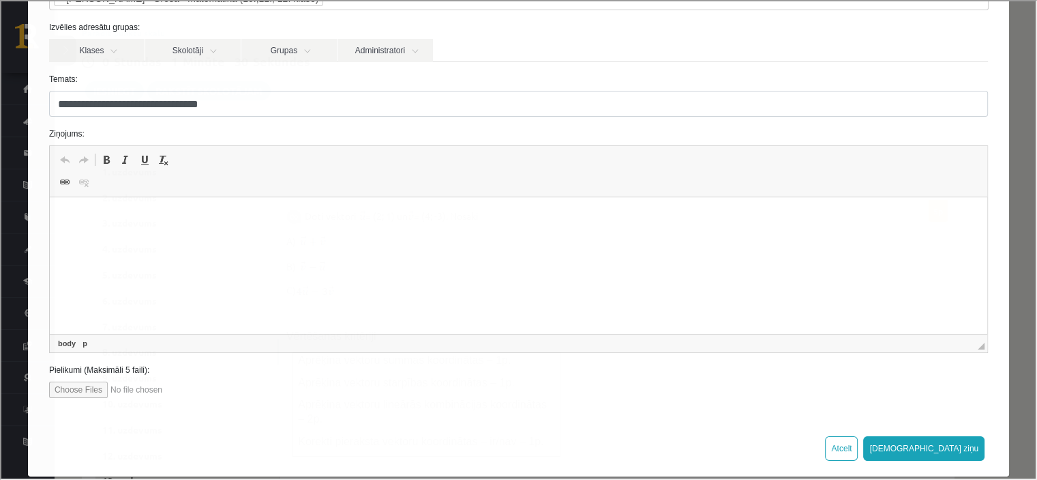
click at [78, 384] on input "file" at bounding box center [125, 388] width 155 height 16
type input "**********"
click at [530, 239] on html at bounding box center [518, 218] width 938 height 42
click at [939, 443] on button "[DEMOGRAPHIC_DATA] ziņu" at bounding box center [922, 446] width 121 height 25
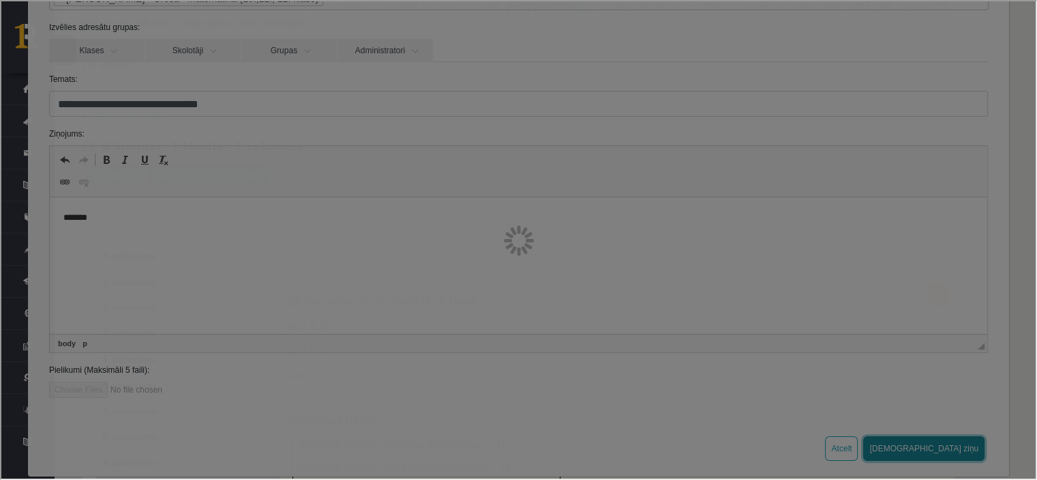
scroll to position [362, 0]
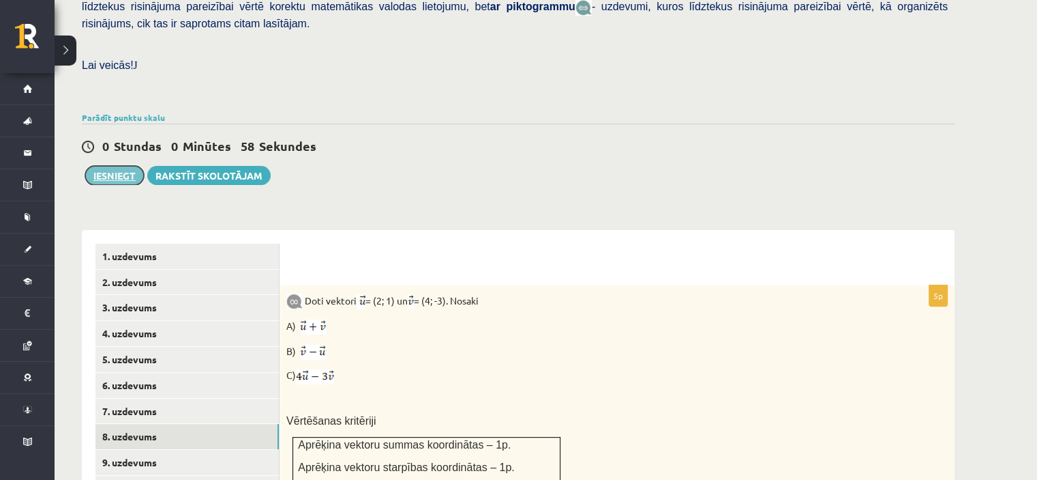
click at [106, 166] on button "Iesniegt" at bounding box center [114, 175] width 59 height 19
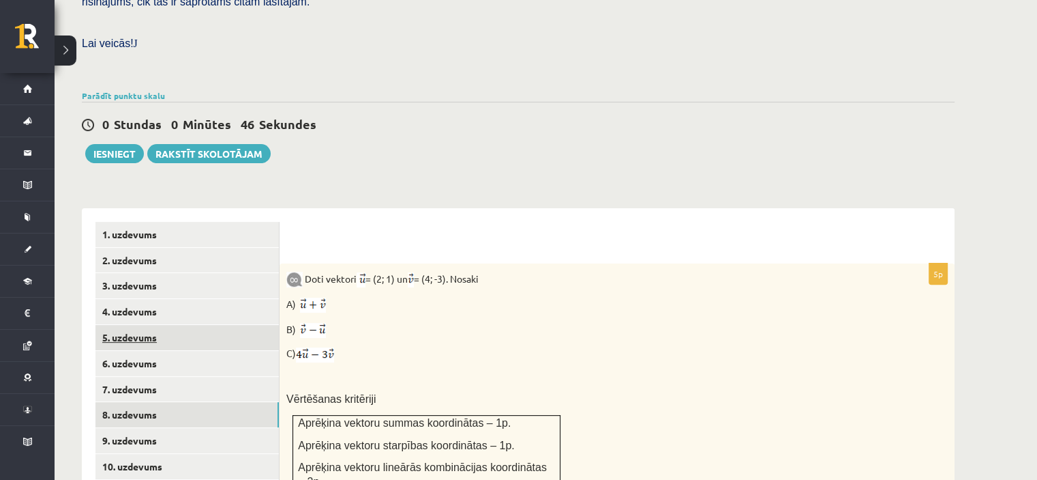
scroll to position [383, 0]
click at [125, 145] on button "Iesniegt" at bounding box center [114, 154] width 59 height 19
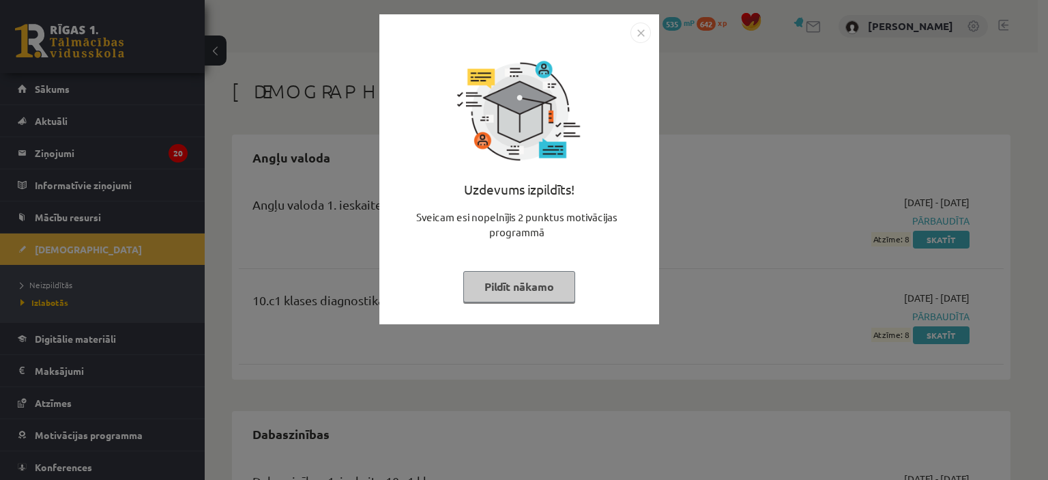
click at [632, 32] on img "Close" at bounding box center [640, 33] width 20 height 20
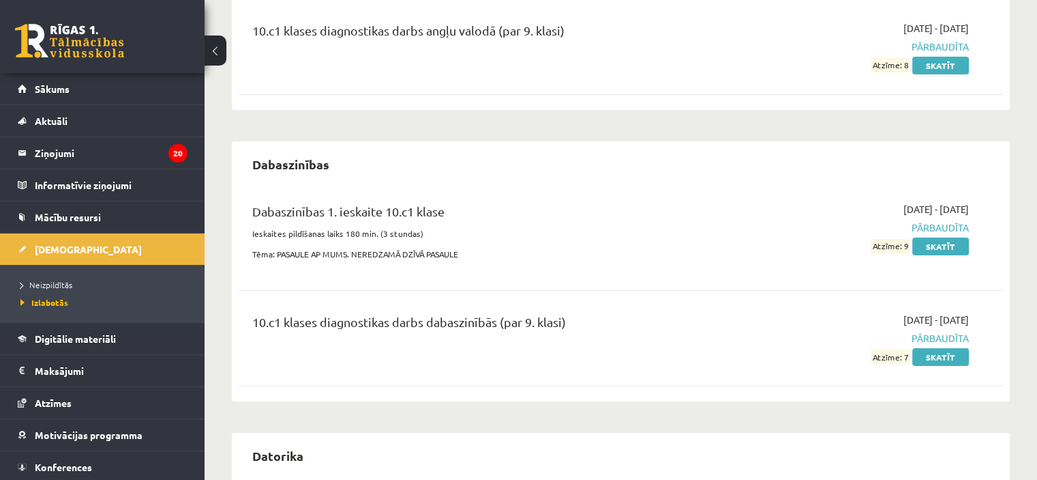
scroll to position [266, 0]
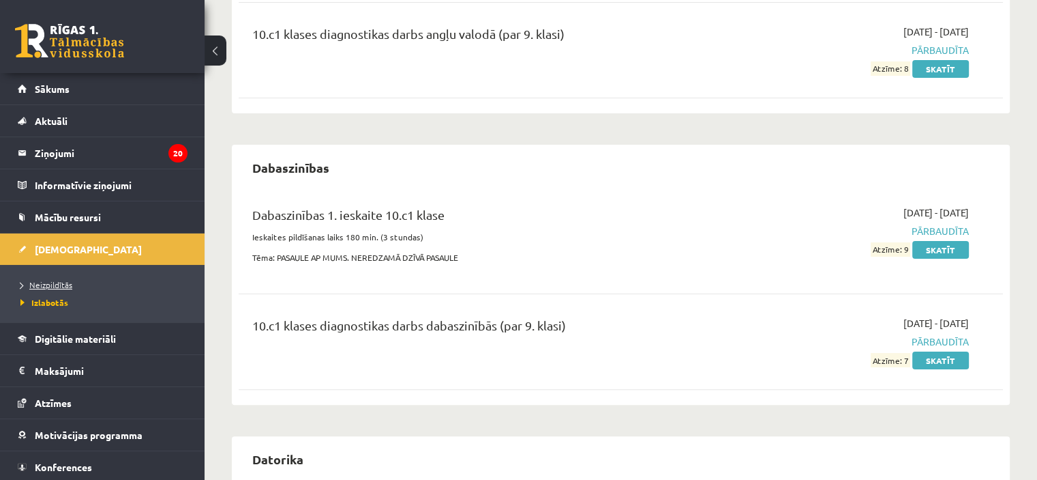
click at [106, 285] on link "Neizpildītās" at bounding box center [105, 284] width 171 height 12
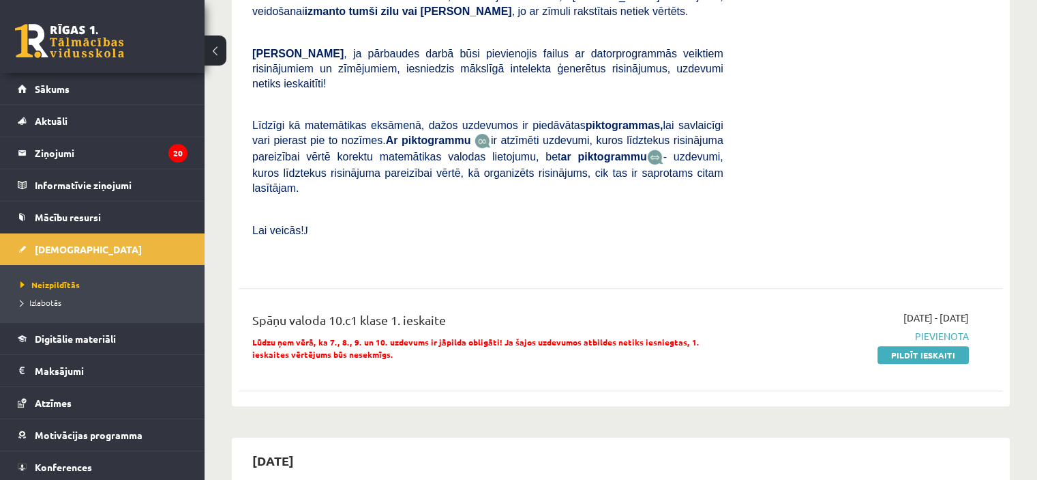
scroll to position [439, 0]
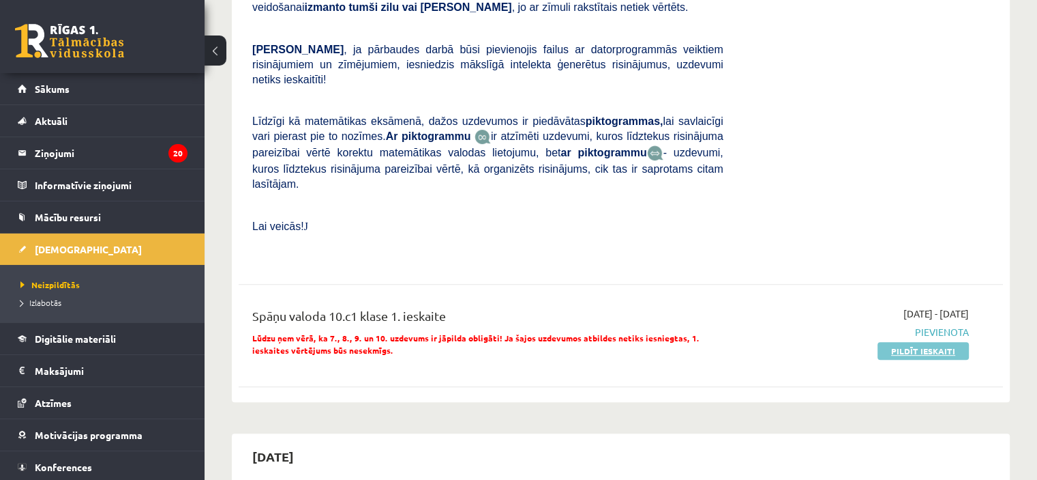
click at [919, 342] on link "Pildīt ieskaiti" at bounding box center [923, 351] width 91 height 18
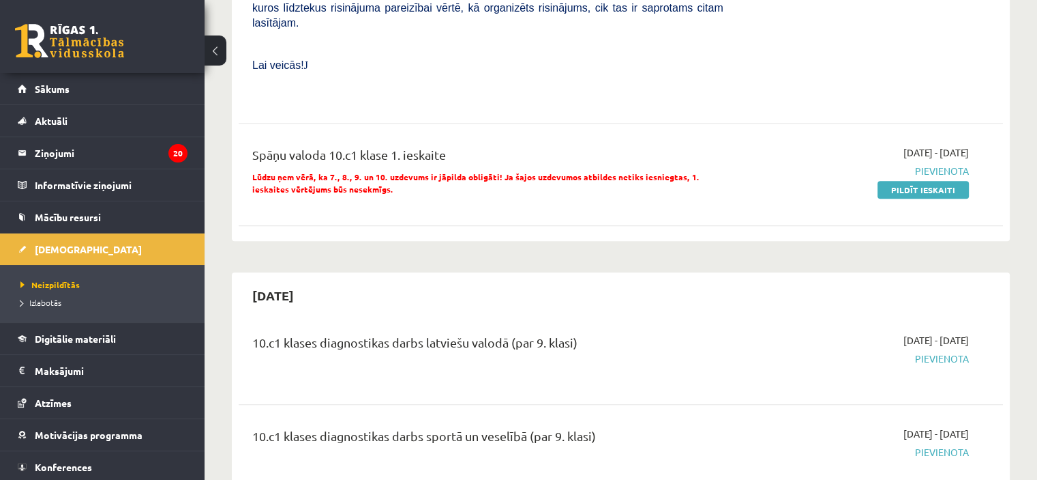
scroll to position [606, 0]
